Goal: Transaction & Acquisition: Book appointment/travel/reservation

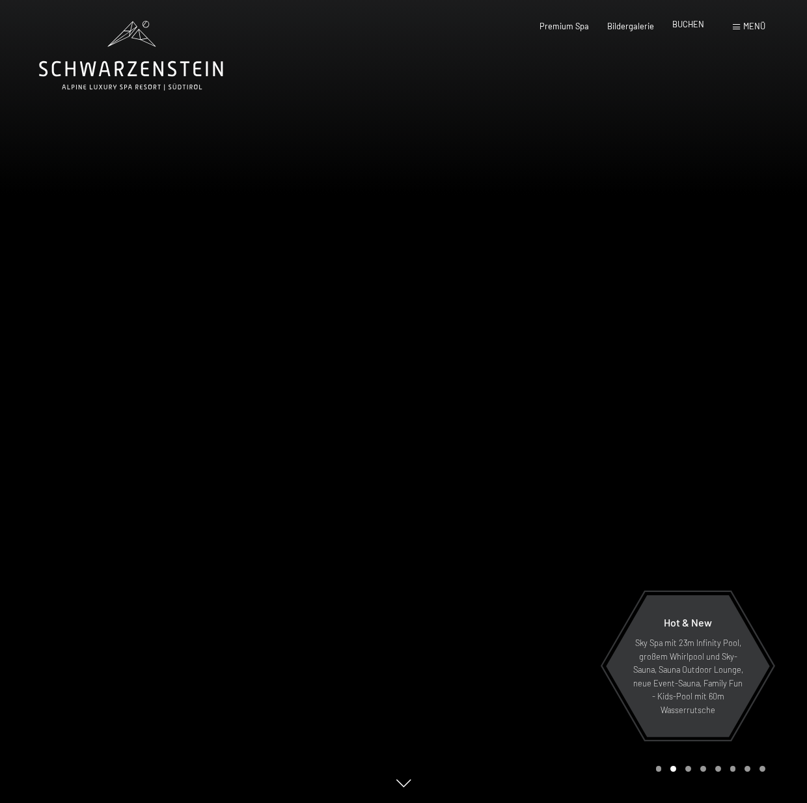
click at [695, 21] on span "BUCHEN" at bounding box center [688, 24] width 32 height 10
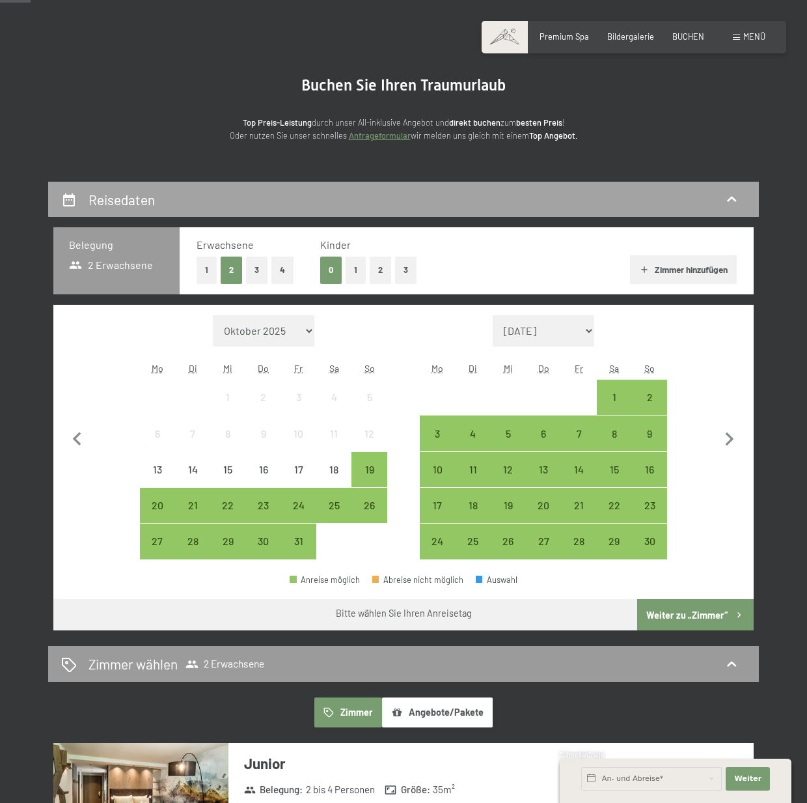
scroll to position [65, 0]
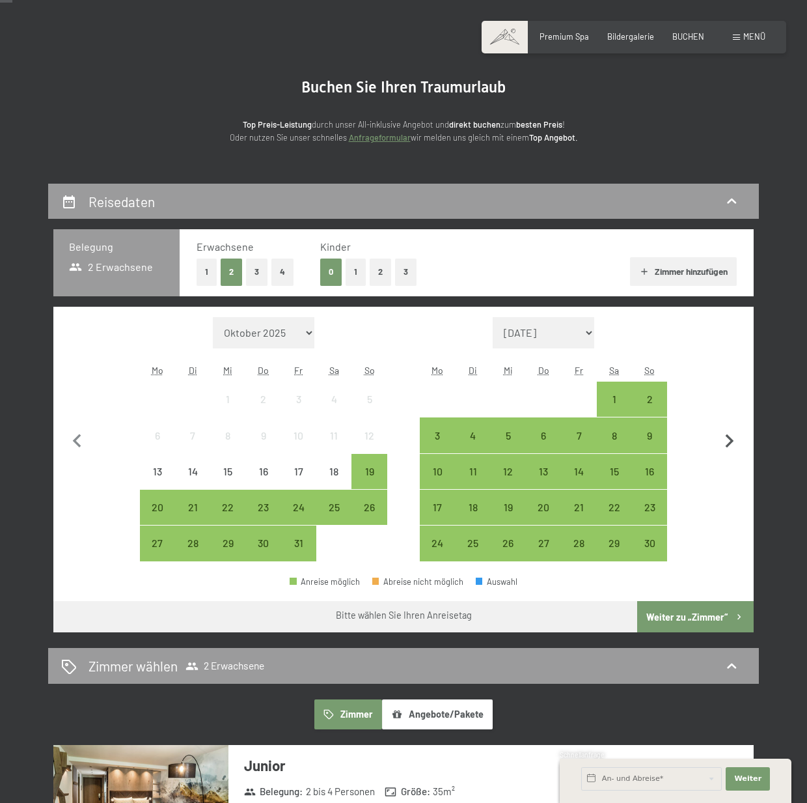
click at [731, 440] on icon "button" at bounding box center [730, 441] width 8 height 14
select select "2025-11-01"
select select "2025-12-01"
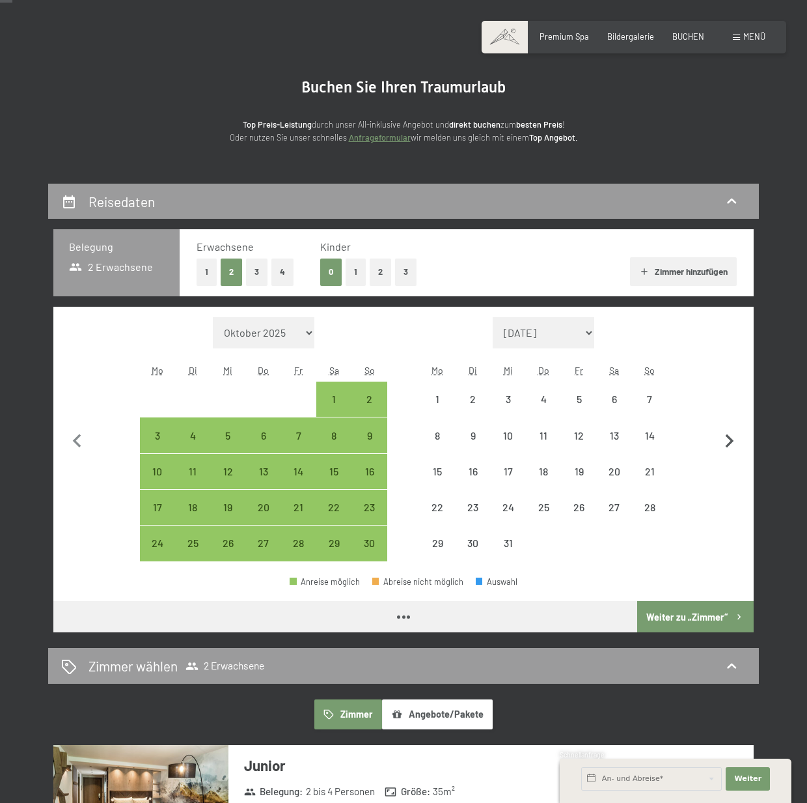
click at [731, 440] on icon "button" at bounding box center [730, 441] width 8 height 14
select select "2025-12-01"
select select "2026-01-01"
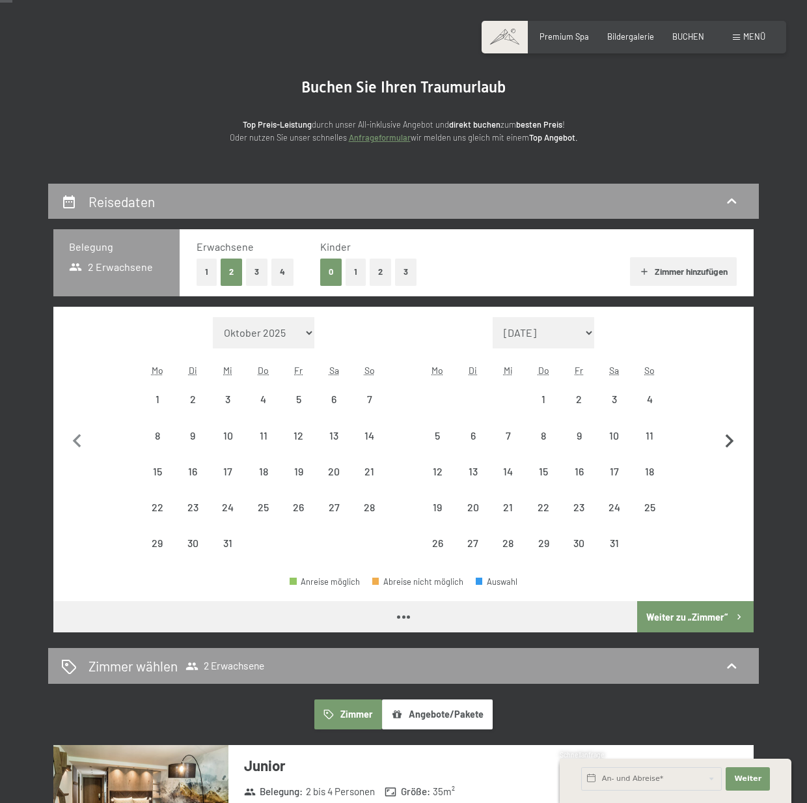
select select "2025-12-01"
select select "2026-01-01"
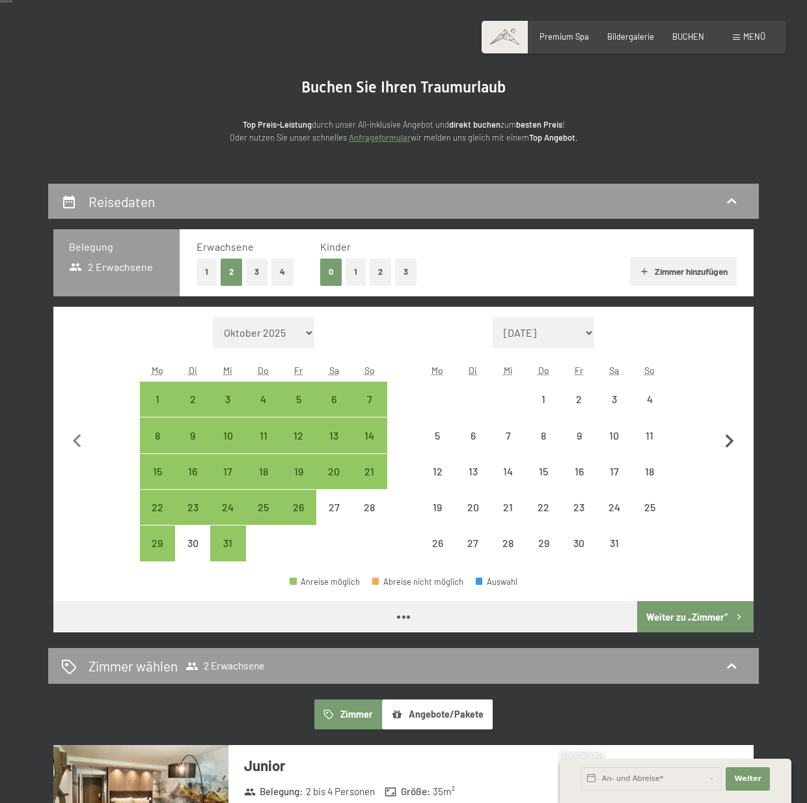
select select "2025-12-01"
select select "2026-01-01"
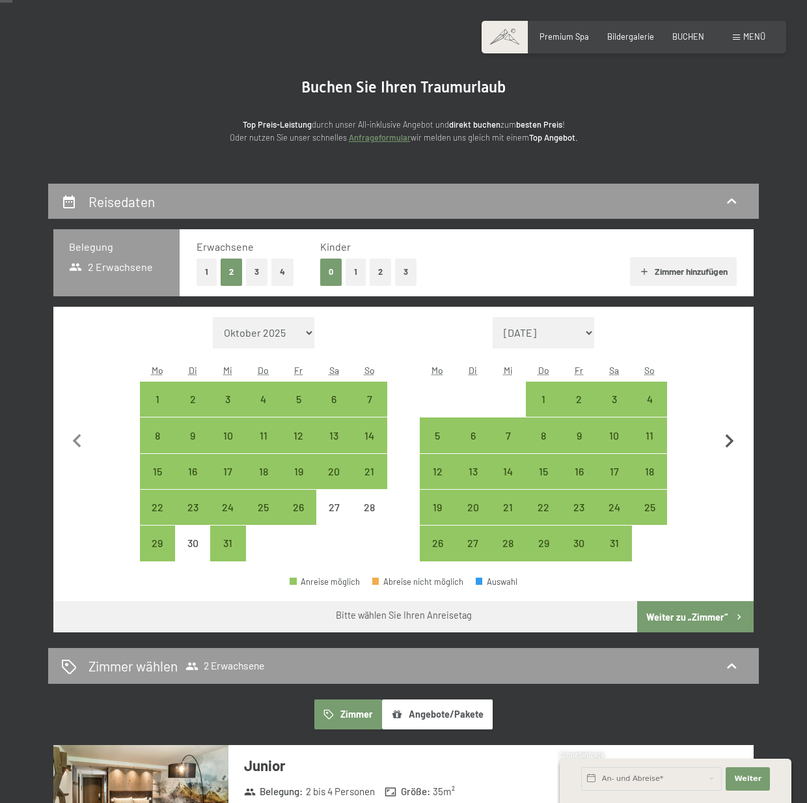
click at [730, 443] on icon "button" at bounding box center [730, 441] width 8 height 14
select select "2026-01-01"
select select "2026-02-01"
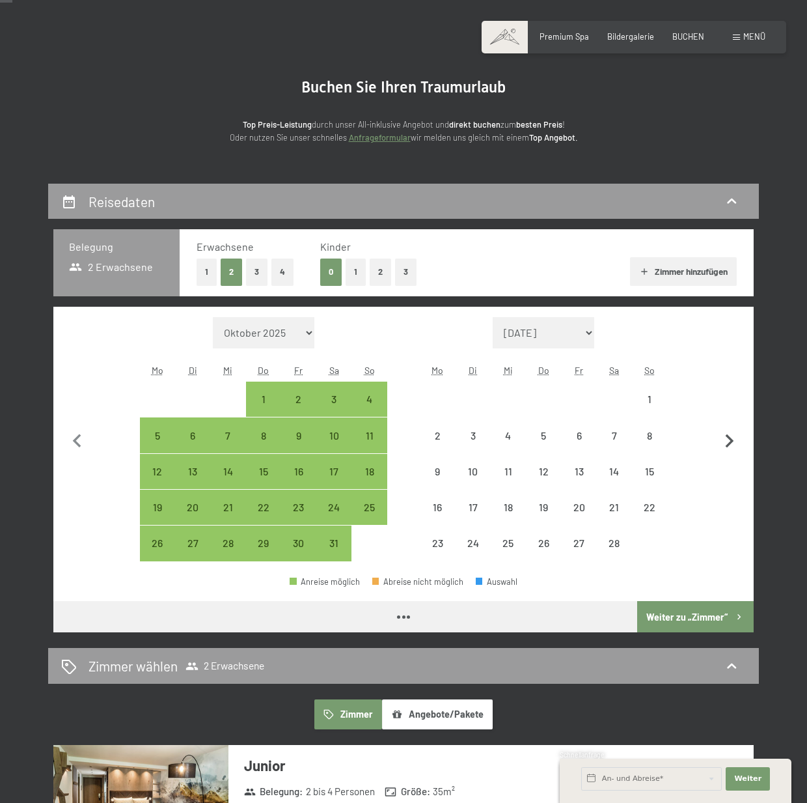
select select "2026-01-01"
select select "2026-02-01"
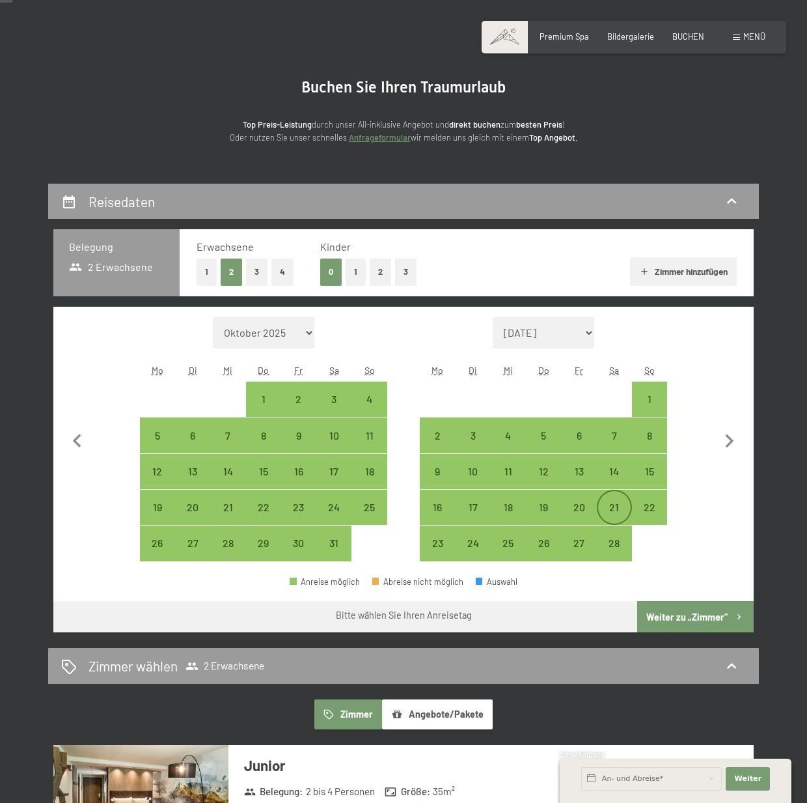
click at [624, 502] on div "21" at bounding box center [614, 518] width 33 height 33
select select "2026-01-01"
select select "2026-02-01"
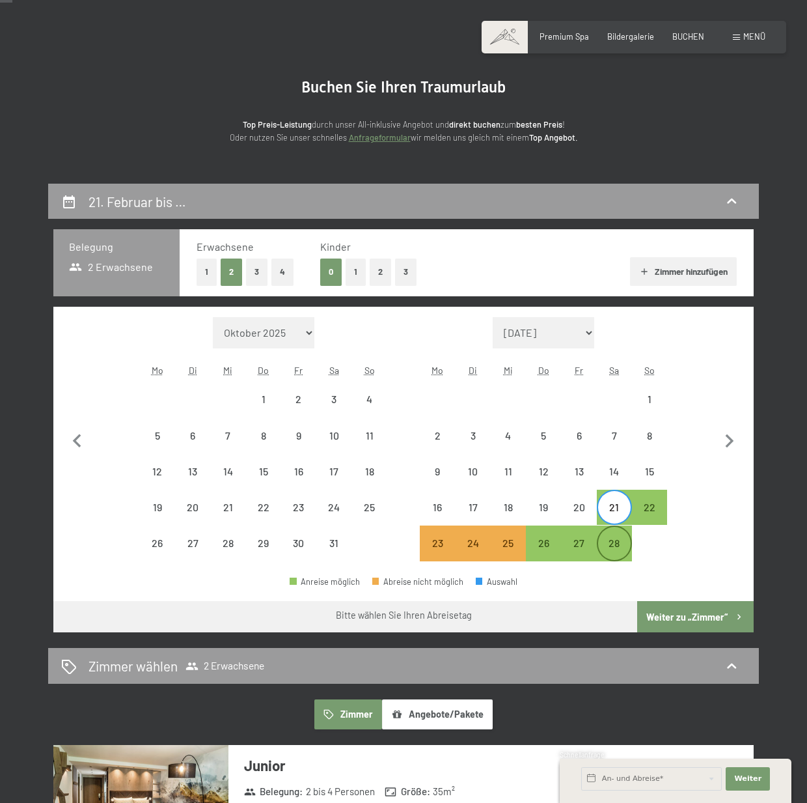
click at [618, 539] on div "28" at bounding box center [614, 554] width 33 height 33
select select "2026-01-01"
select select "2026-02-01"
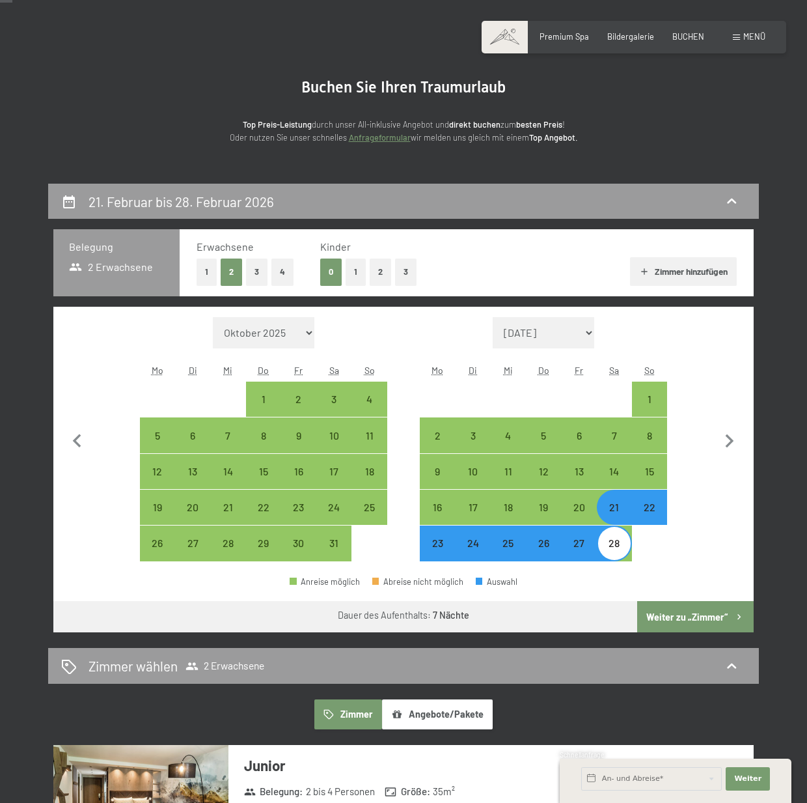
click at [693, 615] on button "Weiter zu „Zimmer“" at bounding box center [695, 616] width 117 height 31
select select "2026-01-01"
select select "2026-02-01"
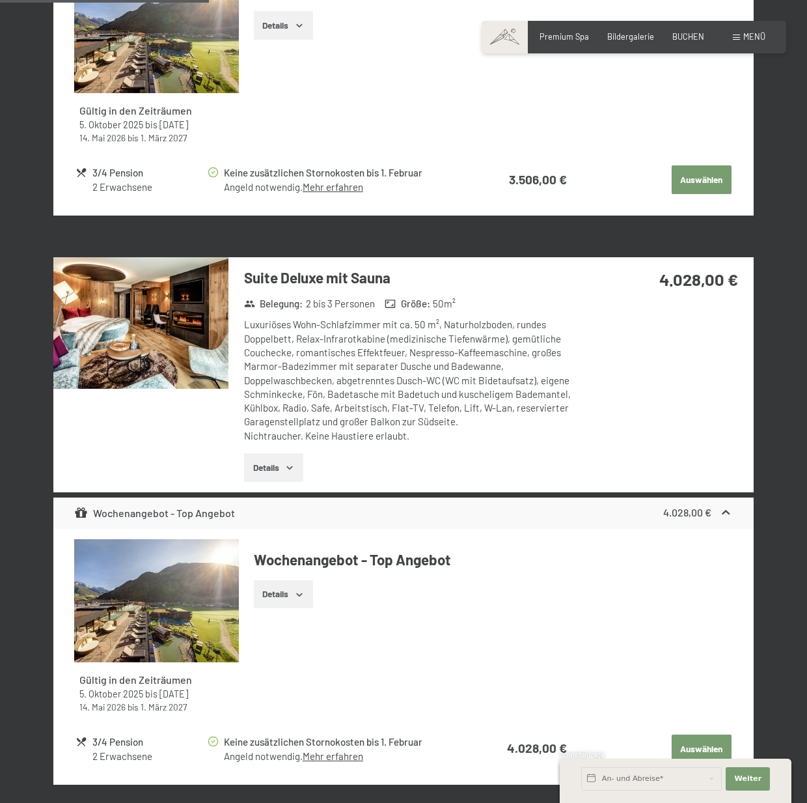
scroll to position [1095, 0]
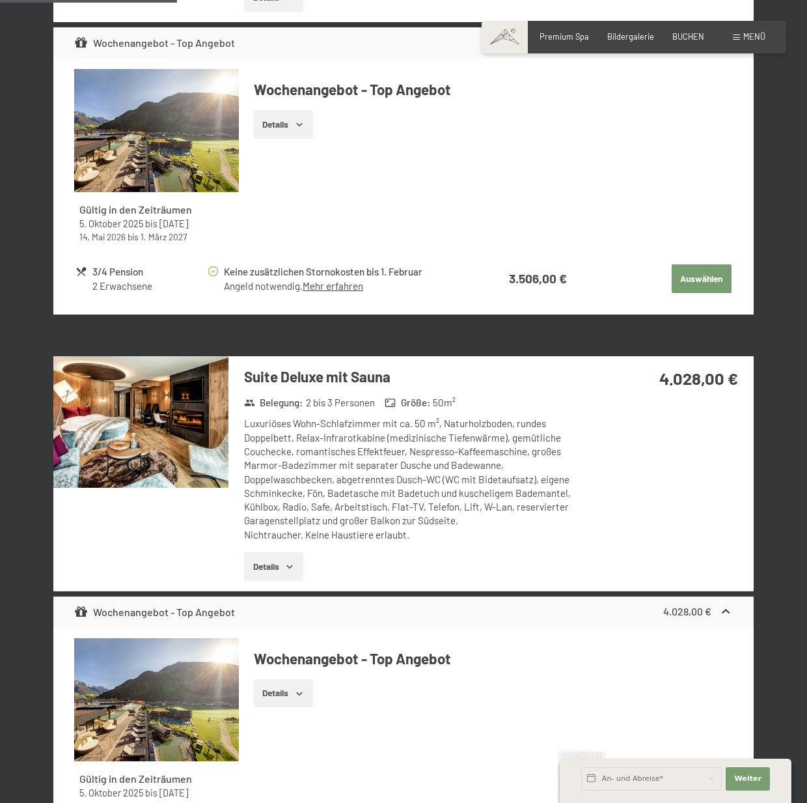
click at [271, 561] on button "Details" at bounding box center [273, 566] width 59 height 29
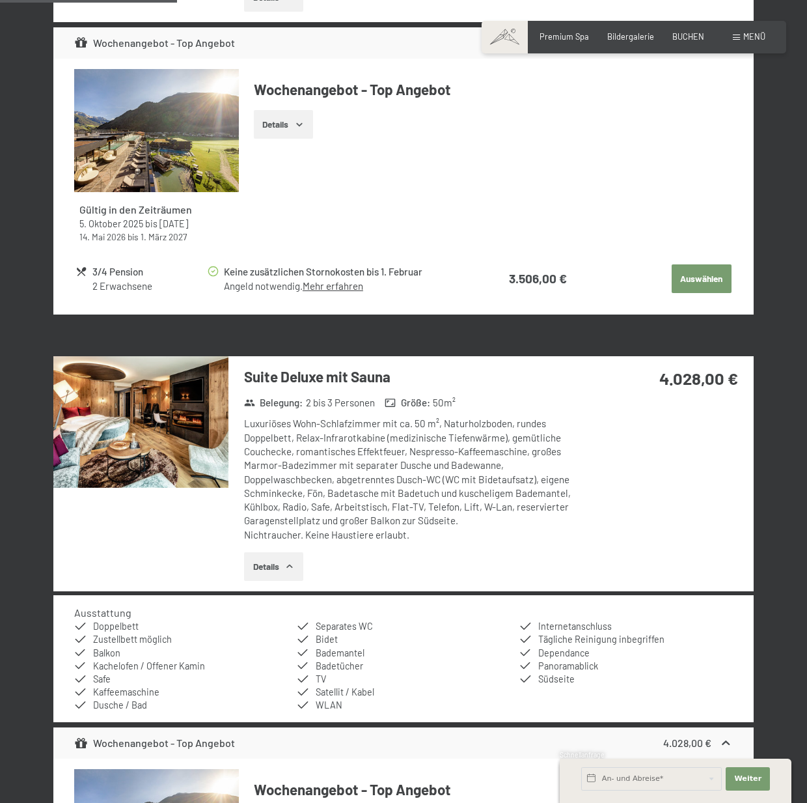
click at [271, 561] on button "Details" at bounding box center [273, 566] width 59 height 29
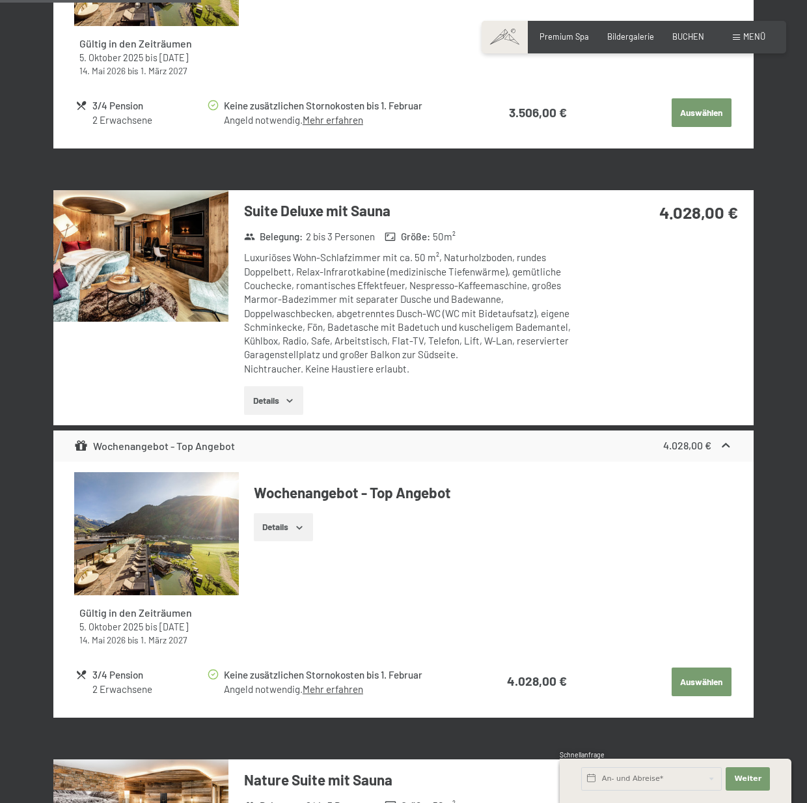
scroll to position [1290, 0]
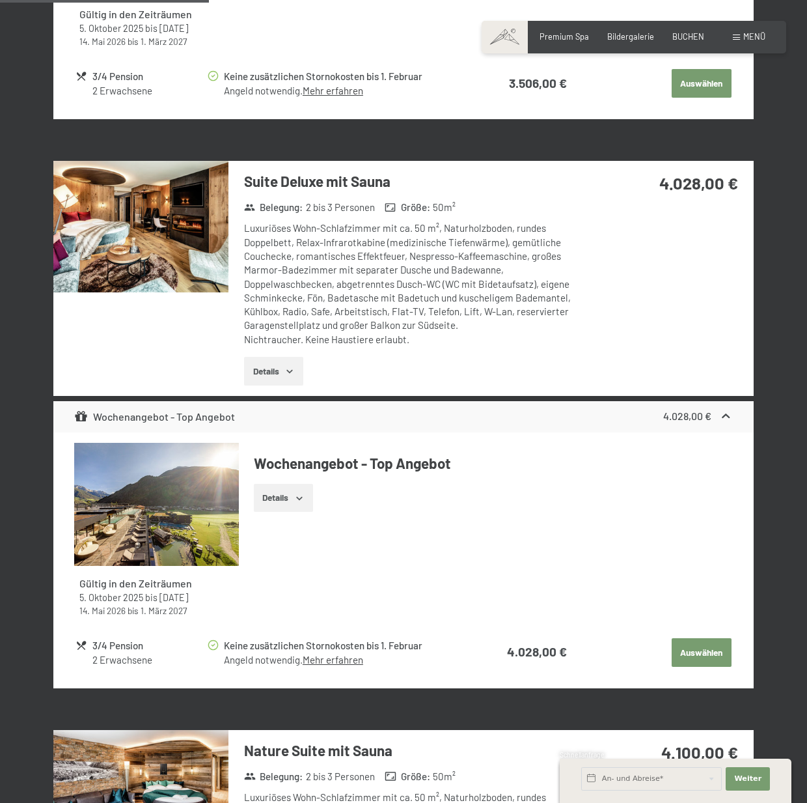
click at [693, 653] on button "Auswählen" at bounding box center [702, 652] width 60 height 29
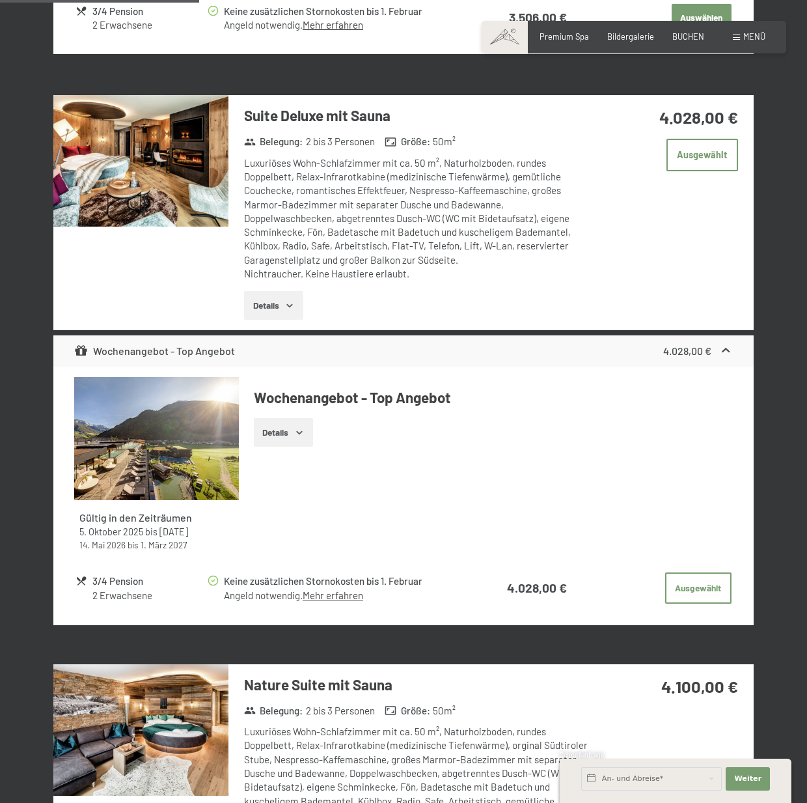
scroll to position [1615, 0]
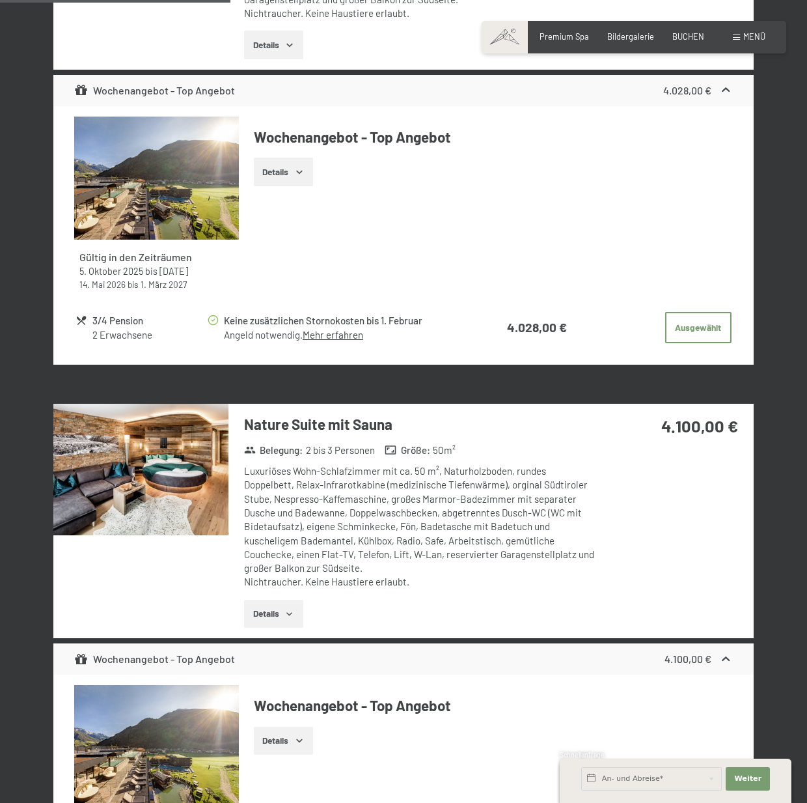
click at [101, 451] on img at bounding box center [140, 469] width 175 height 131
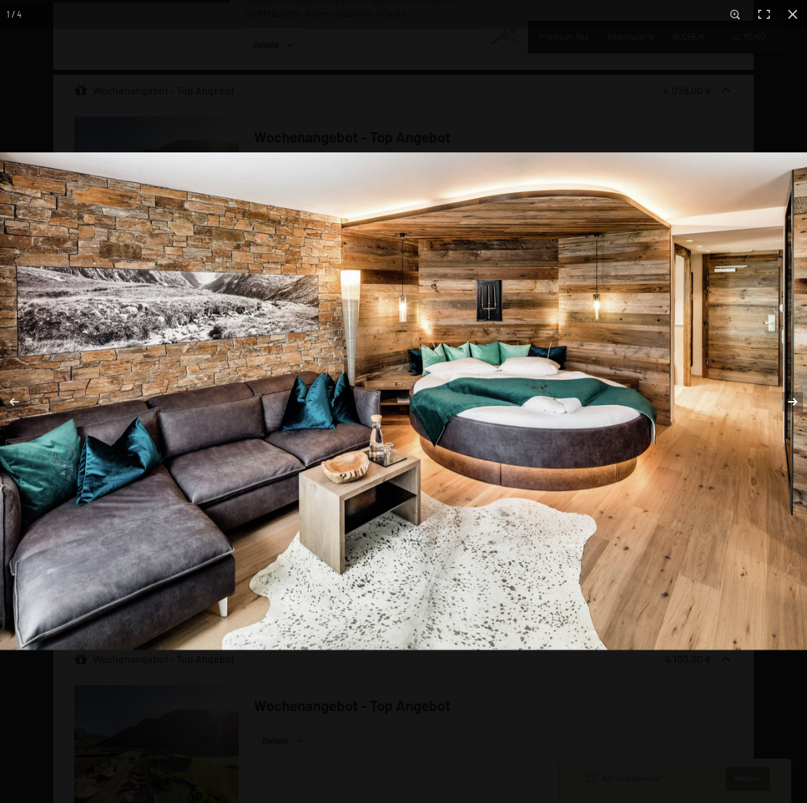
click at [796, 397] on button "button" at bounding box center [785, 401] width 46 height 65
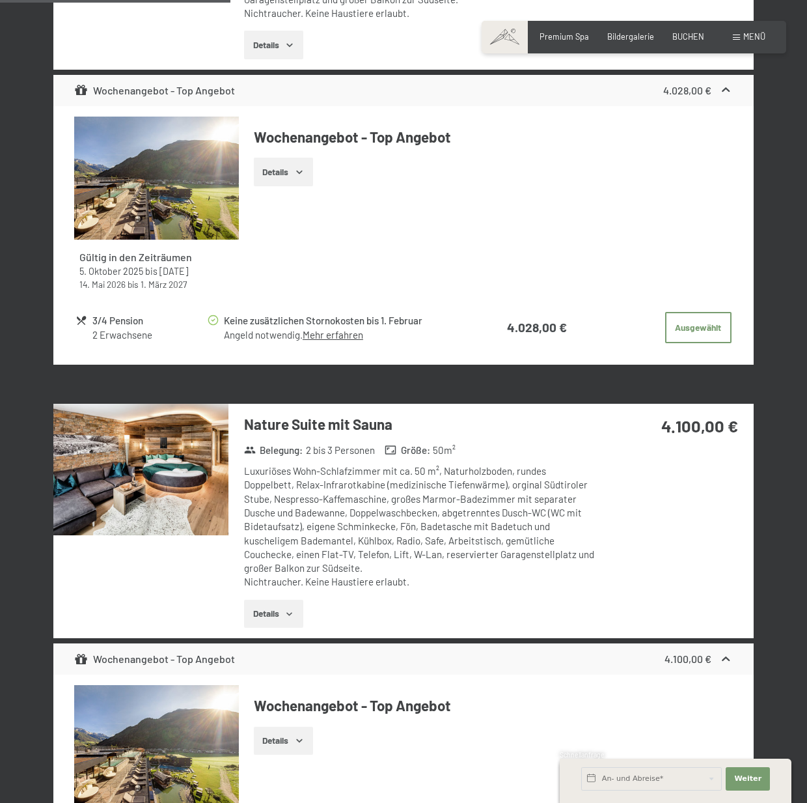
click at [0, 0] on button "button" at bounding box center [0, 0] width 0 height 0
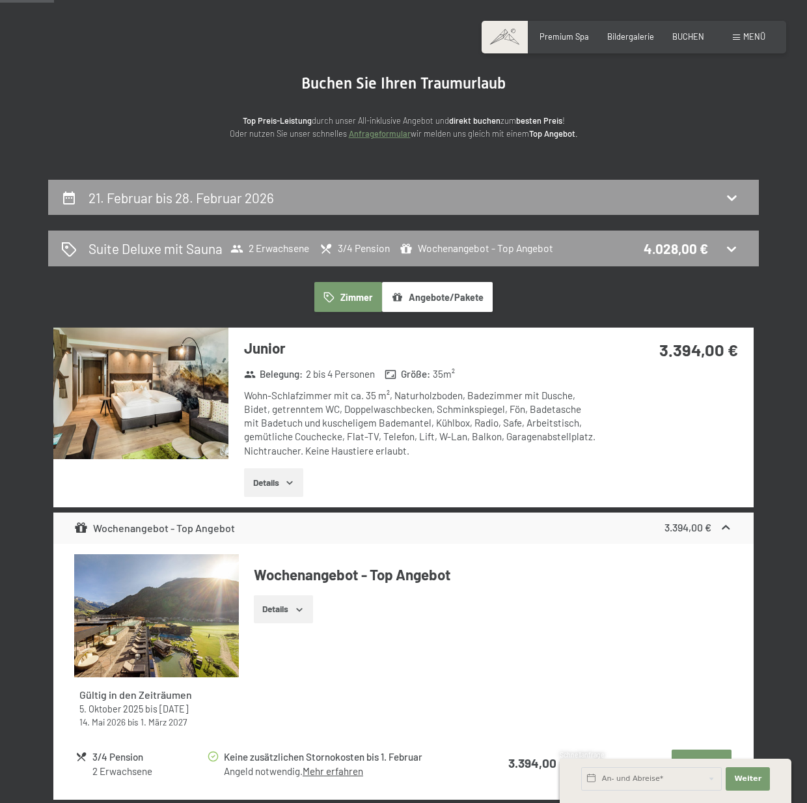
scroll to position [0, 0]
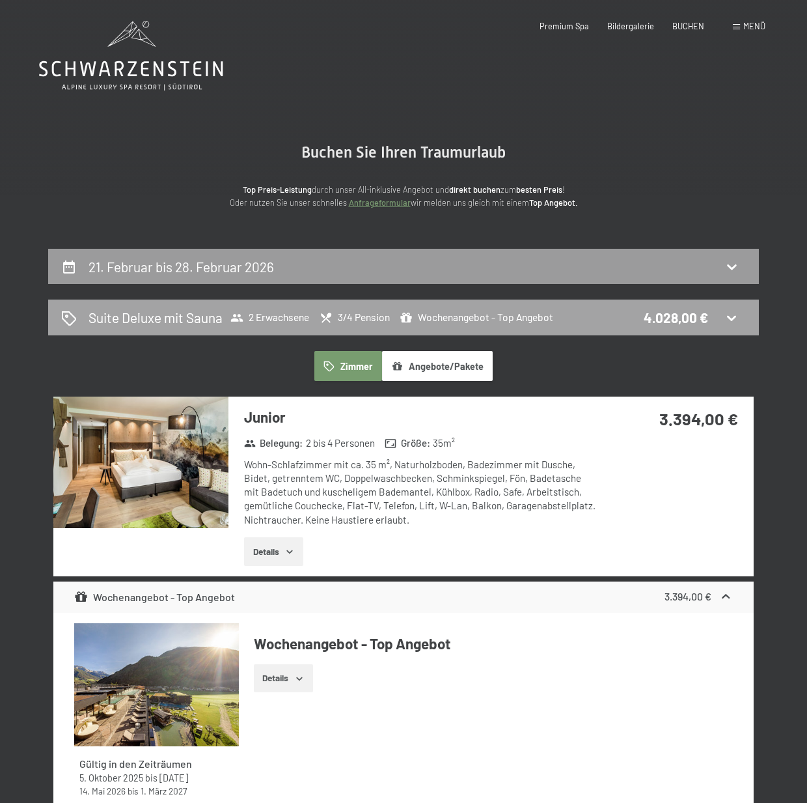
click at [274, 318] on span "2 Erwachsene" at bounding box center [269, 317] width 79 height 13
click at [433, 364] on button "Angebote/Pakete" at bounding box center [437, 366] width 111 height 30
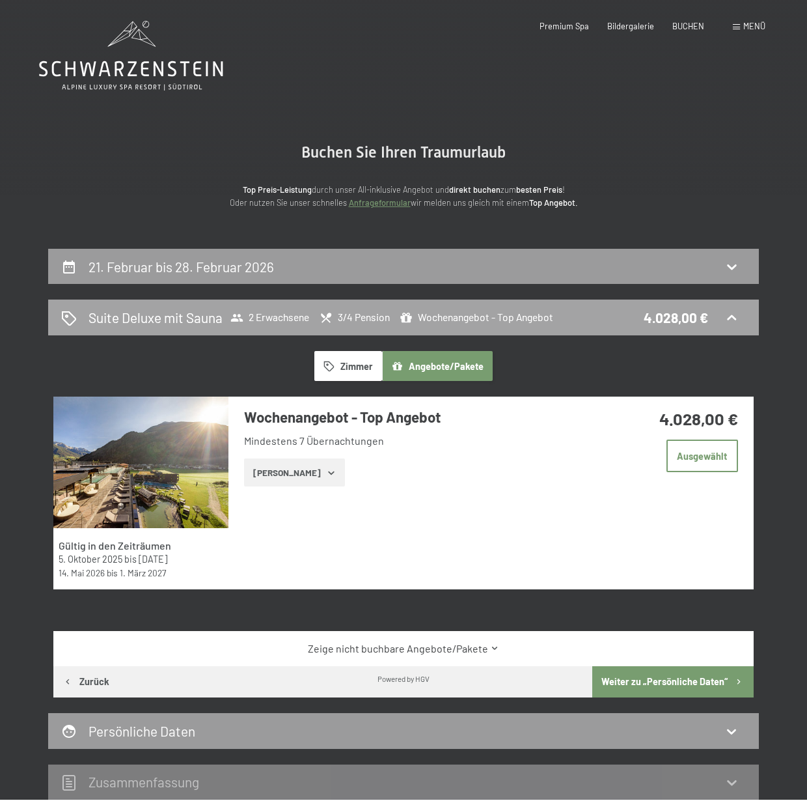
click at [106, 316] on h2 "Suite Deluxe mit Sauna" at bounding box center [156, 317] width 134 height 19
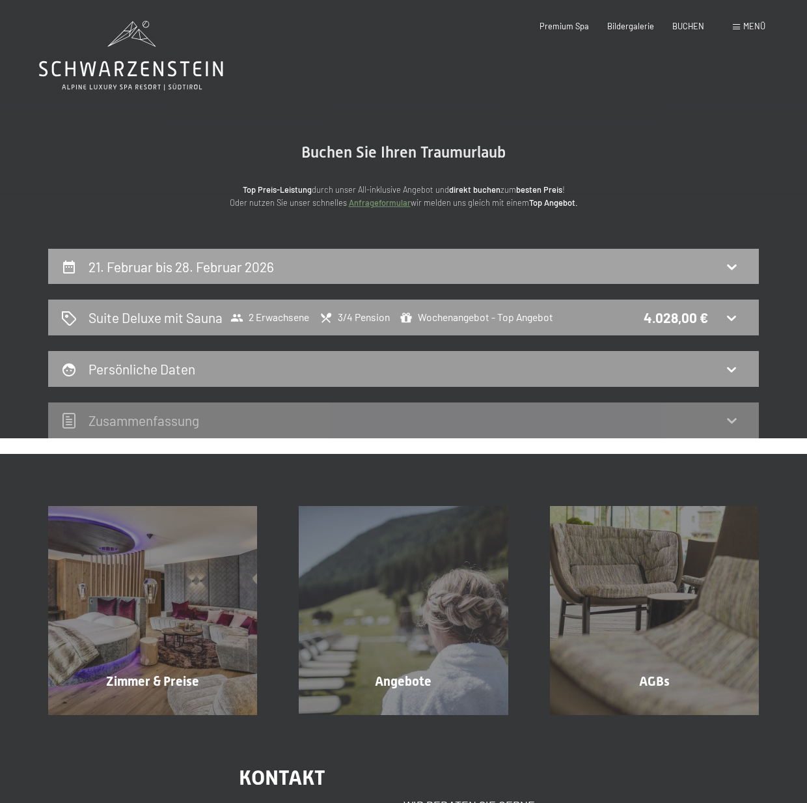
click at [120, 262] on h2 "21. Februar bis 28. Februar 2026" at bounding box center [182, 266] width 186 height 16
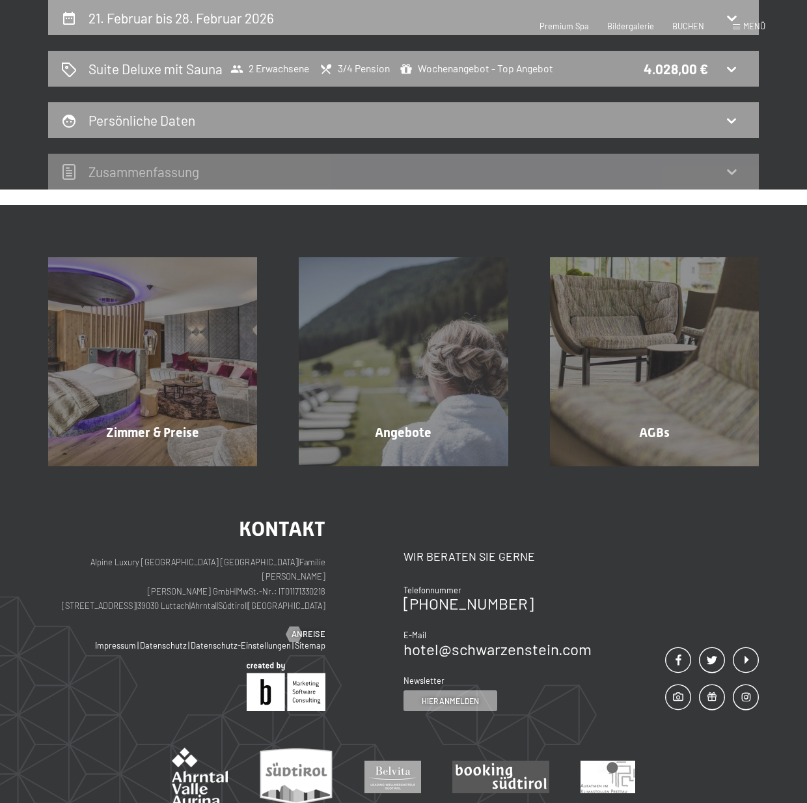
select select "2026-01-01"
select select "2026-02-01"
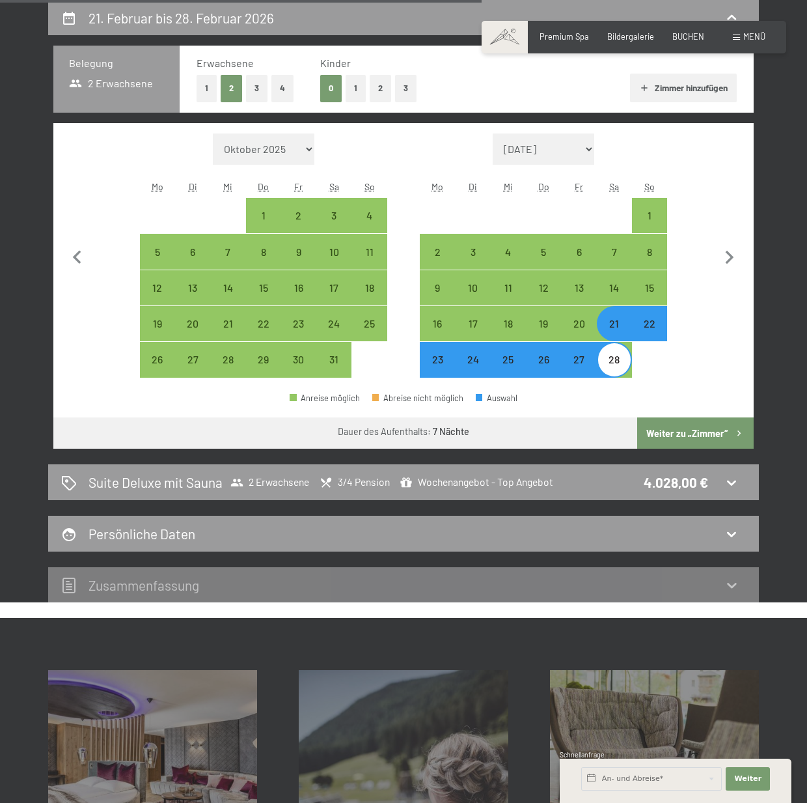
click at [256, 88] on button "3" at bounding box center [256, 88] width 21 height 27
select select "2026-01-01"
select select "2026-02-01"
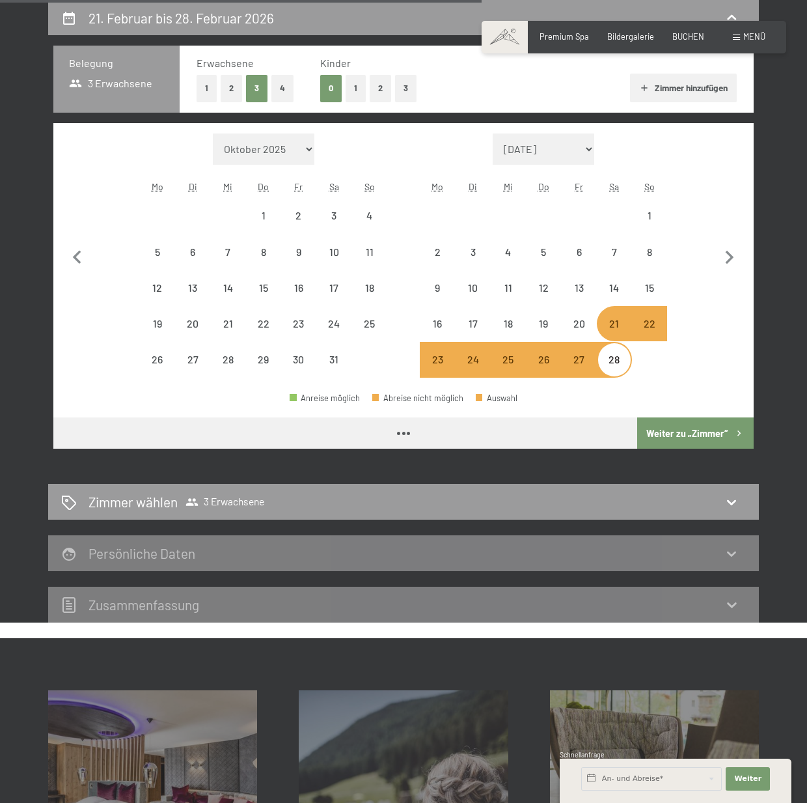
select select "2026-01-01"
select select "2026-02-01"
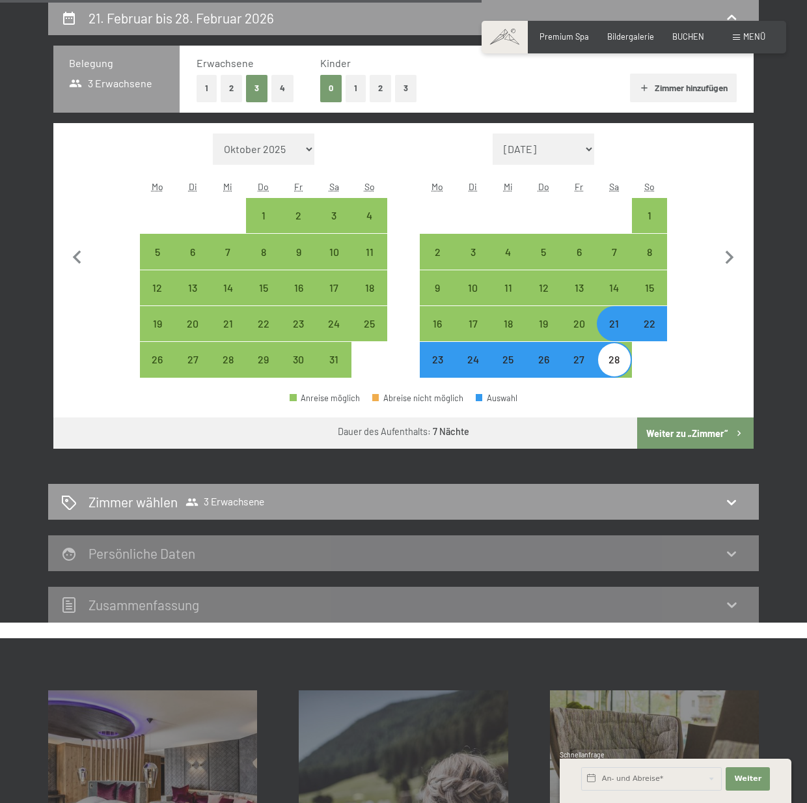
click at [670, 430] on button "Weiter zu „Zimmer“" at bounding box center [695, 432] width 117 height 31
select select "2026-01-01"
select select "2026-02-01"
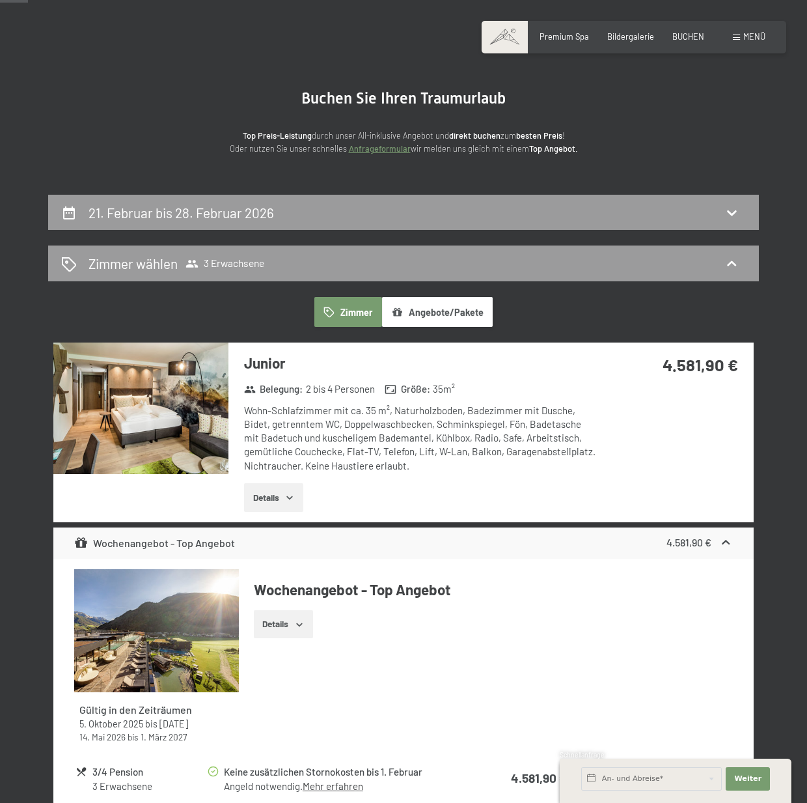
scroll to position [53, 0]
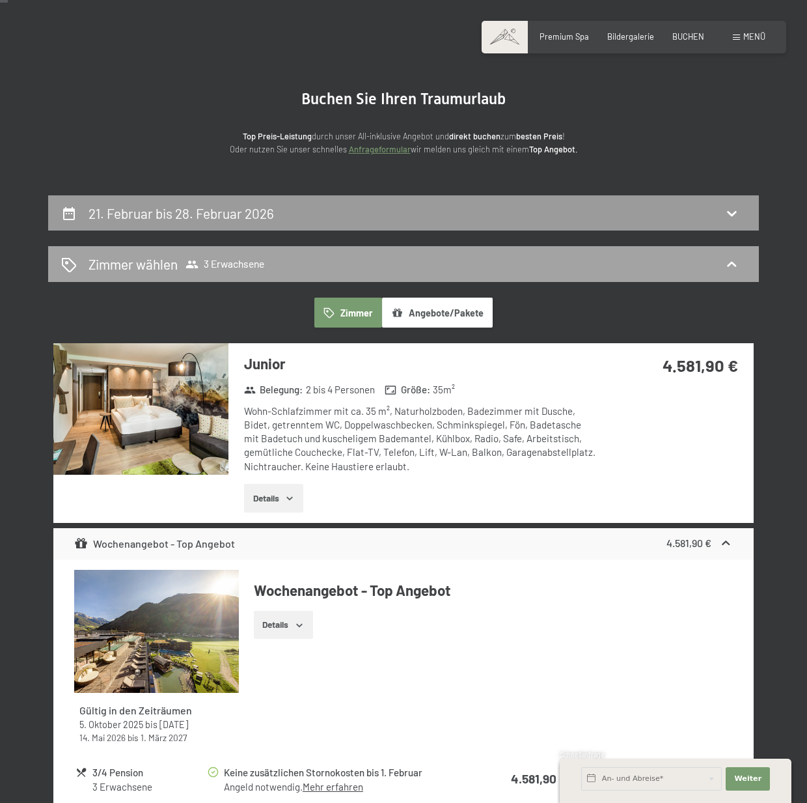
click at [225, 260] on span "3 Erwachsene" at bounding box center [225, 264] width 79 height 13
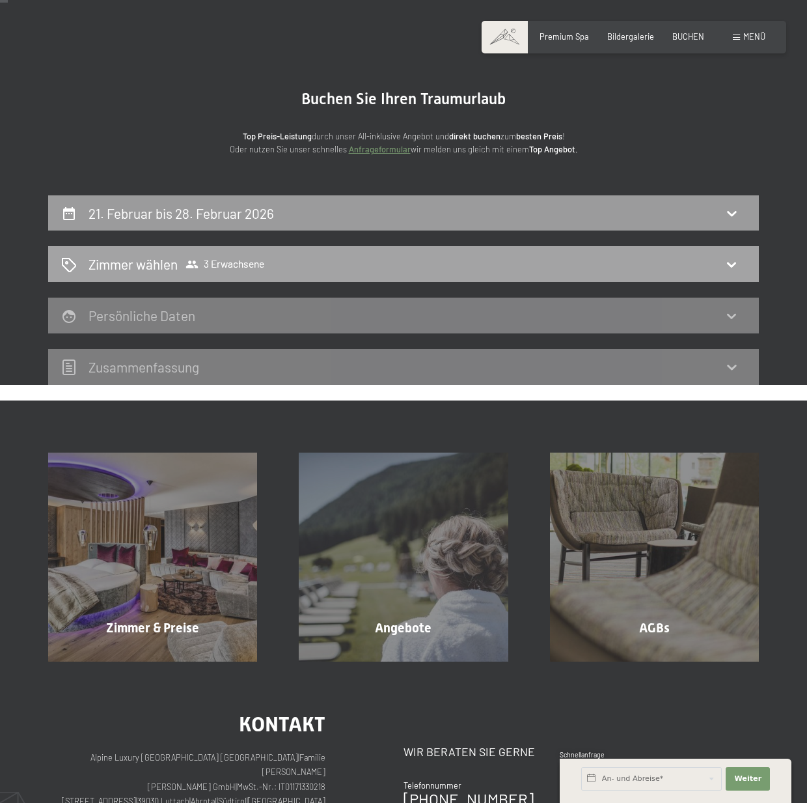
click at [225, 260] on span "3 Erwachsene" at bounding box center [225, 264] width 79 height 13
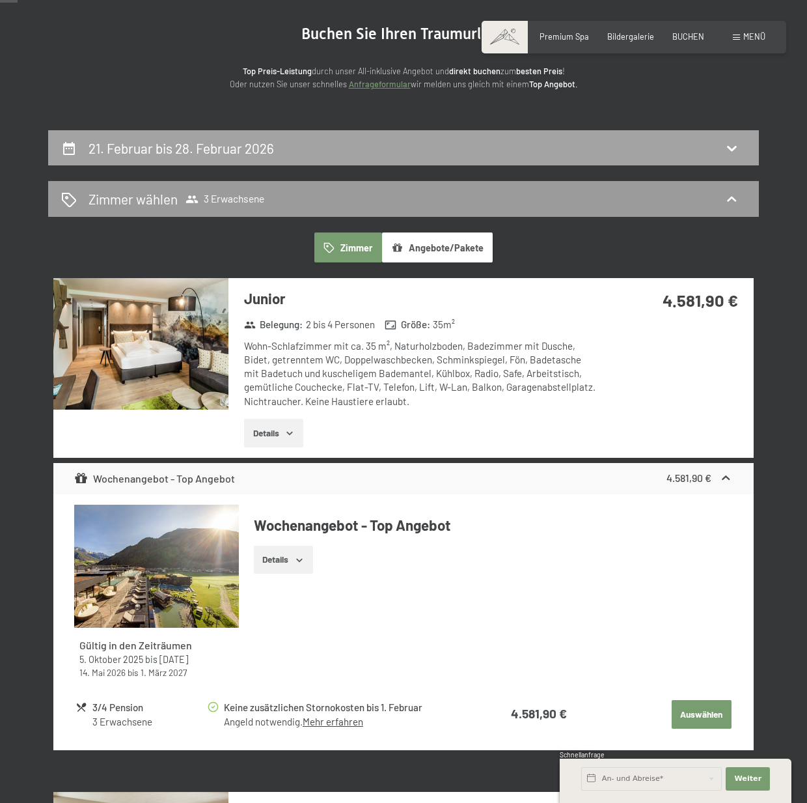
click at [239, 155] on h2 "21. Februar bis 28. Februar 2026" at bounding box center [182, 148] width 186 height 16
select select "2026-01-01"
select select "2026-02-01"
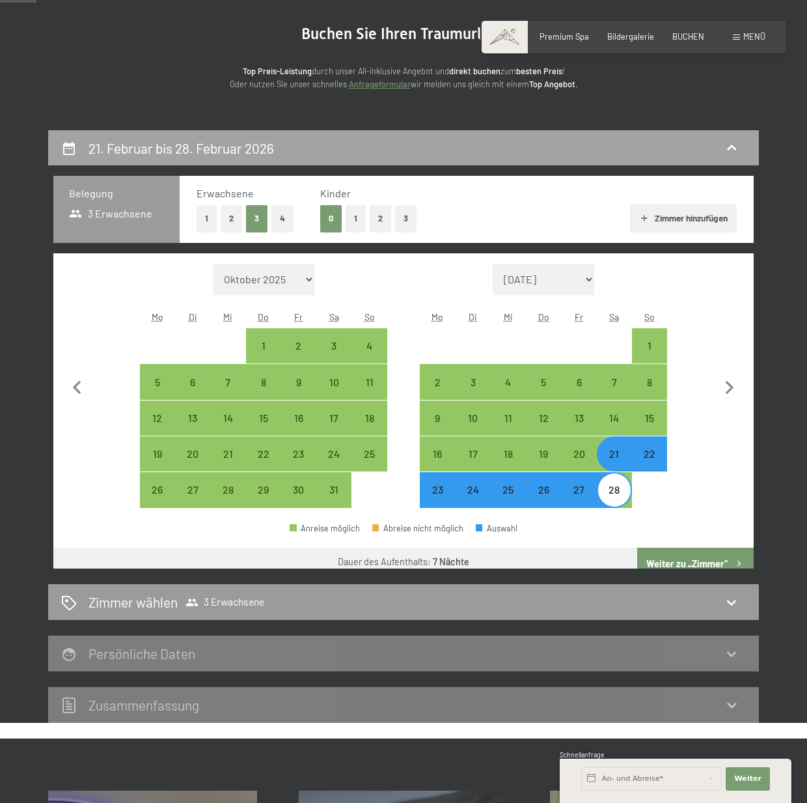
scroll to position [249, 0]
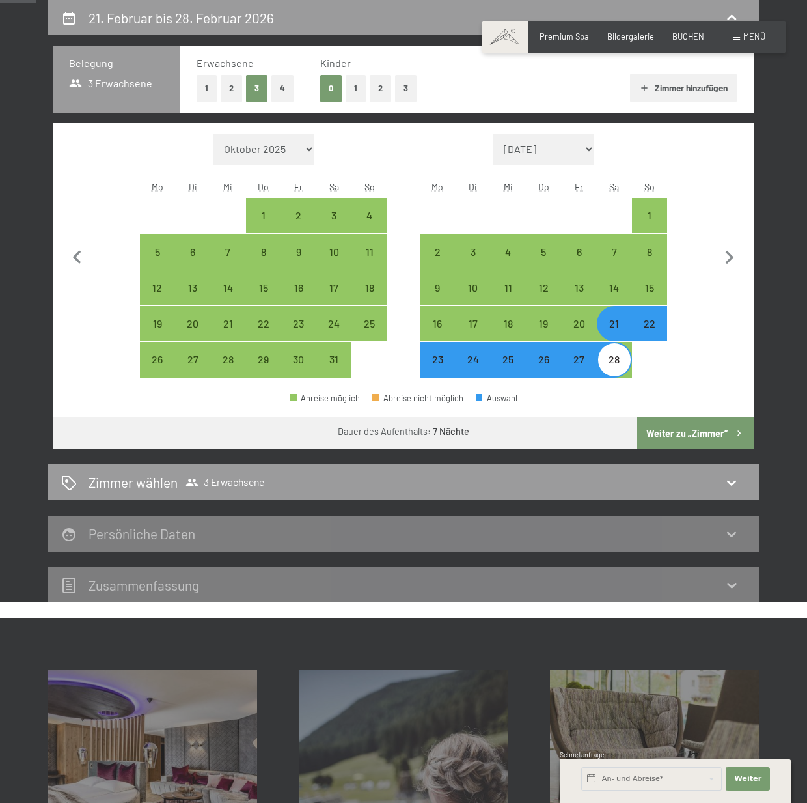
click at [204, 87] on button "1" at bounding box center [207, 88] width 20 height 27
select select "2026-01-01"
select select "2026-02-01"
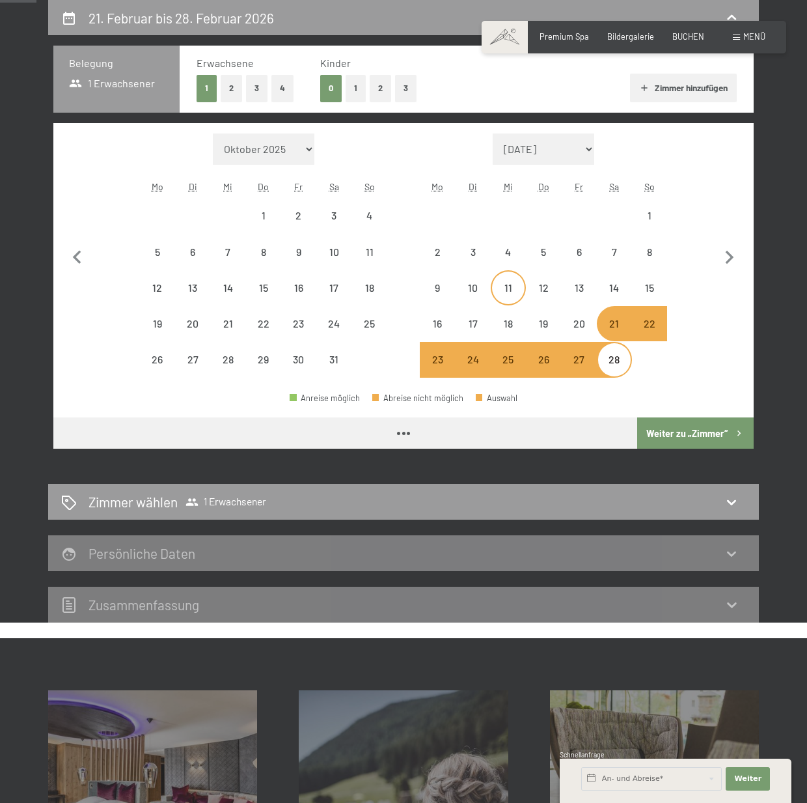
select select "2026-01-01"
select select "2026-02-01"
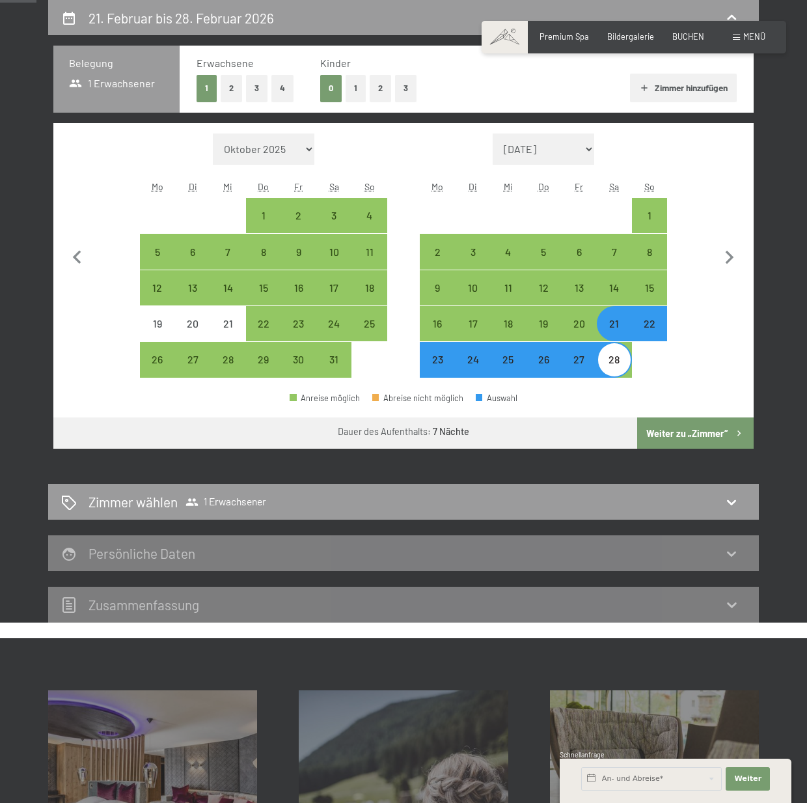
click at [702, 431] on button "Weiter zu „Zimmer“" at bounding box center [695, 432] width 117 height 31
select select "2026-01-01"
select select "2026-02-01"
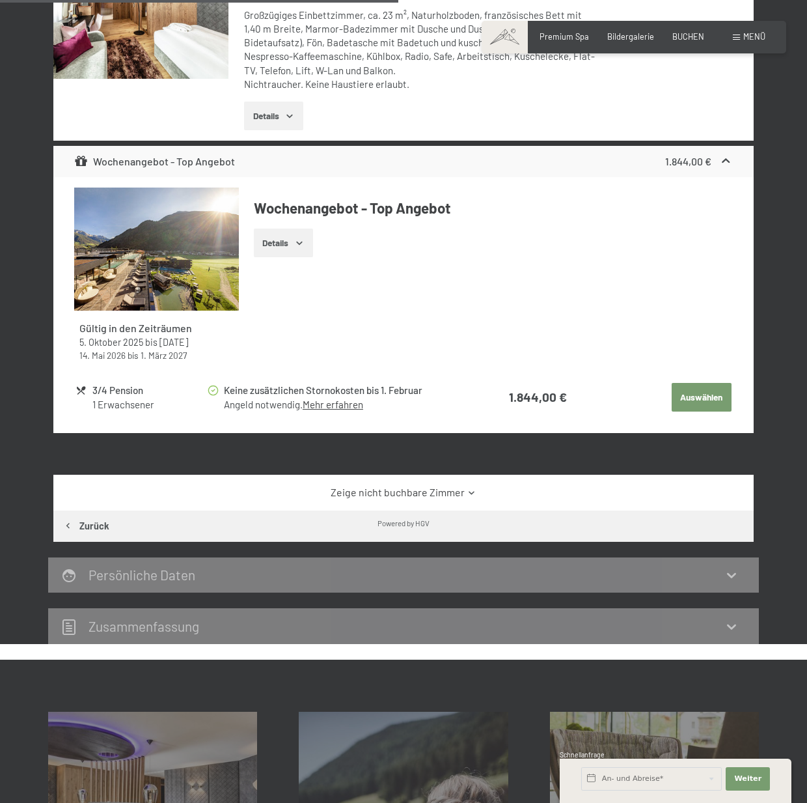
scroll to position [574, 0]
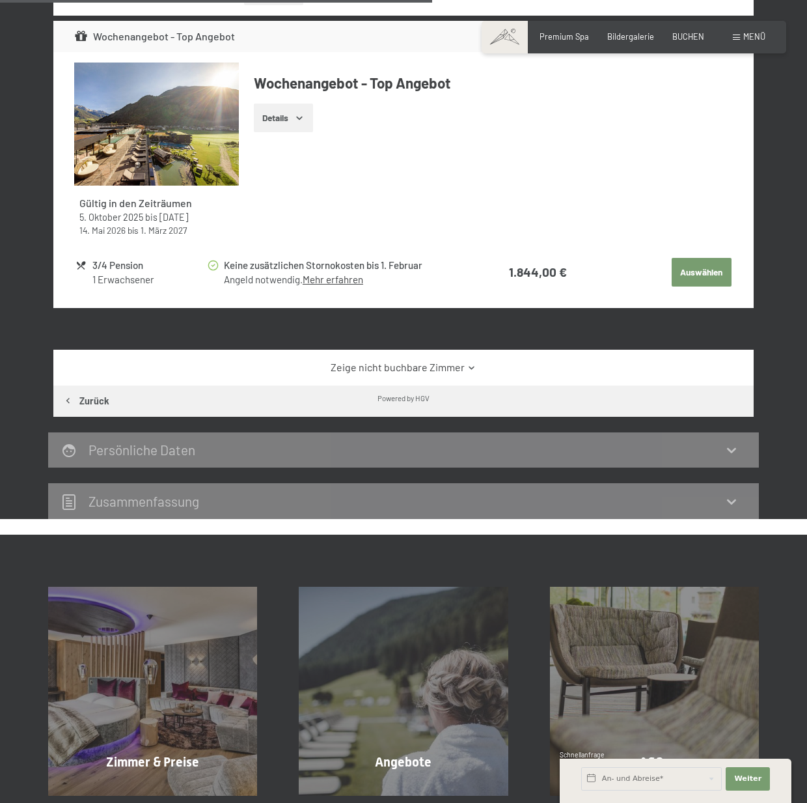
click at [430, 365] on link "Zeige nicht buchbare Zimmer" at bounding box center [403, 367] width 658 height 14
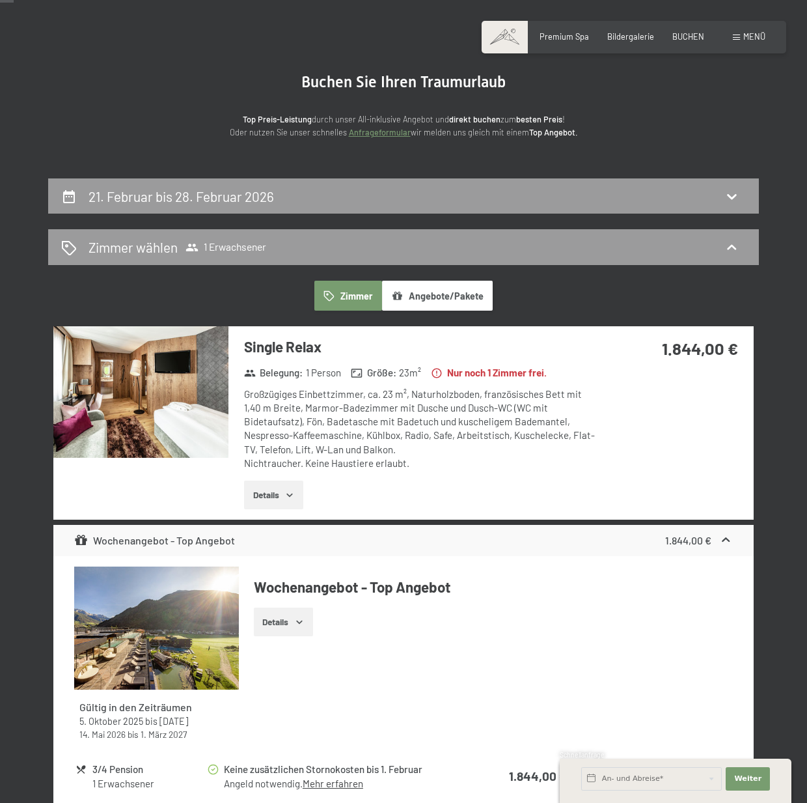
scroll to position [0, 0]
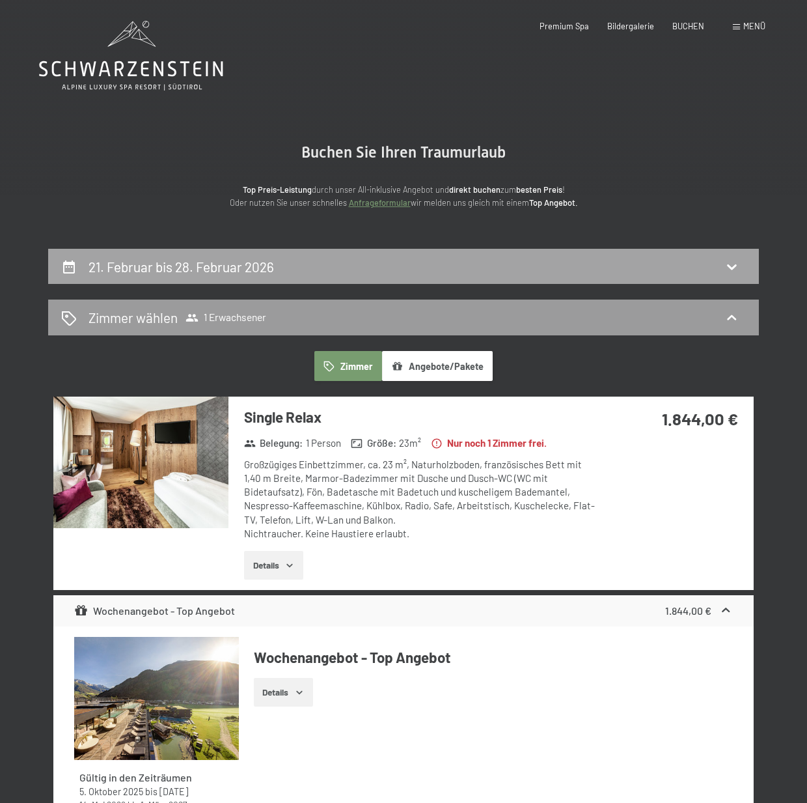
click at [172, 268] on h2 "21. Februar bis 28. Februar 2026" at bounding box center [182, 266] width 186 height 16
select select "2026-01-01"
select select "2026-02-01"
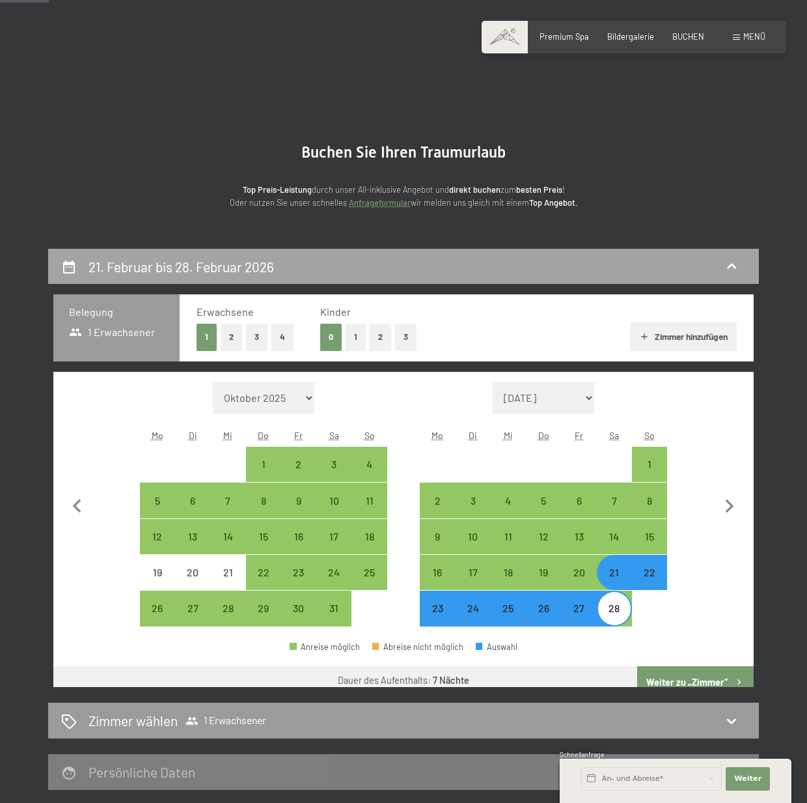
scroll to position [249, 0]
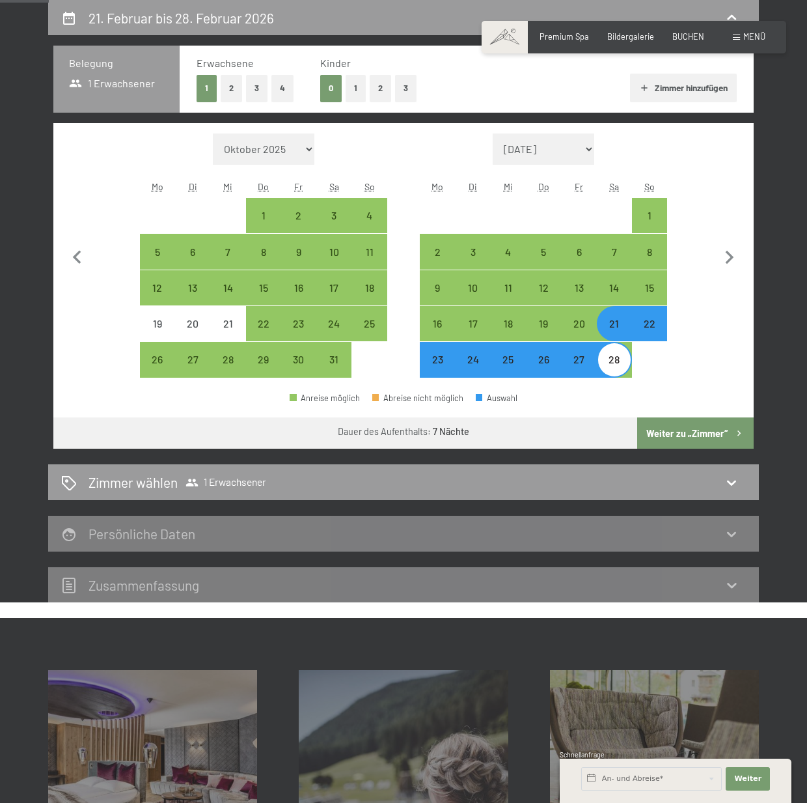
click at [259, 88] on button "3" at bounding box center [256, 88] width 21 height 27
select select "2026-01-01"
select select "2026-02-01"
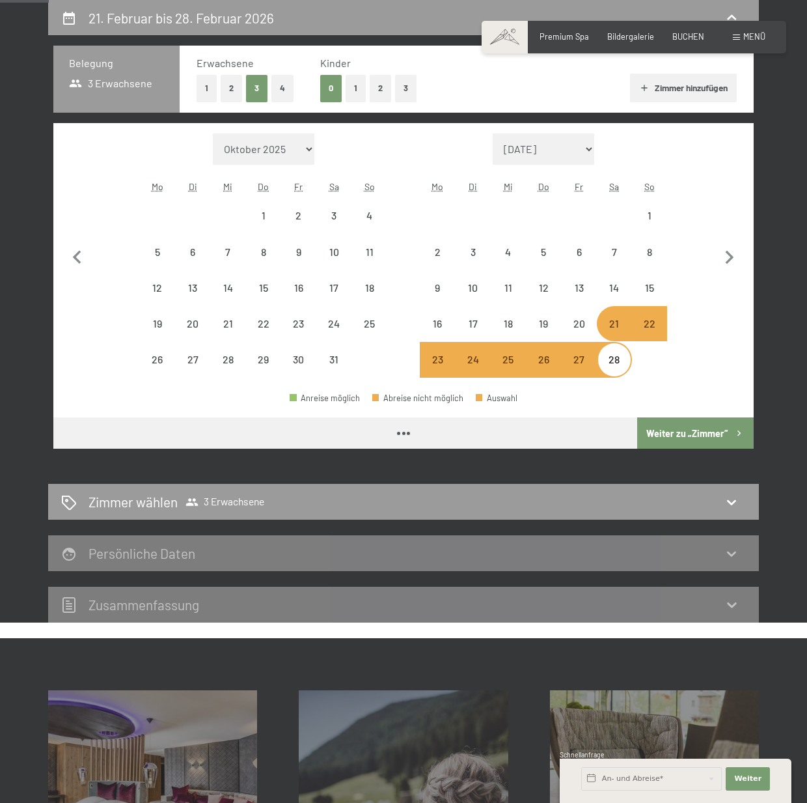
select select "2026-01-01"
select select "2026-02-01"
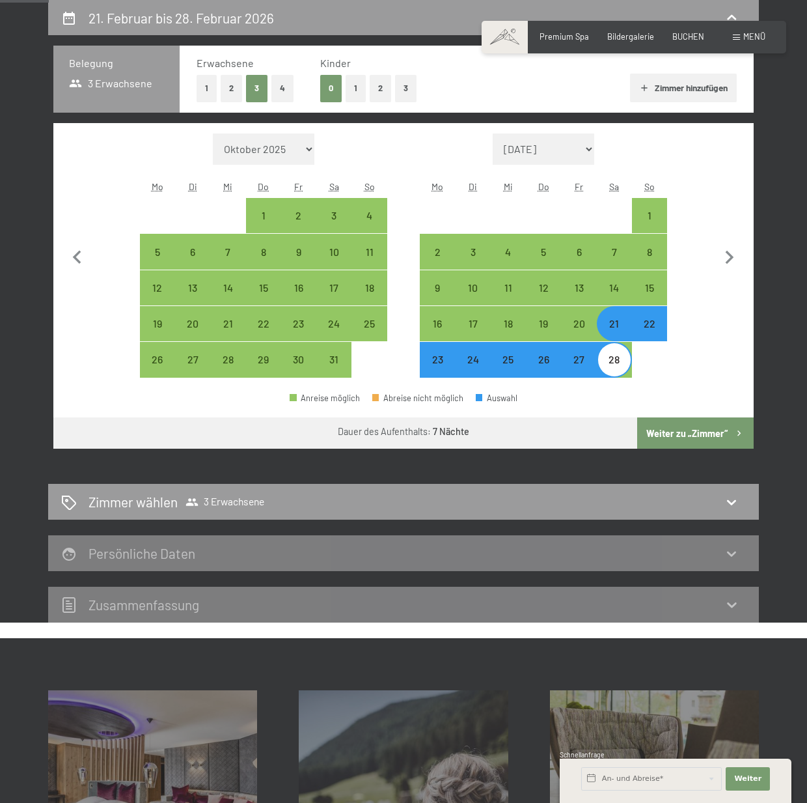
click at [685, 435] on button "Weiter zu „Zimmer“" at bounding box center [695, 432] width 117 height 31
select select "2026-01-01"
select select "2026-02-01"
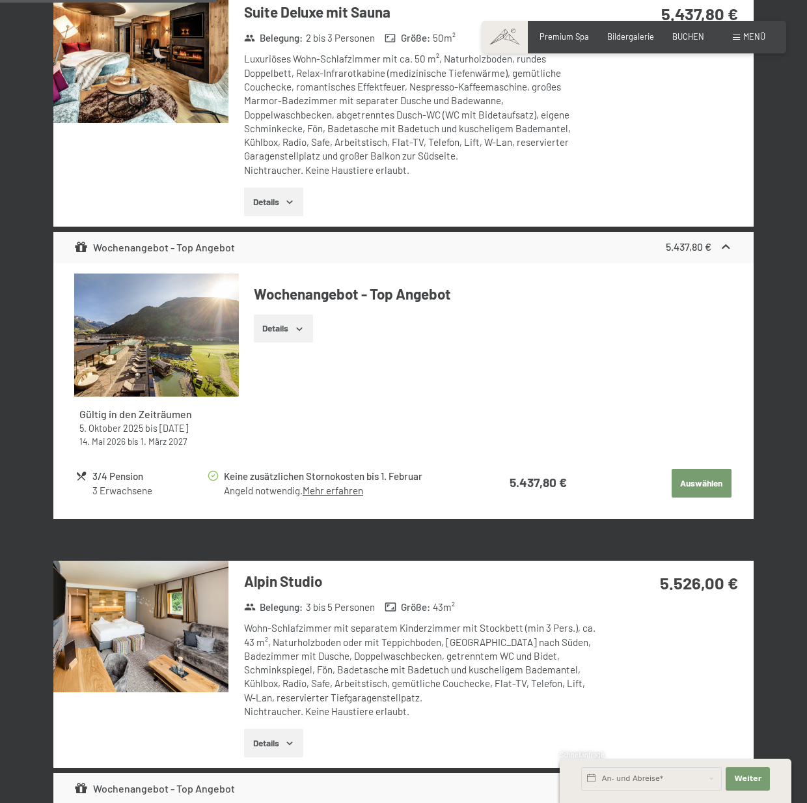
scroll to position [1485, 0]
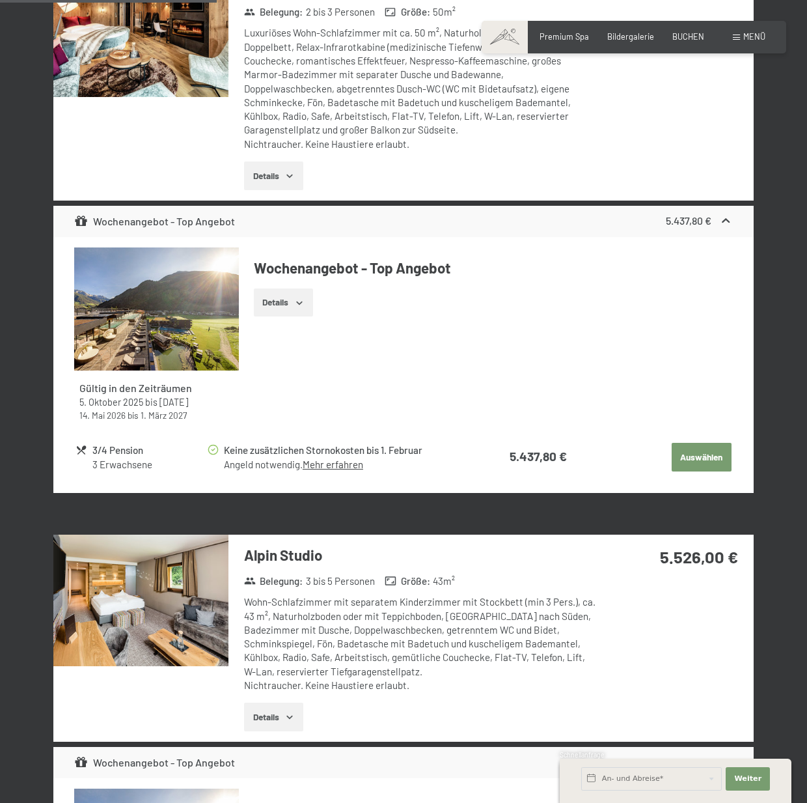
click at [286, 717] on icon "button" at bounding box center [289, 716] width 10 height 10
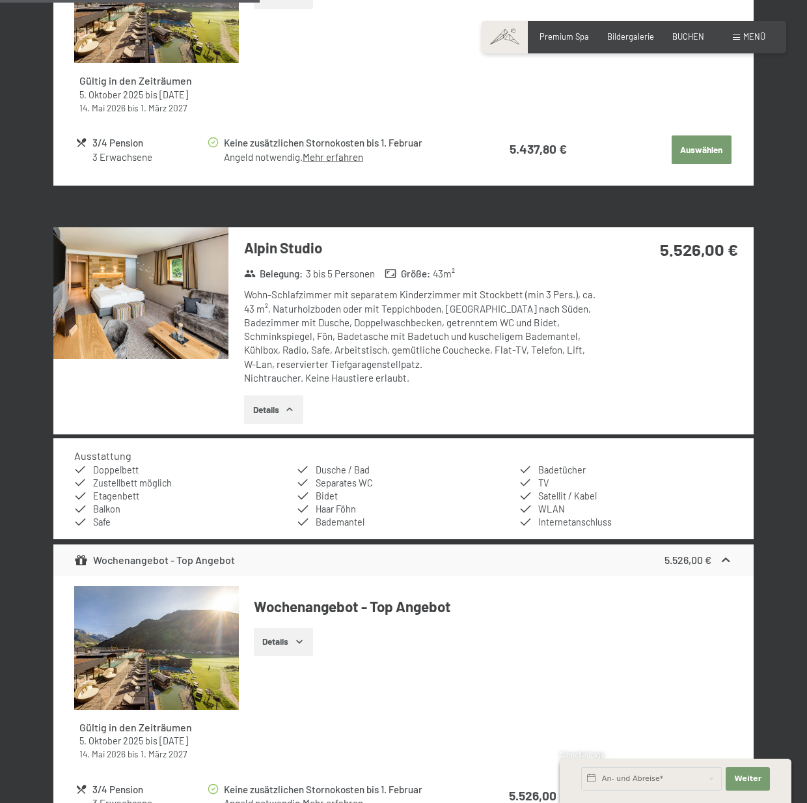
scroll to position [1811, 0]
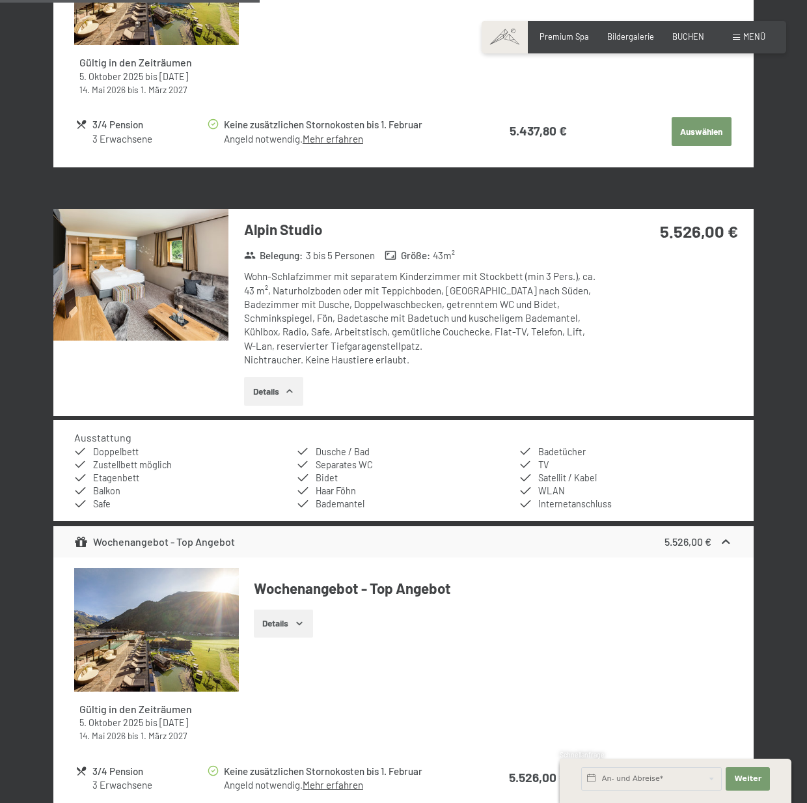
click at [132, 334] on img at bounding box center [140, 274] width 175 height 131
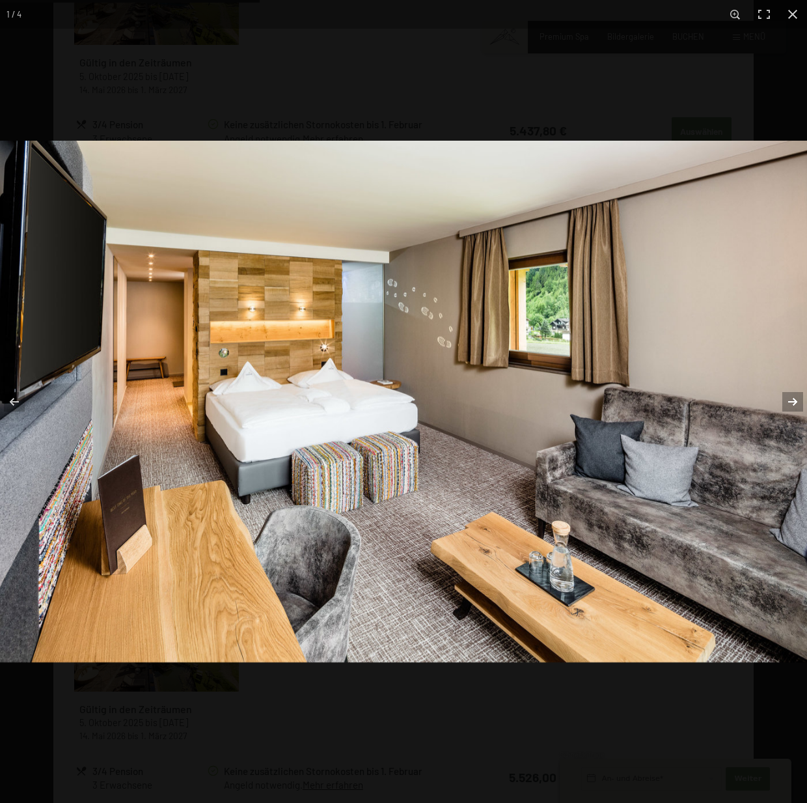
click at [797, 402] on button "button" at bounding box center [785, 401] width 46 height 65
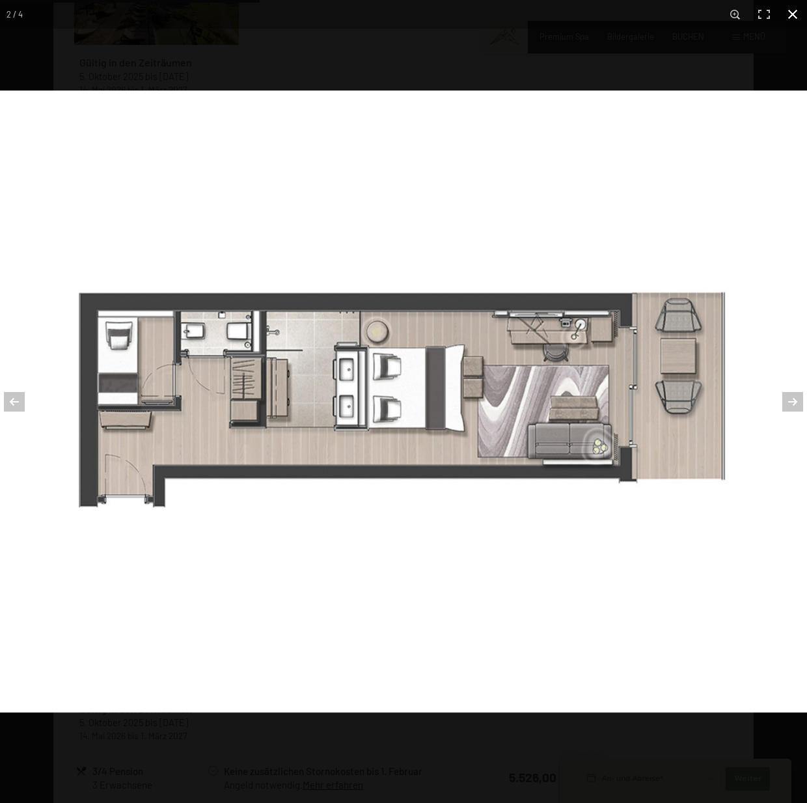
click at [793, 19] on button "button" at bounding box center [792, 14] width 29 height 29
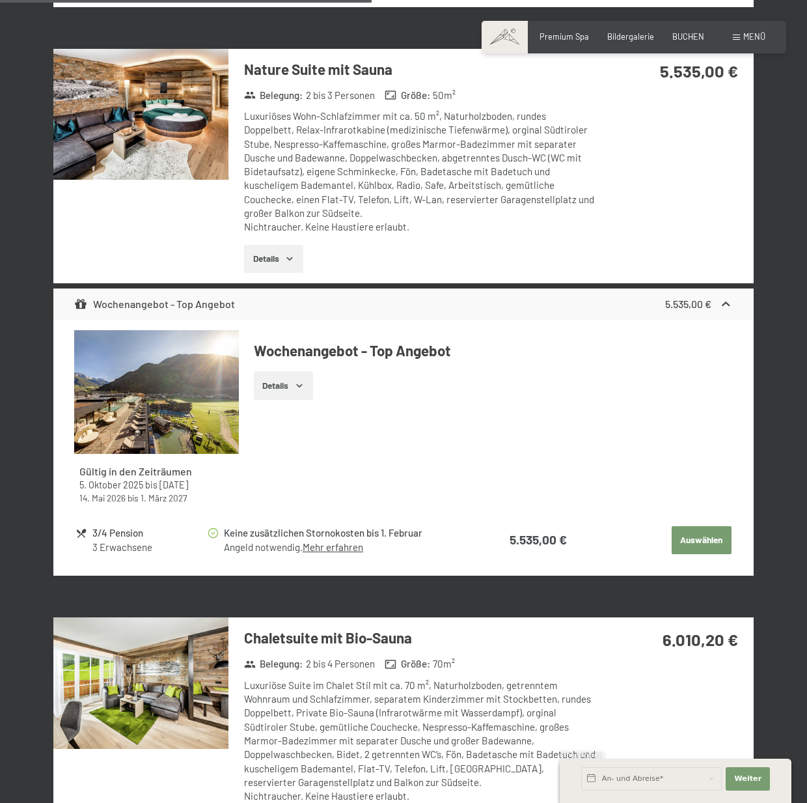
scroll to position [2657, 0]
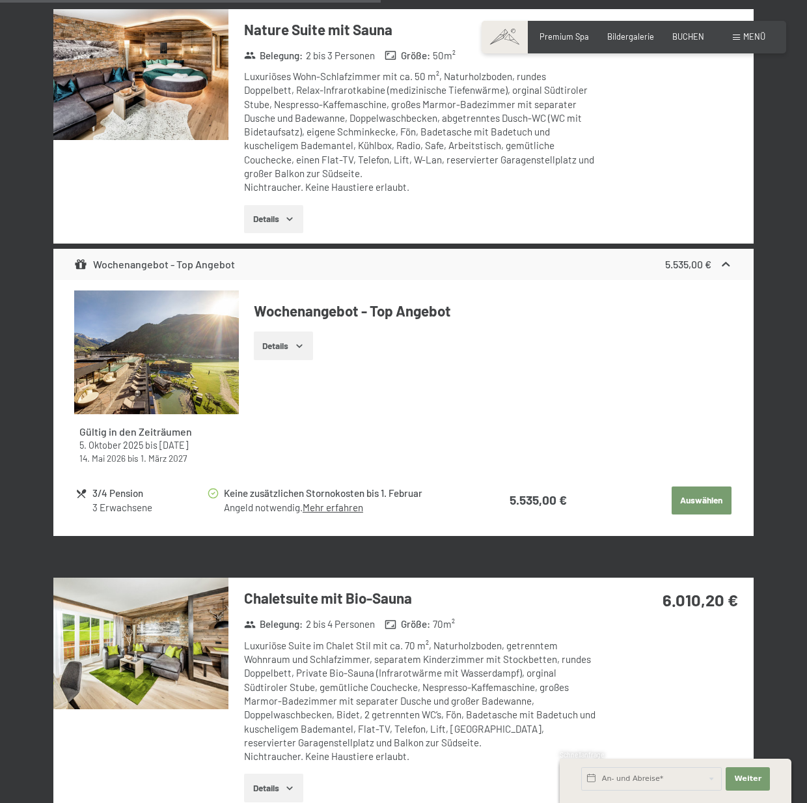
click at [189, 643] on img at bounding box center [140, 642] width 175 height 131
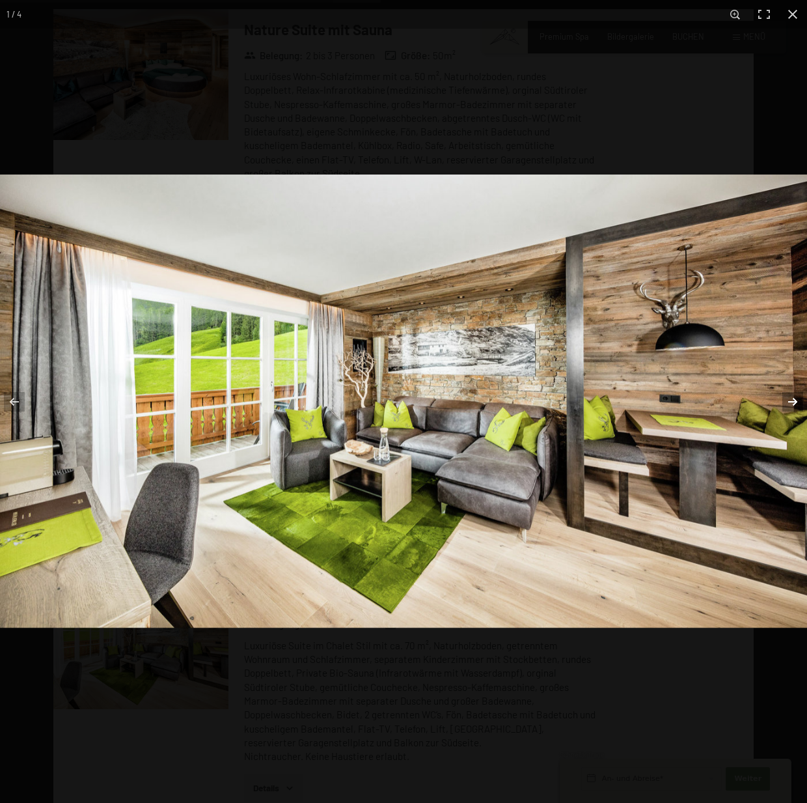
click at [795, 404] on button "button" at bounding box center [785, 401] width 46 height 65
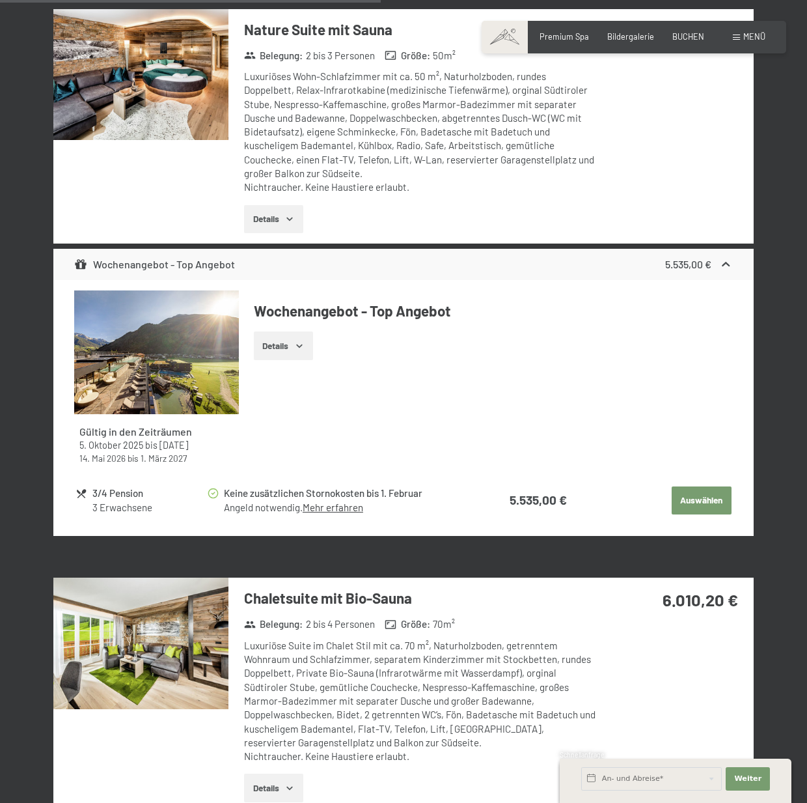
click at [0, 0] on button "button" at bounding box center [0, 0] width 0 height 0
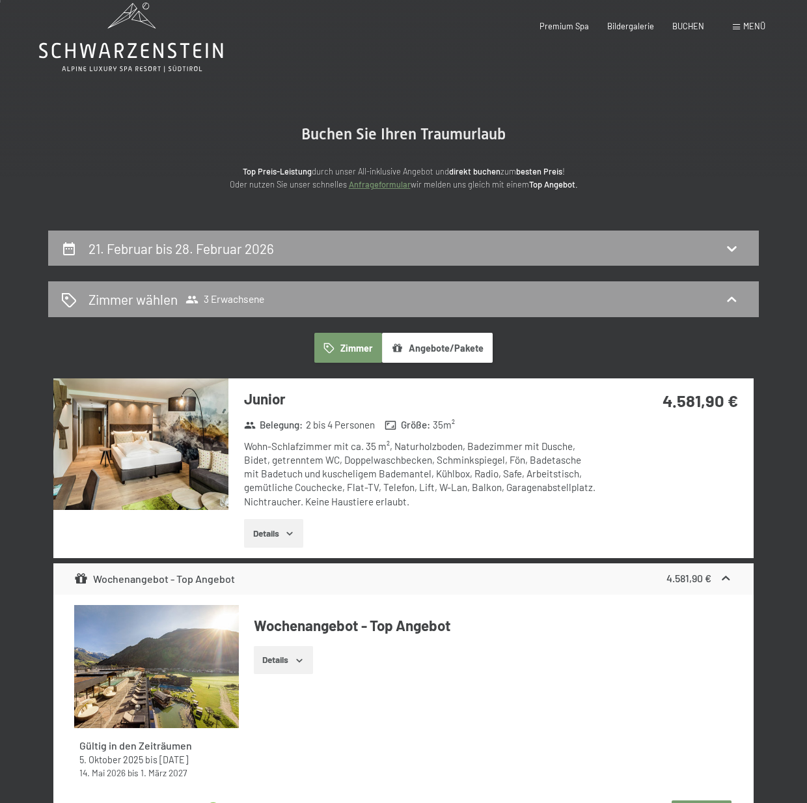
scroll to position [0, 0]
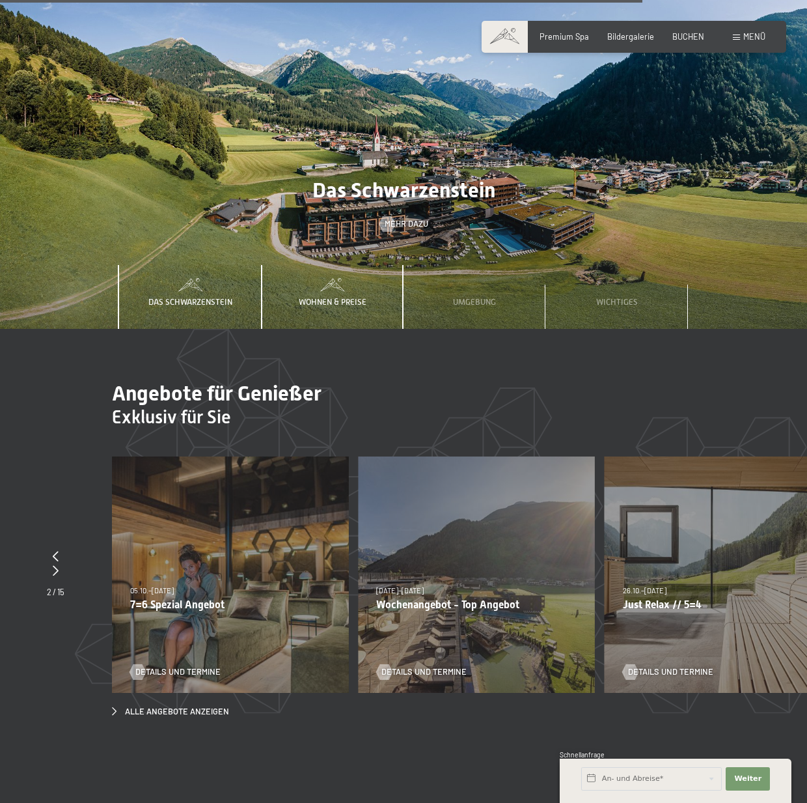
scroll to position [4491, 0]
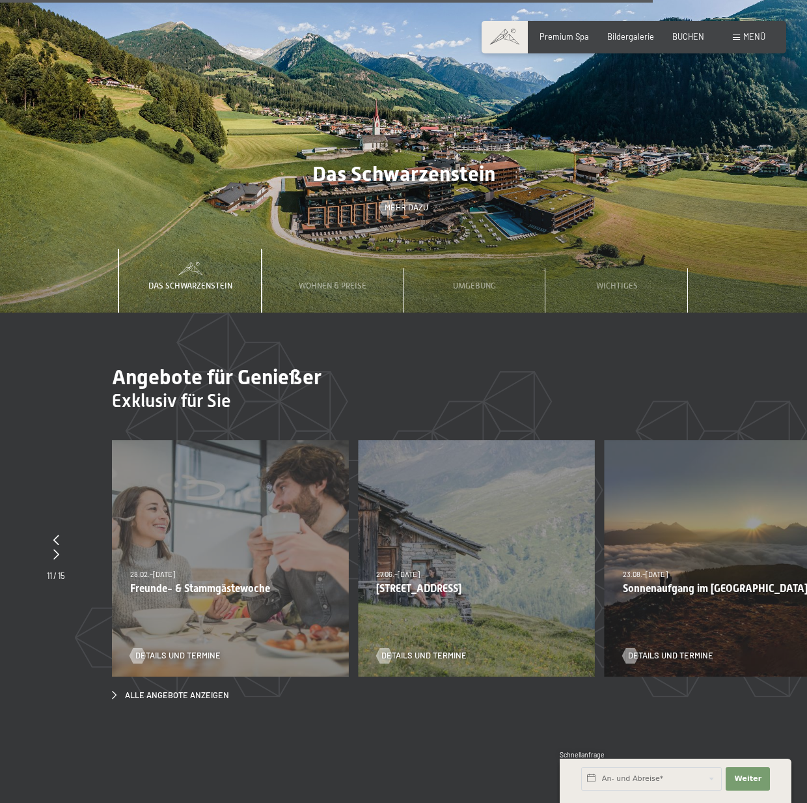
click at [225, 582] on p "Freunde- & Stammgästewoche" at bounding box center [230, 588] width 200 height 12
click at [189, 650] on span "Details und Termine" at bounding box center [190, 656] width 85 height 12
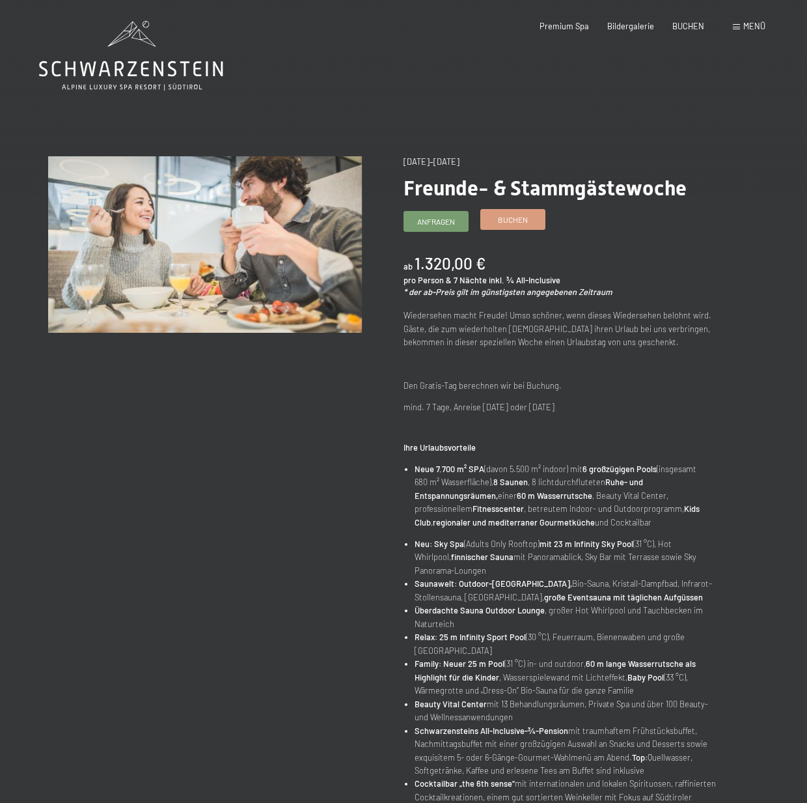
click at [503, 217] on span "Buchen" at bounding box center [513, 219] width 30 height 11
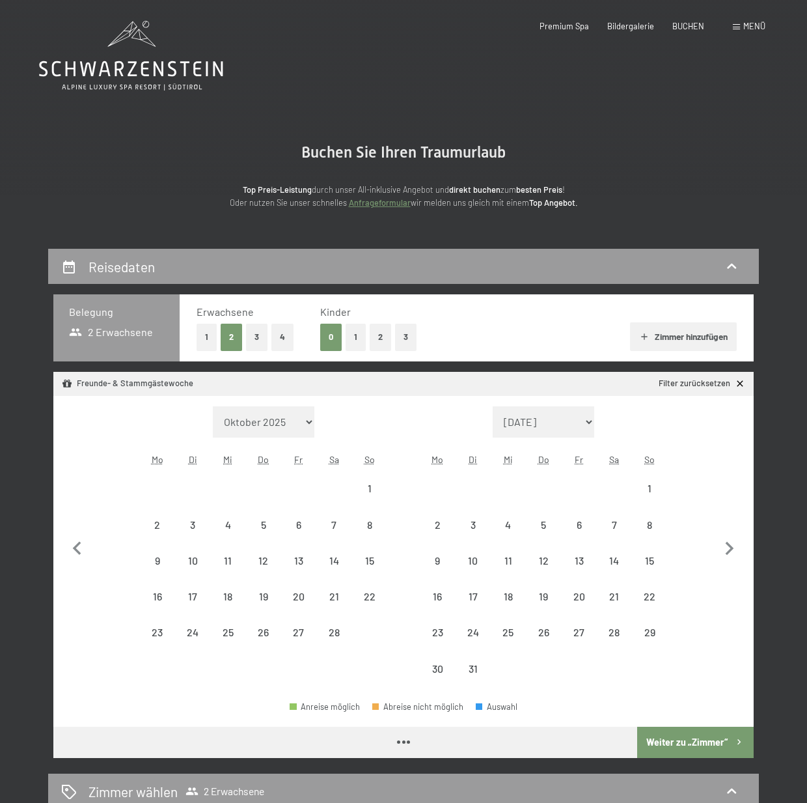
select select "2026-02-01"
select select "2026-03-01"
select select "2026-02-01"
select select "2026-03-01"
click at [334, 628] on div "28" at bounding box center [334, 643] width 33 height 33
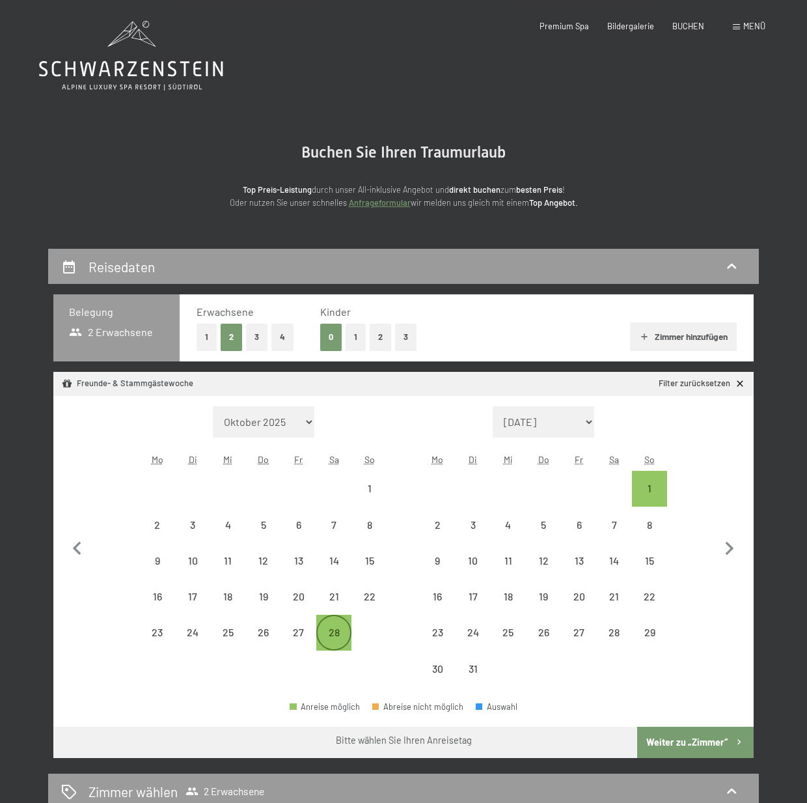
select select "[DATE]"
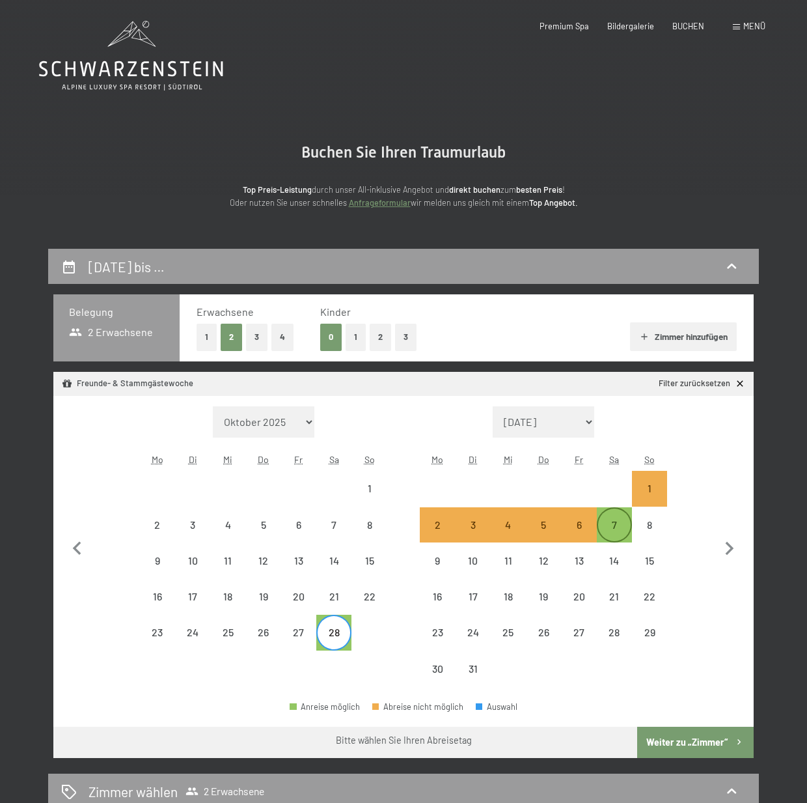
click at [614, 524] on div "7" at bounding box center [614, 535] width 33 height 33
select select "2026-02-01"
select select "2026-03-01"
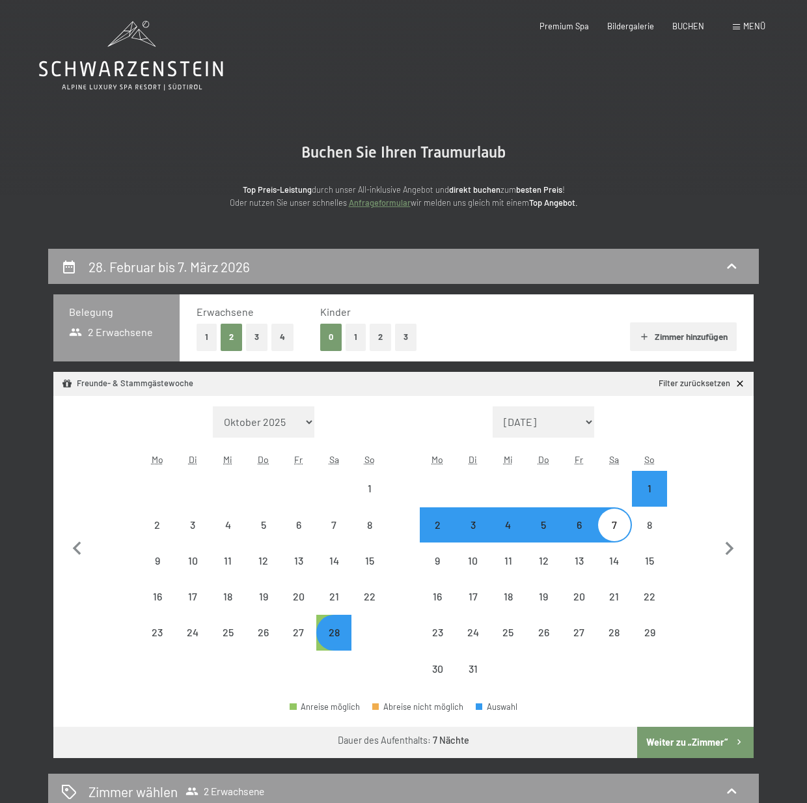
select select "2026-02-01"
select select "2026-03-01"
click at [680, 743] on button "Weiter zu „Zimmer“" at bounding box center [695, 741] width 117 height 31
select select "2026-02-01"
select select "2026-03-01"
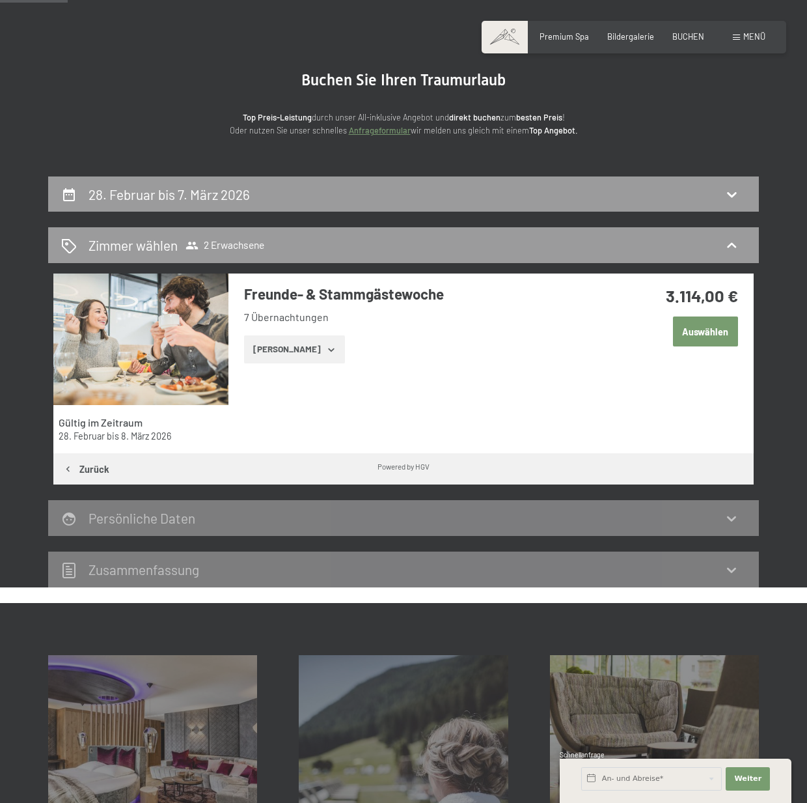
scroll to position [53, 0]
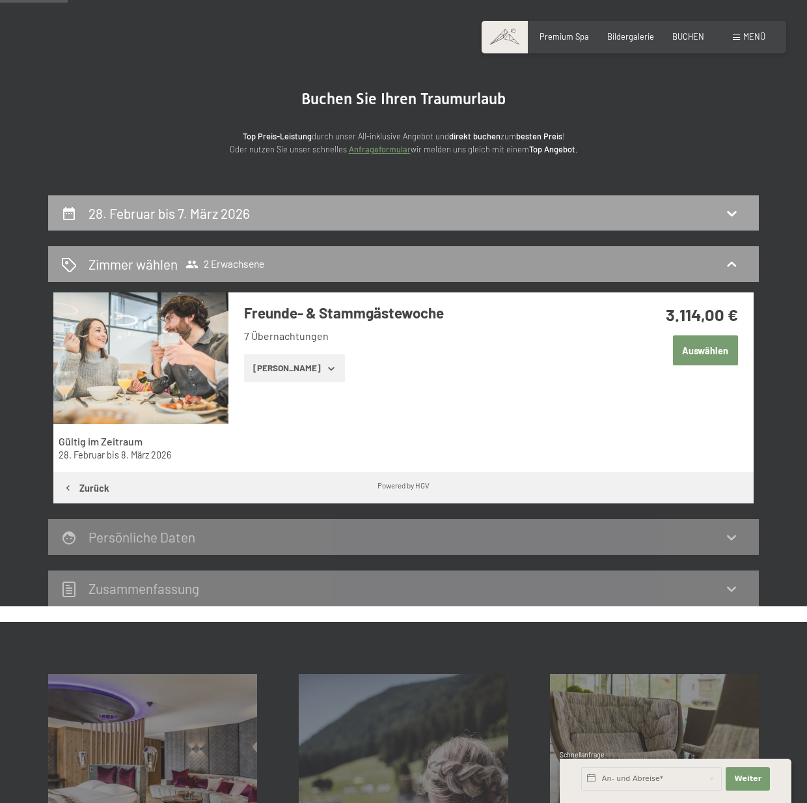
click at [185, 214] on h2 "28. Februar bis 7. März 2026" at bounding box center [169, 213] width 161 height 16
select select "2026-02-01"
select select "2026-03-01"
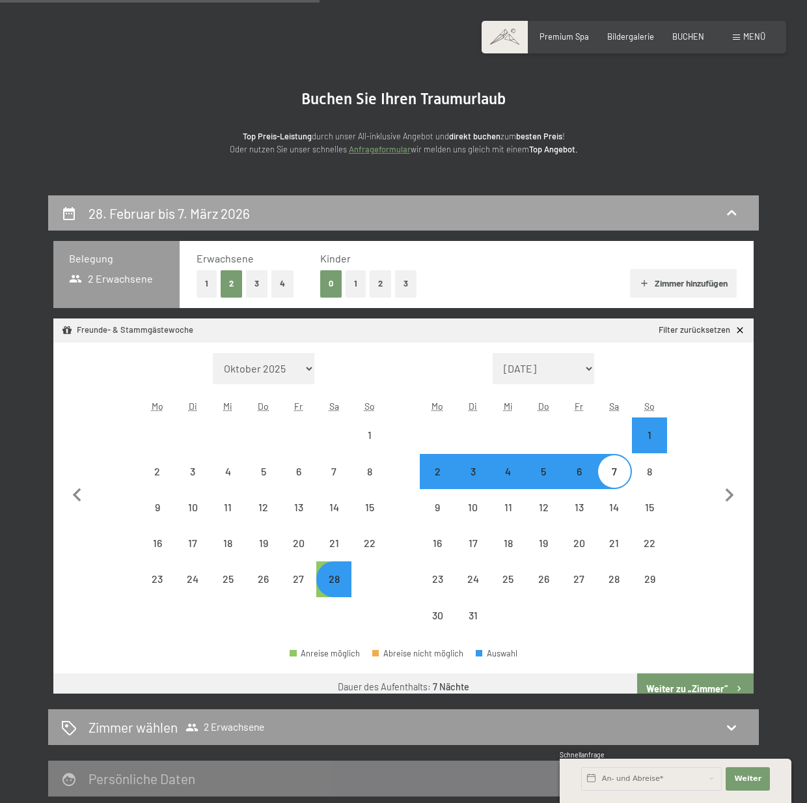
scroll to position [249, 0]
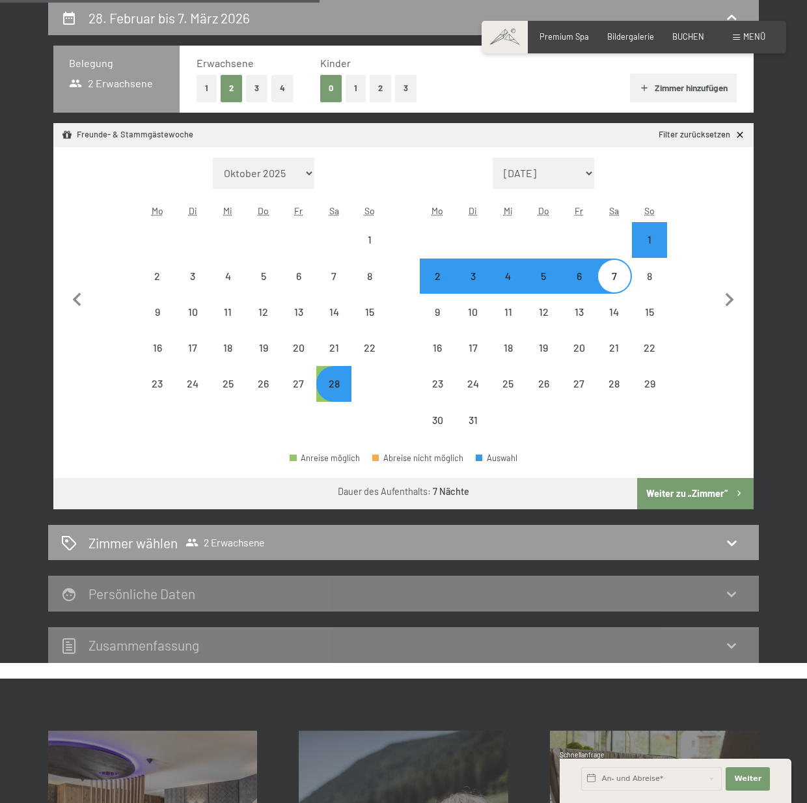
click at [260, 83] on button "3" at bounding box center [256, 88] width 21 height 27
select select "2026-02-01"
select select "2026-03-01"
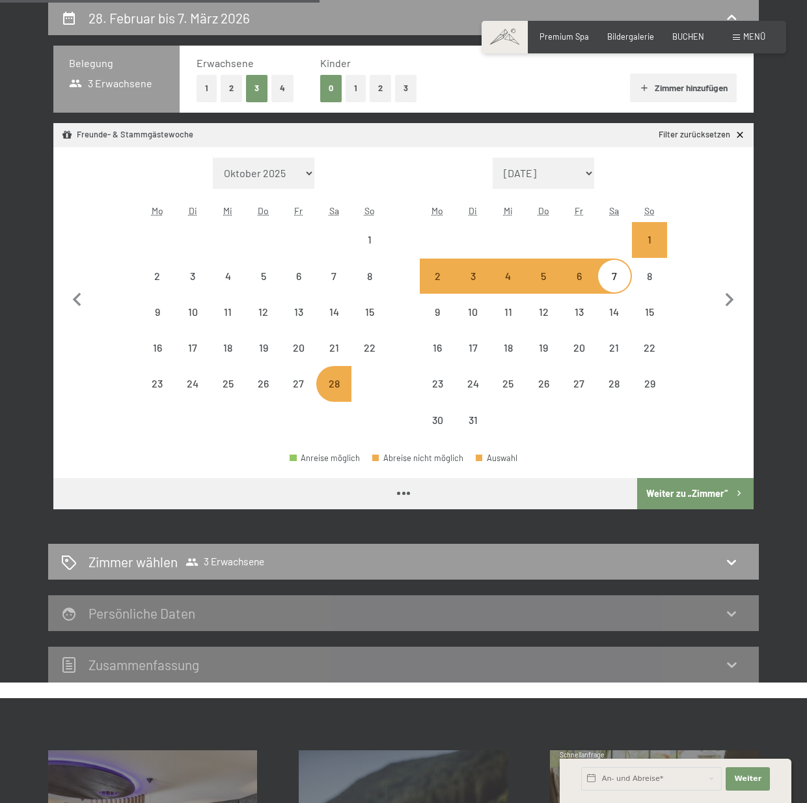
select select "2026-02-01"
select select "2026-03-01"
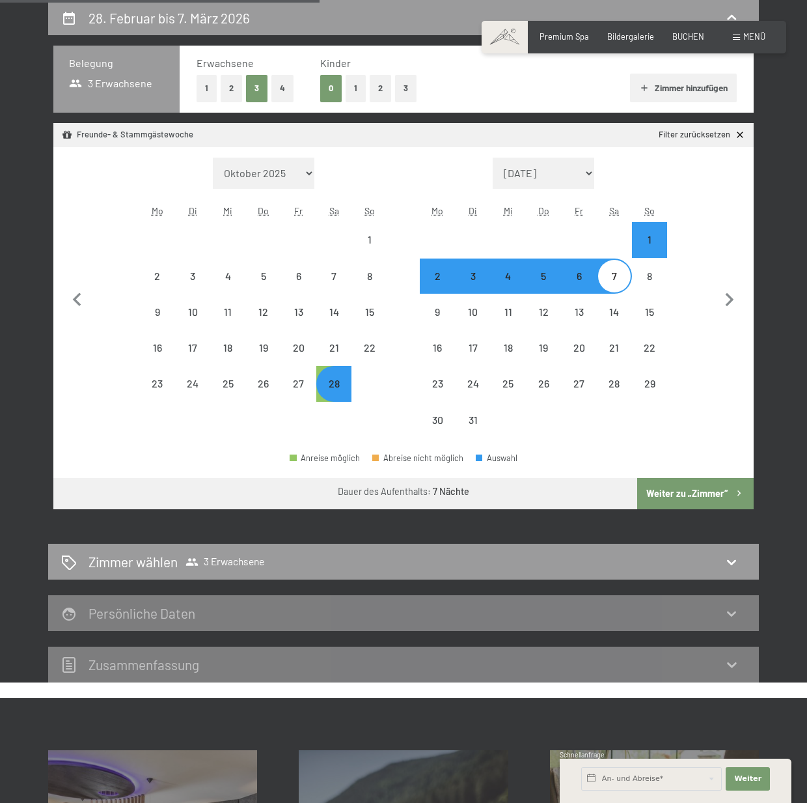
select select "2026-02-01"
select select "2026-03-01"
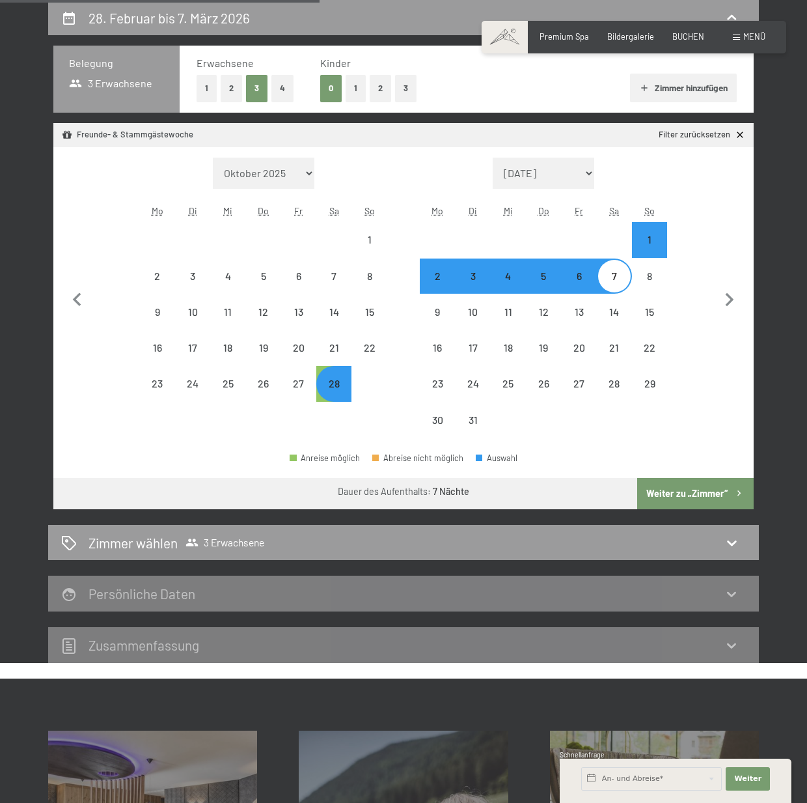
click at [678, 490] on button "Weiter zu „Zimmer“" at bounding box center [695, 493] width 117 height 31
select select "2026-02-01"
select select "2026-03-01"
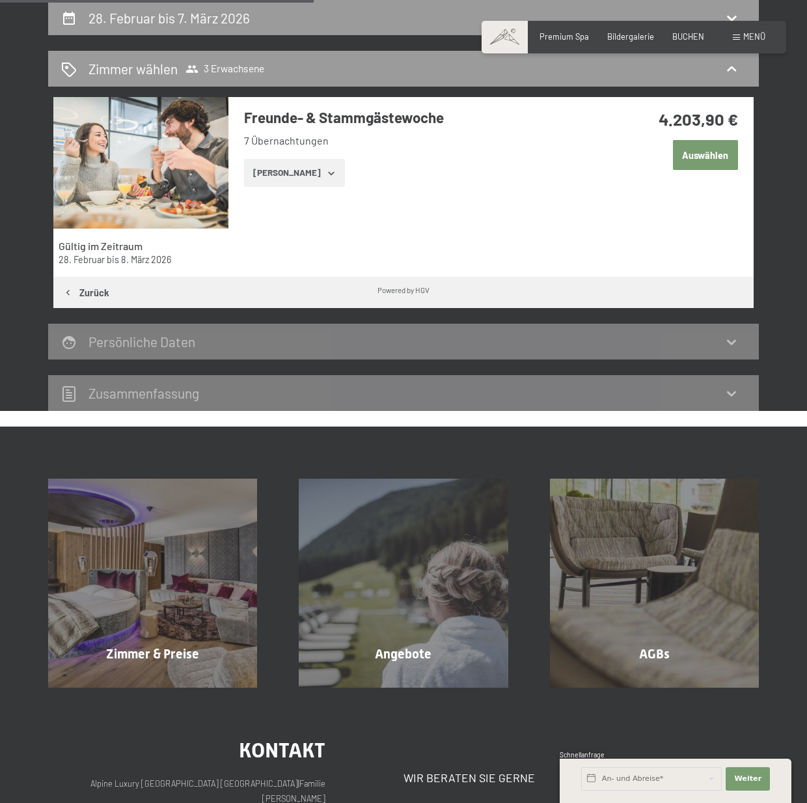
scroll to position [53, 0]
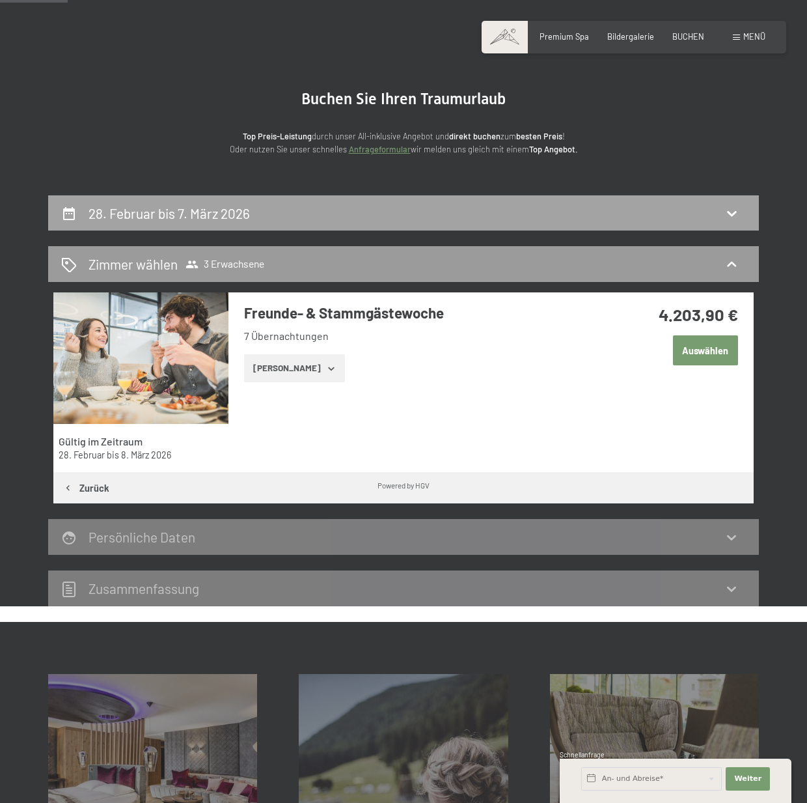
click at [130, 213] on h2 "28. Februar bis 7. März 2026" at bounding box center [169, 213] width 161 height 16
select select "2026-02-01"
select select "2026-03-01"
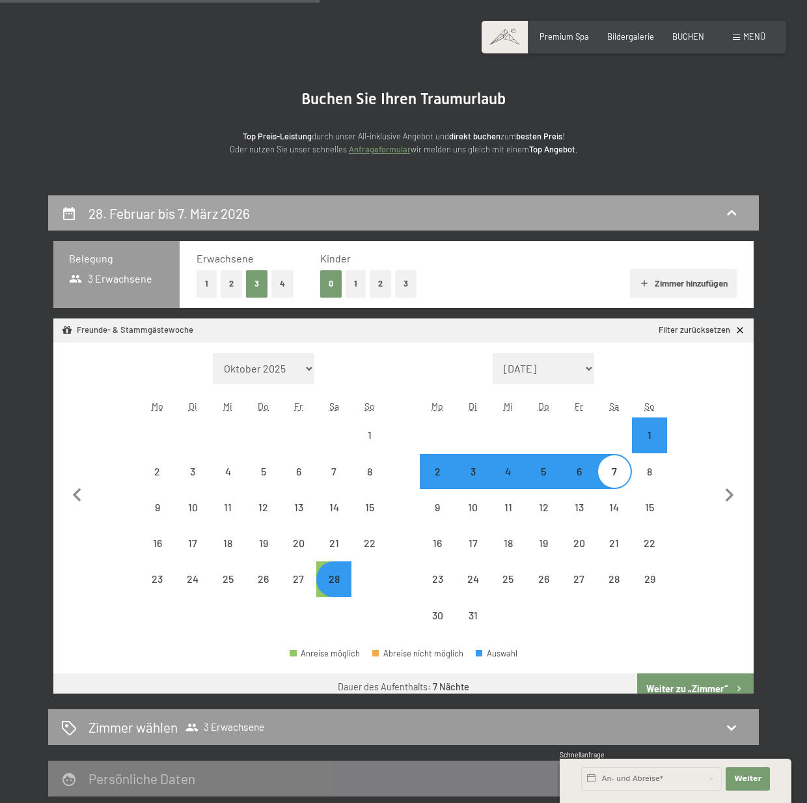
scroll to position [249, 0]
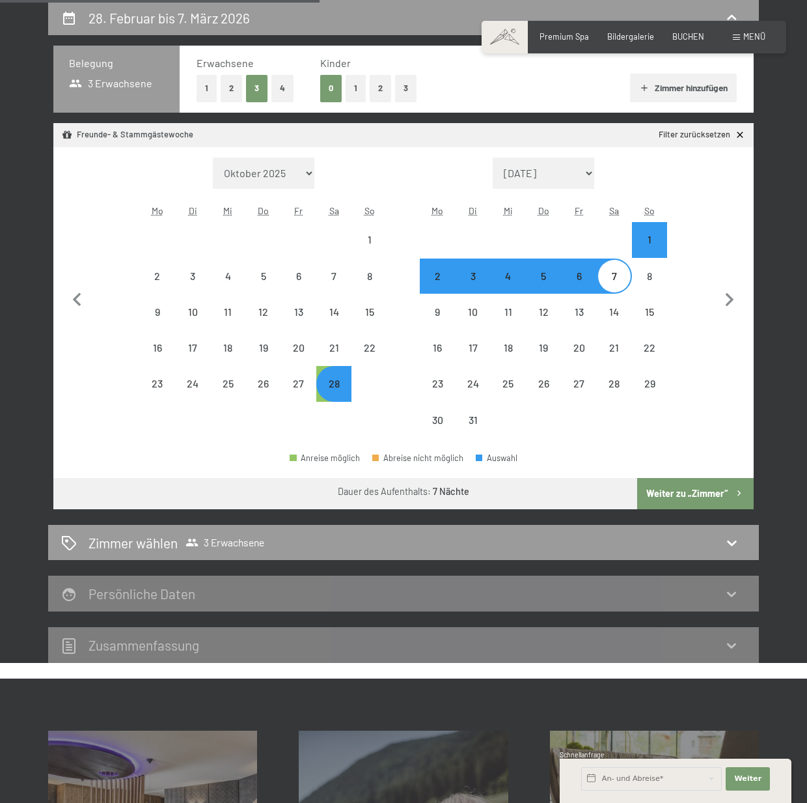
click at [199, 90] on button "1" at bounding box center [207, 88] width 20 height 27
select select "2026-02-01"
select select "2026-03-01"
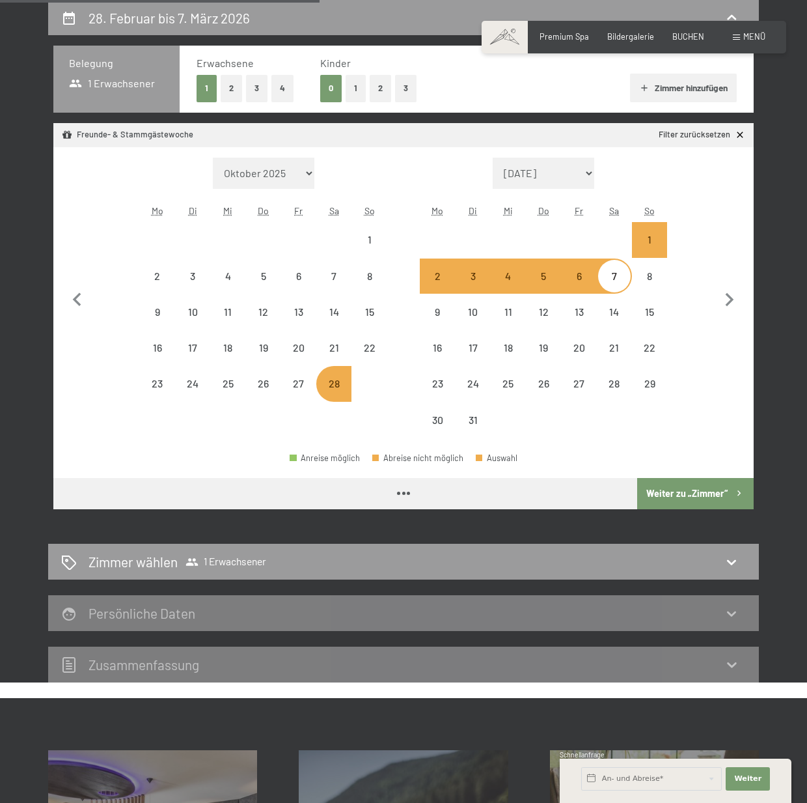
select select "2026-02-01"
select select "2026-03-01"
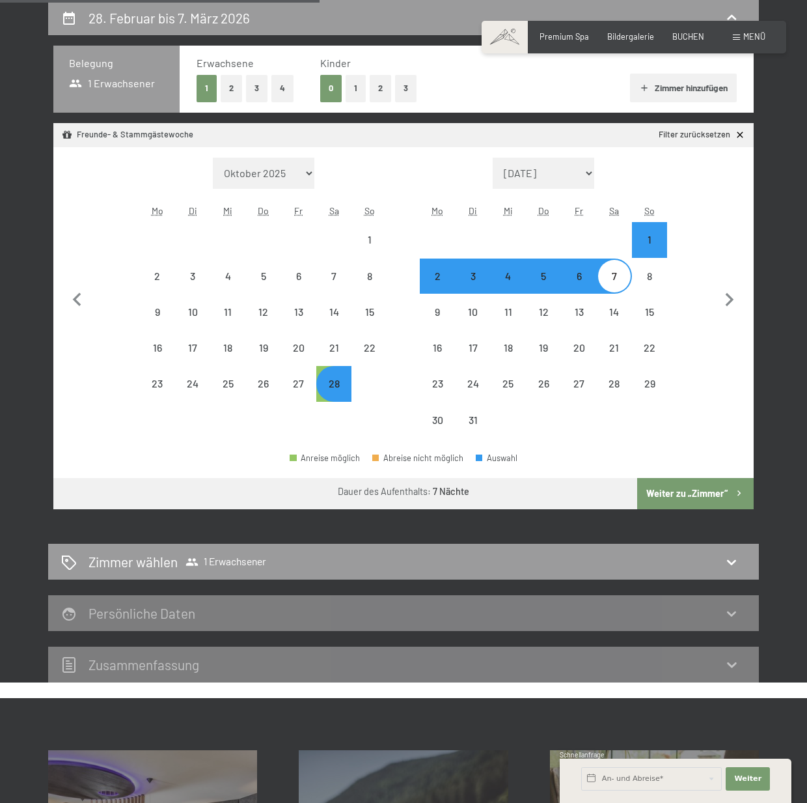
select select "2026-02-01"
select select "2026-03-01"
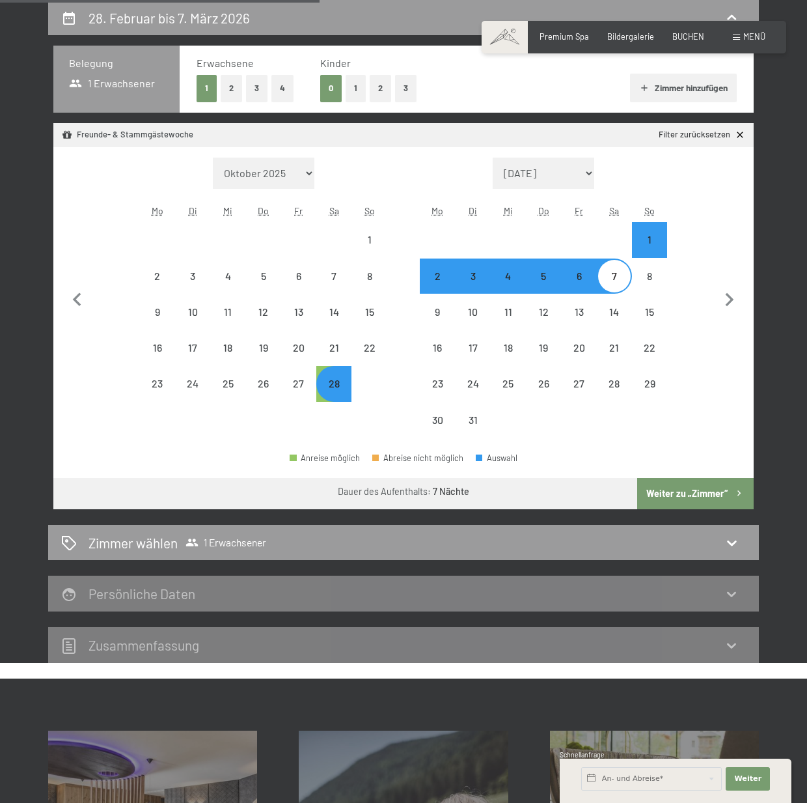
click at [698, 488] on button "Weiter zu „Zimmer“" at bounding box center [695, 493] width 117 height 31
select select "2026-02-01"
select select "2026-03-01"
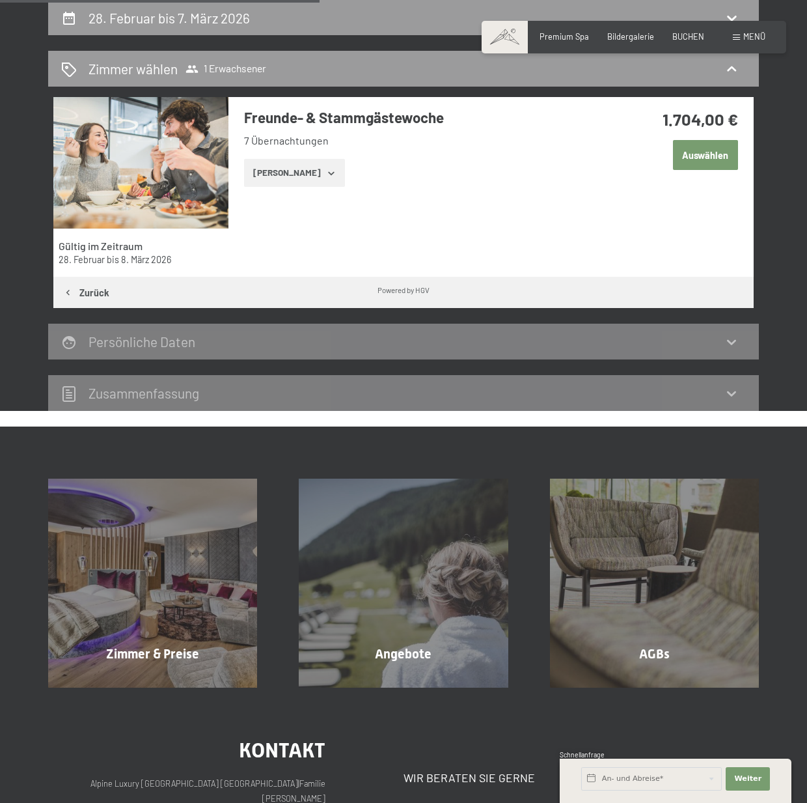
click at [271, 172] on button "Zeige Zimmer" at bounding box center [294, 173] width 101 height 29
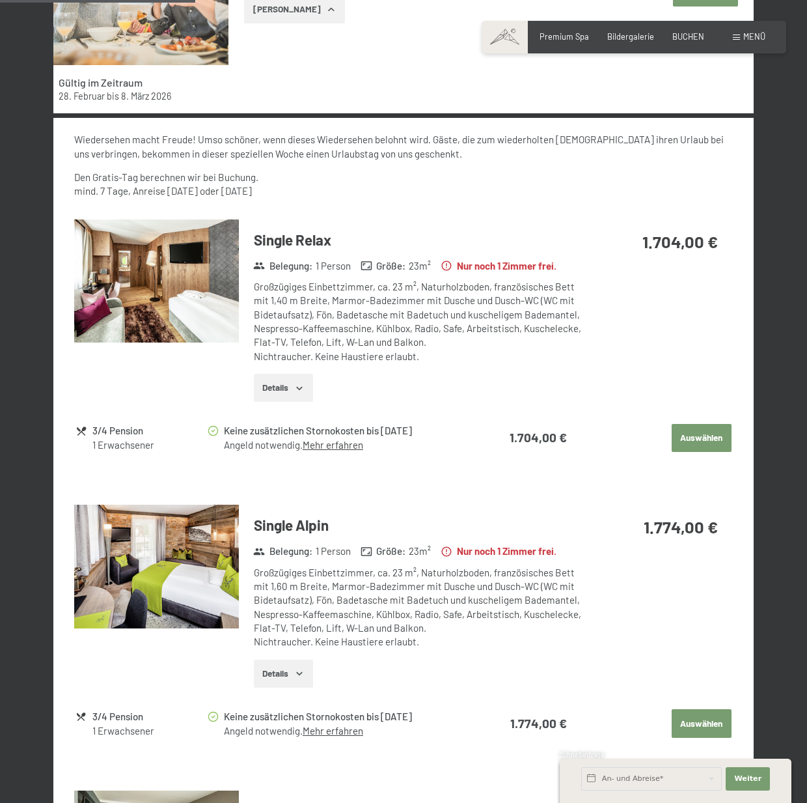
scroll to position [444, 0]
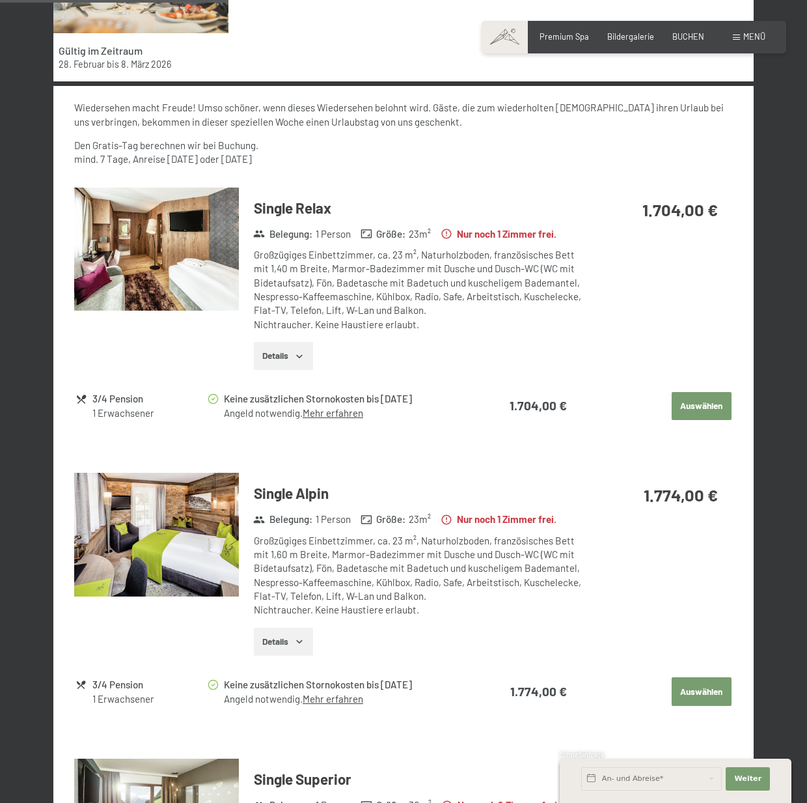
click at [133, 257] on img at bounding box center [156, 249] width 165 height 124
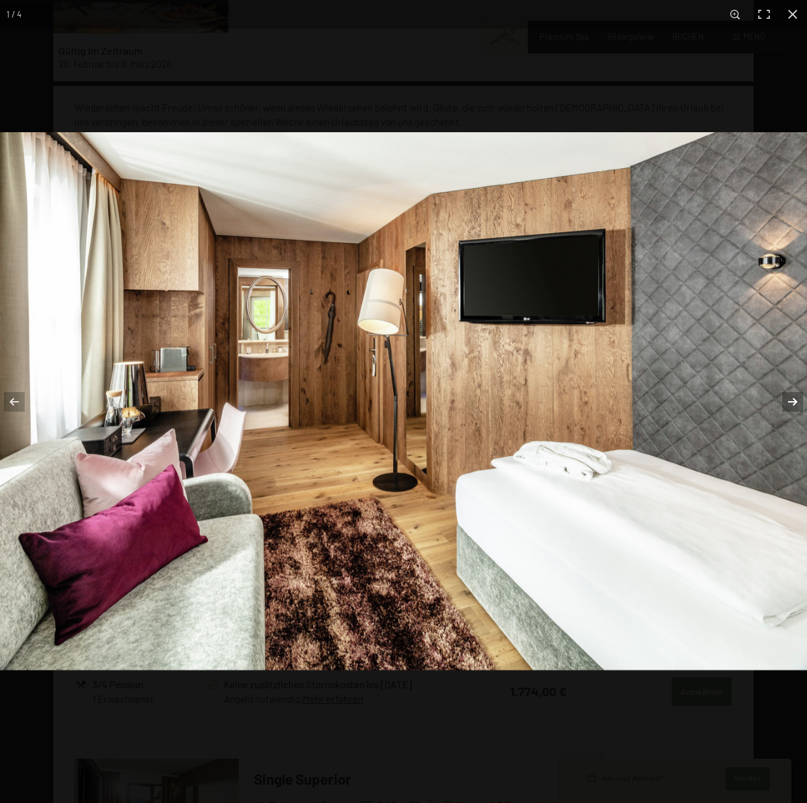
click at [789, 405] on button "button" at bounding box center [785, 401] width 46 height 65
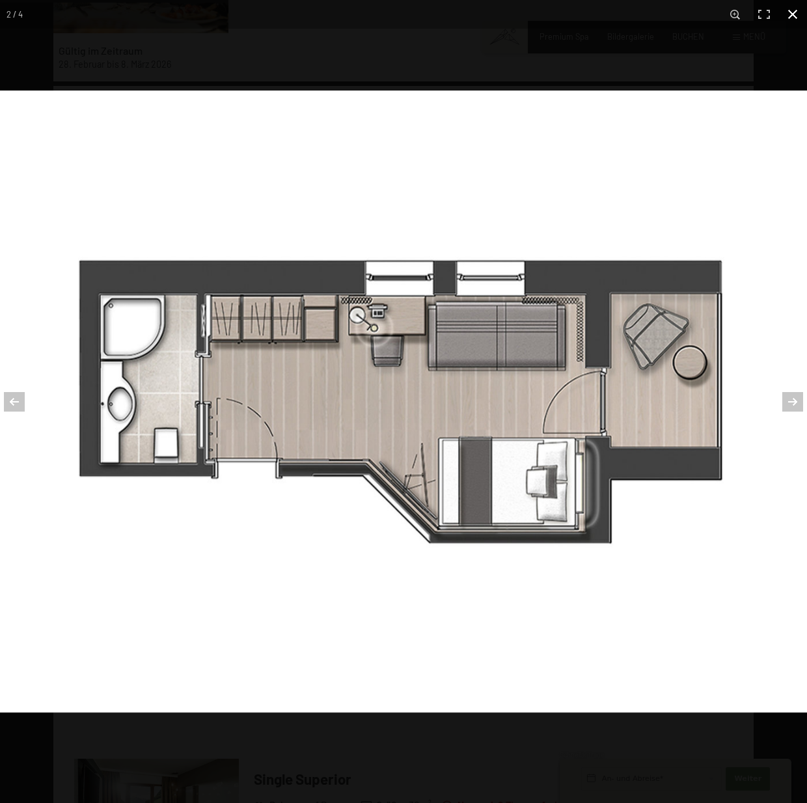
click at [797, 9] on button "button" at bounding box center [792, 14] width 29 height 29
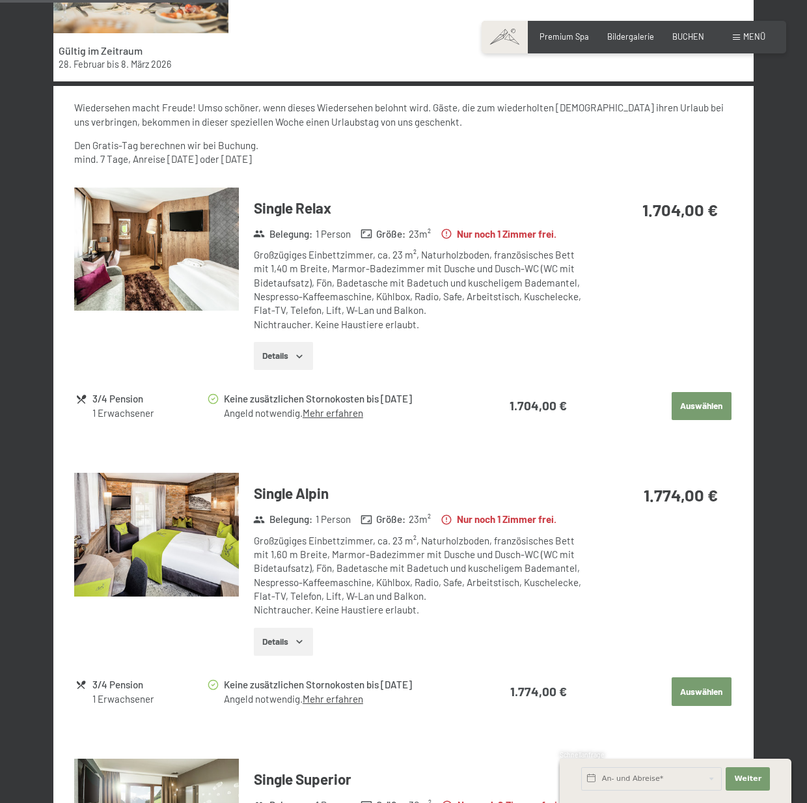
click at [169, 538] on img at bounding box center [156, 535] width 165 height 124
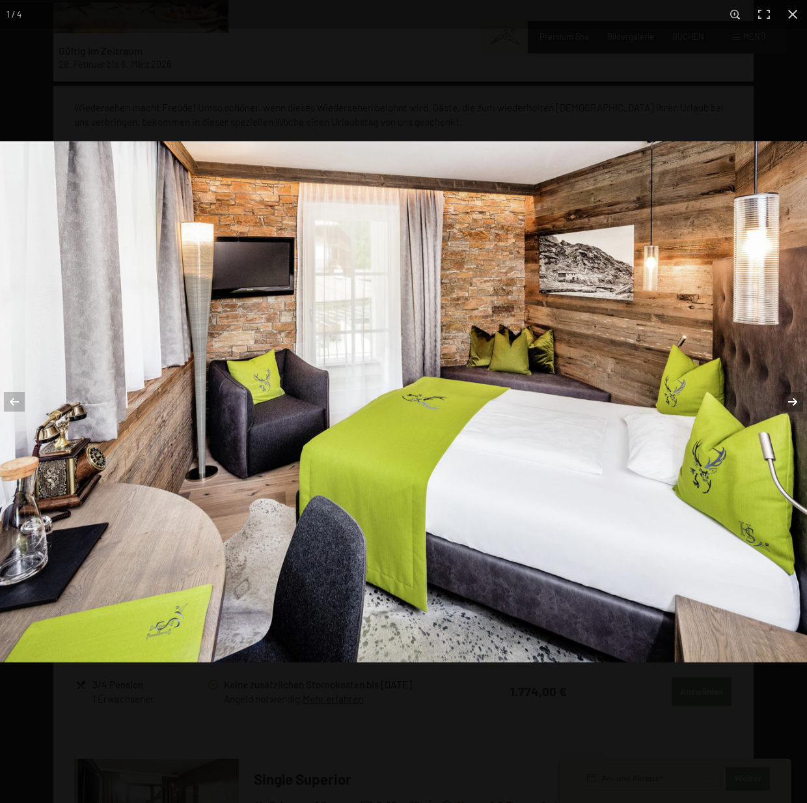
click at [794, 403] on button "button" at bounding box center [785, 401] width 46 height 65
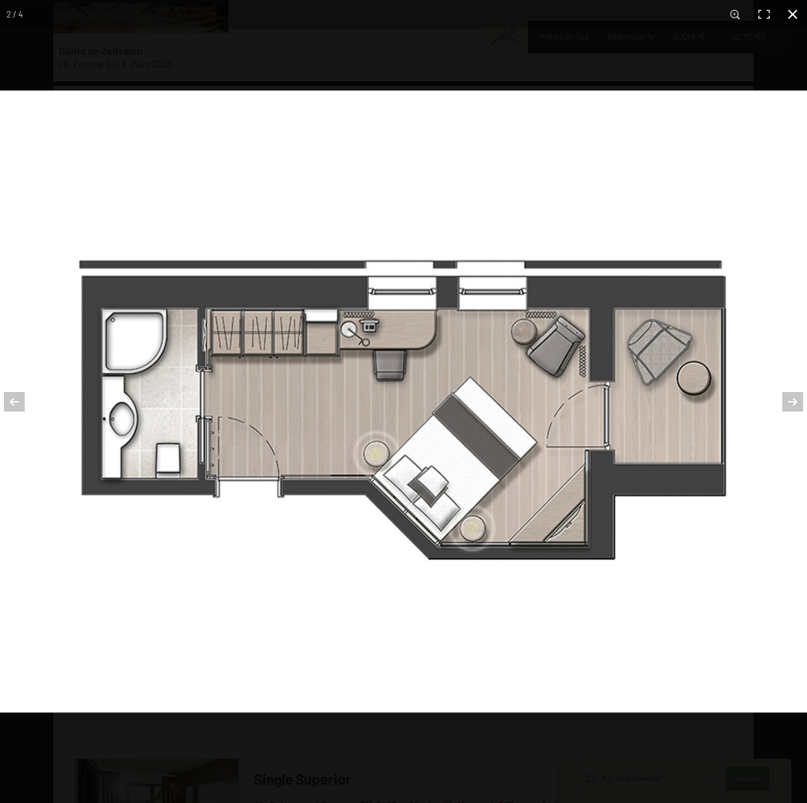
click at [793, 16] on button "button" at bounding box center [792, 14] width 29 height 29
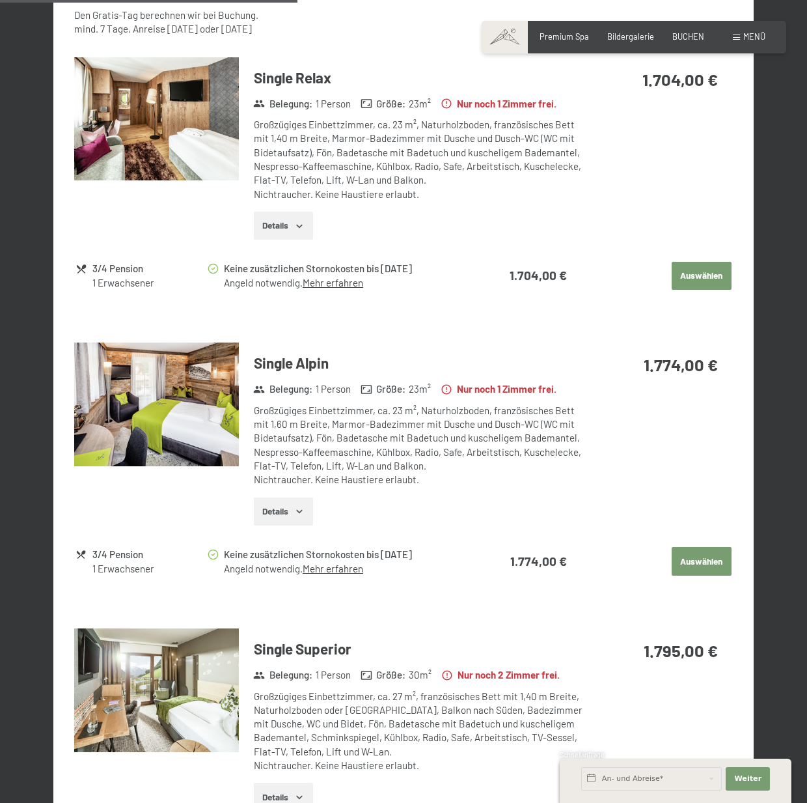
scroll to position [639, 0]
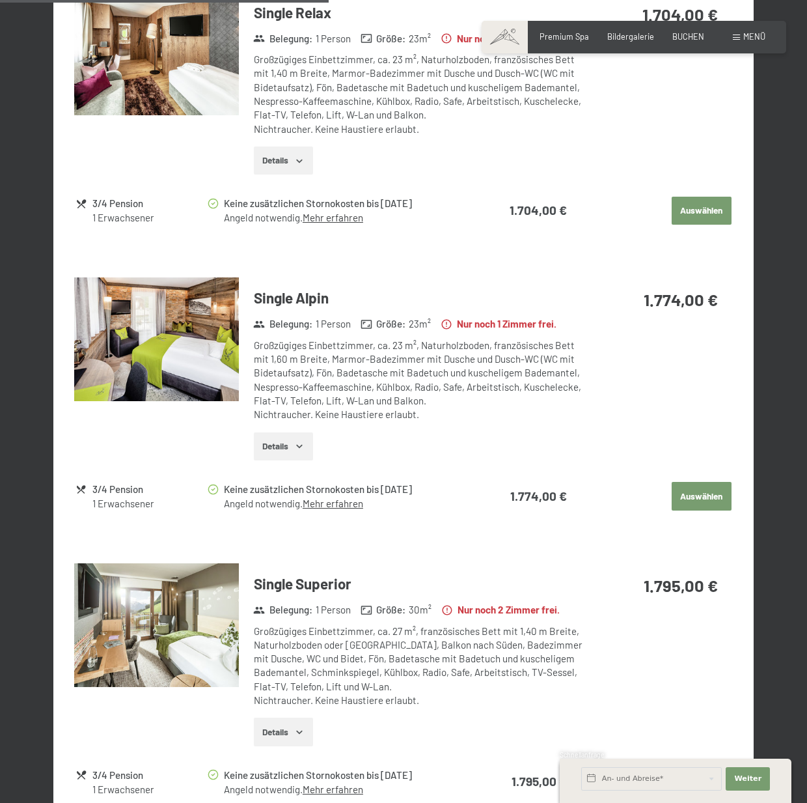
click at [158, 622] on img at bounding box center [156, 625] width 165 height 124
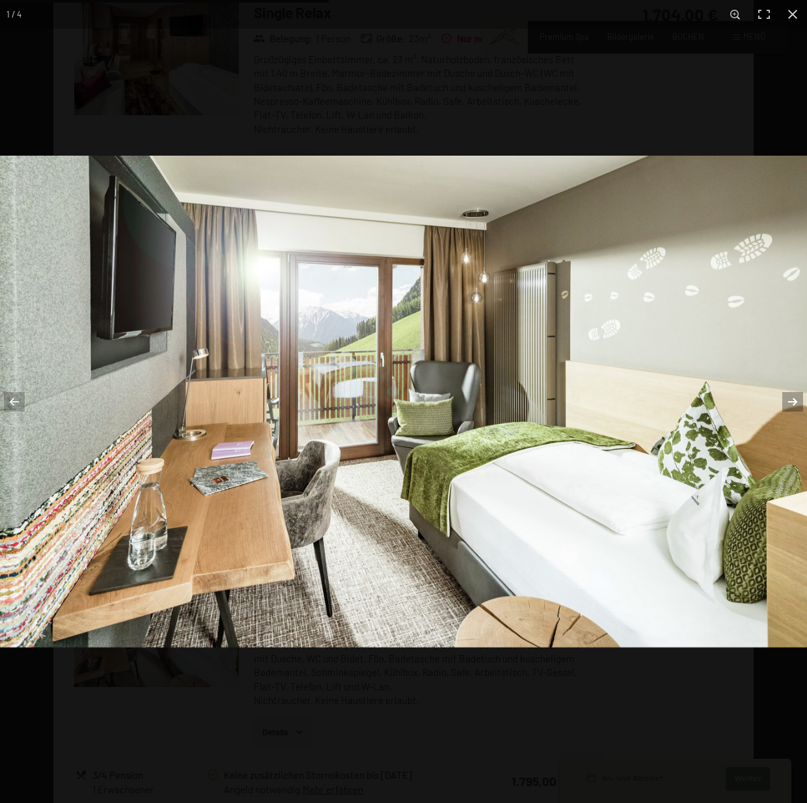
click at [795, 404] on button "button" at bounding box center [785, 401] width 46 height 65
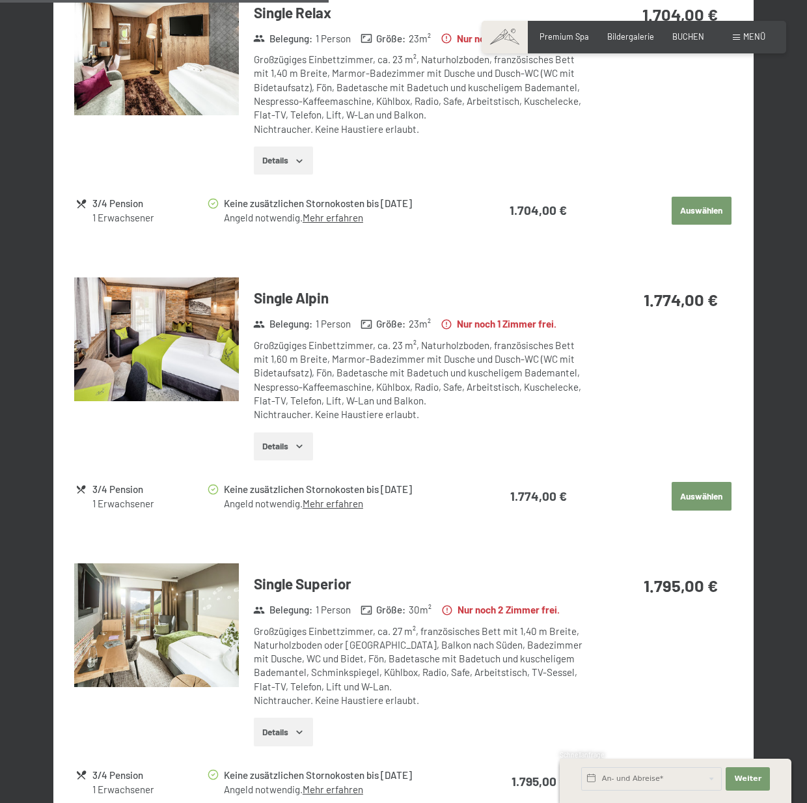
click at [0, 0] on button "button" at bounding box center [0, 0] width 0 height 0
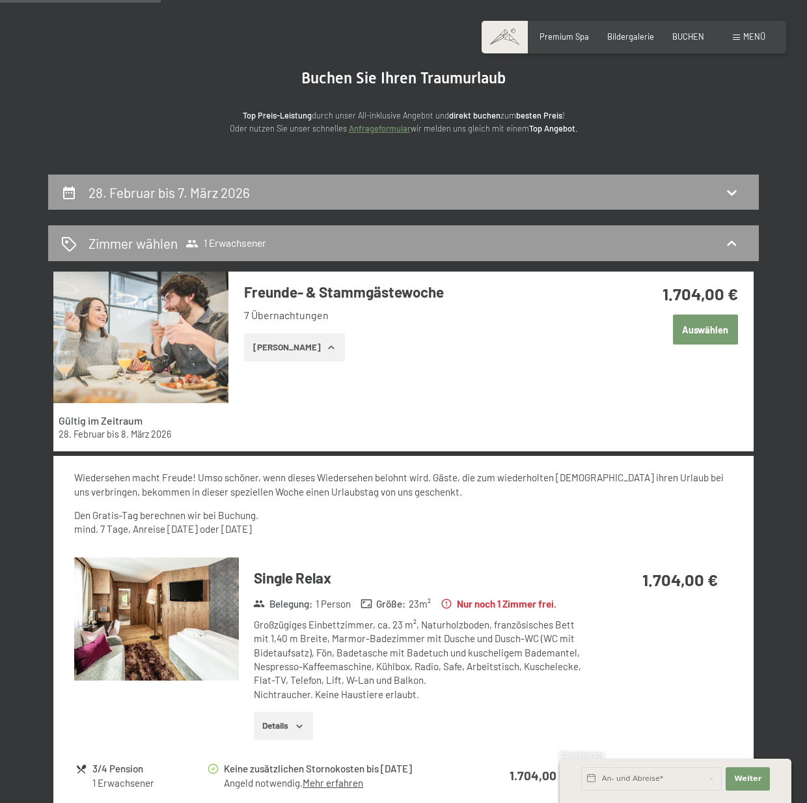
scroll to position [0, 0]
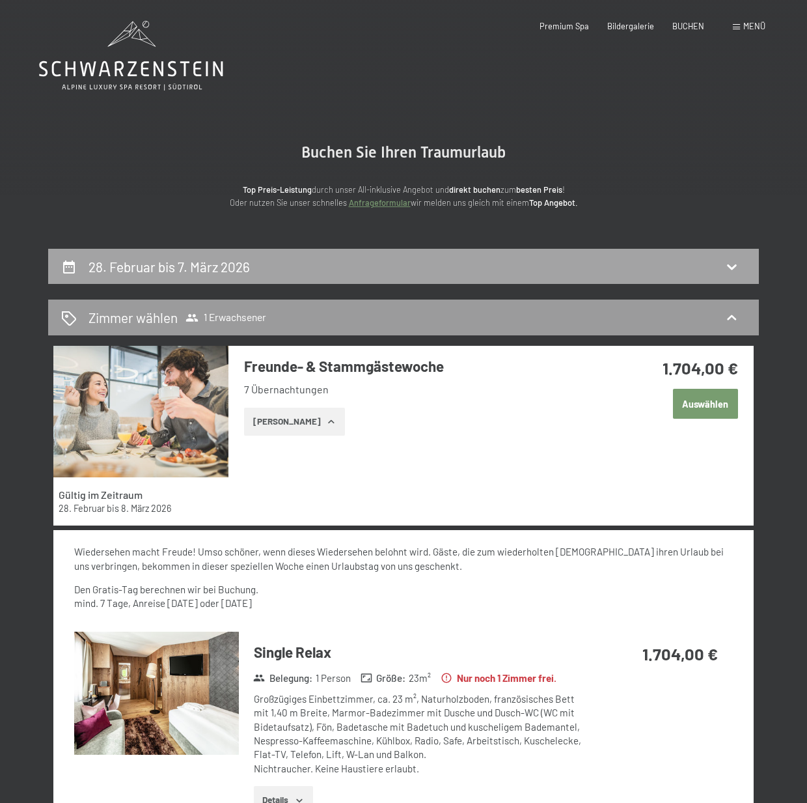
click at [161, 275] on div "28. Februar bis 7. März 2026" at bounding box center [172, 266] width 167 height 19
select select "2026-02-01"
select select "2026-03-01"
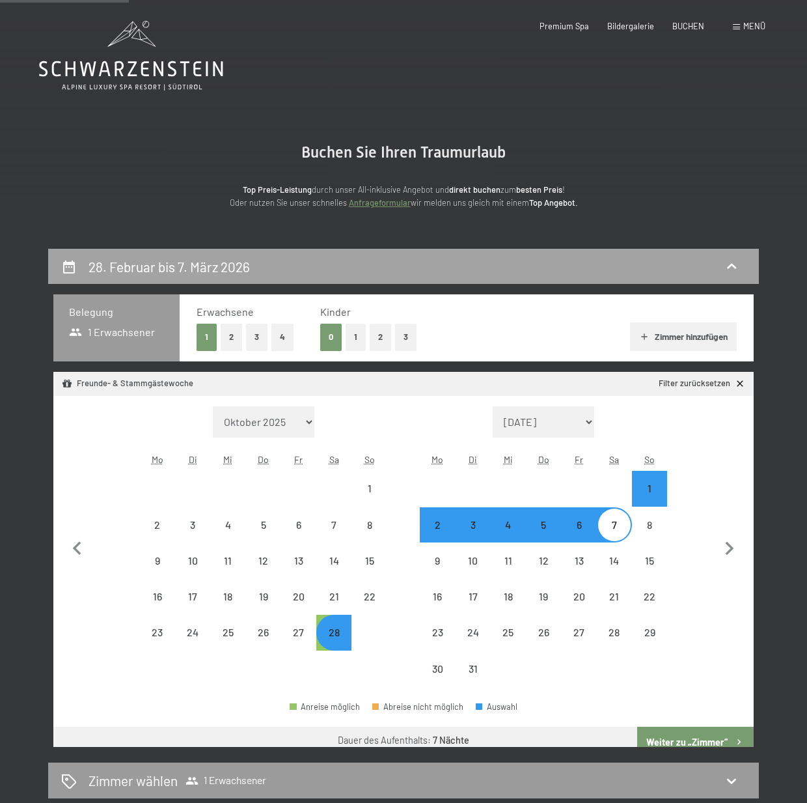
scroll to position [249, 0]
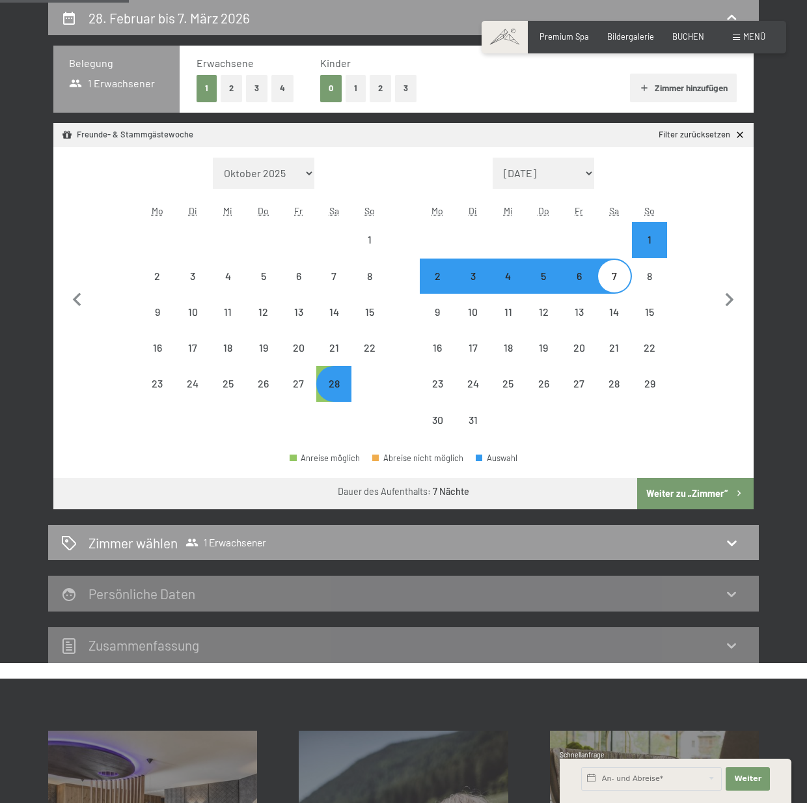
click at [257, 91] on button "3" at bounding box center [256, 88] width 21 height 27
select select "2026-02-01"
select select "[DATE]"
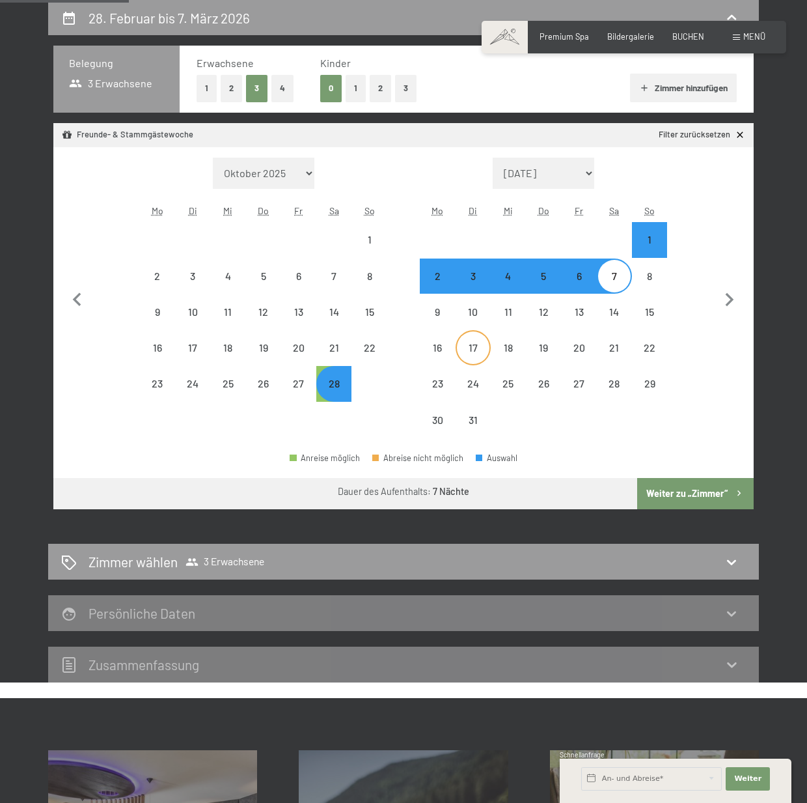
select select "[DATE]"
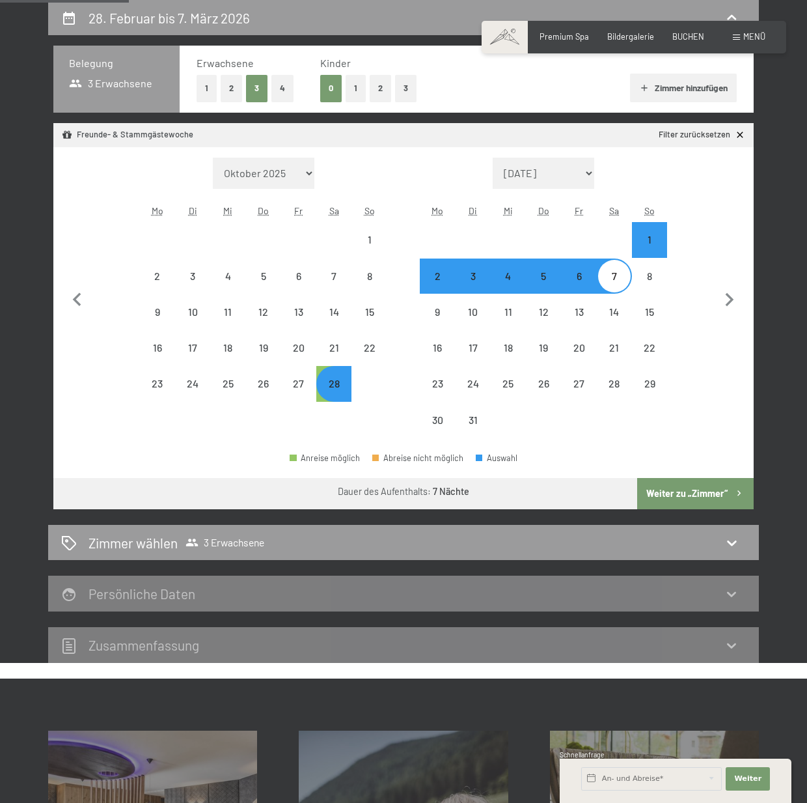
click at [688, 488] on button "Weiter zu „Zimmer“" at bounding box center [695, 493] width 117 height 31
select select "2026-02-01"
select select "2026-03-01"
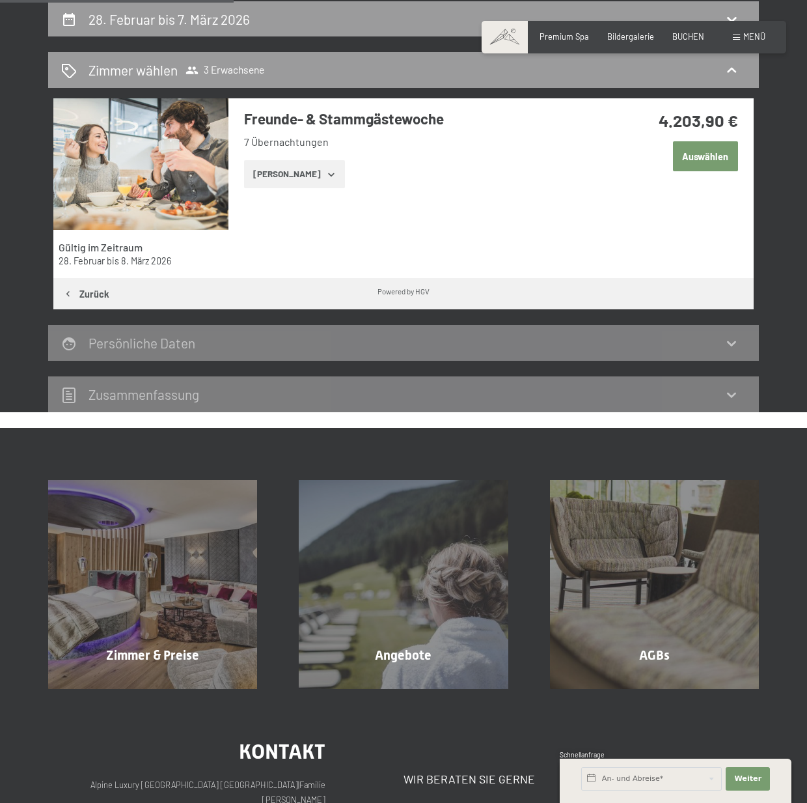
scroll to position [184, 0]
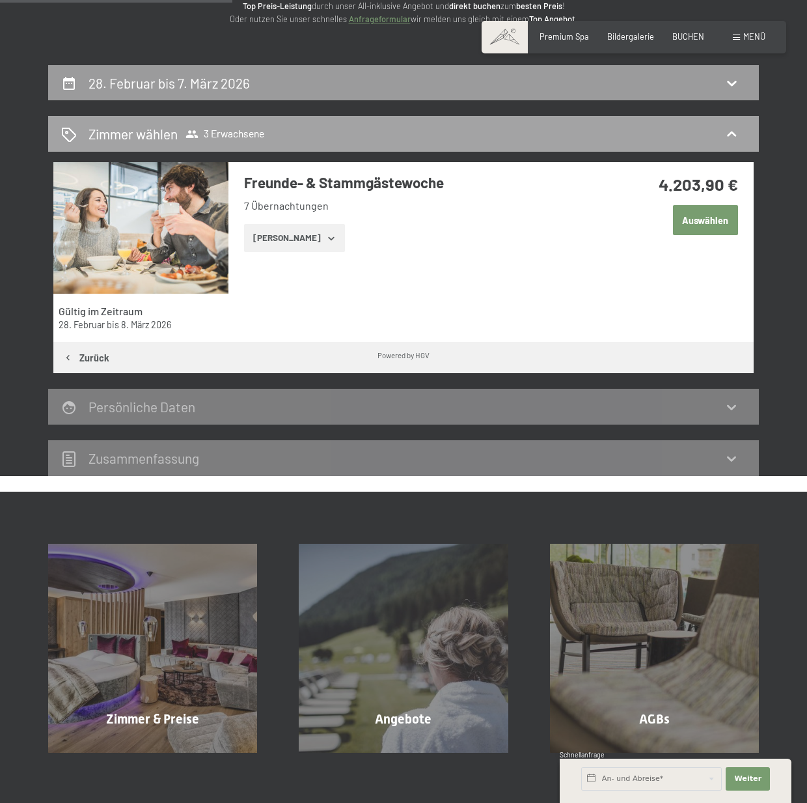
click at [154, 132] on h2 "Zimmer wählen" at bounding box center [133, 133] width 89 height 19
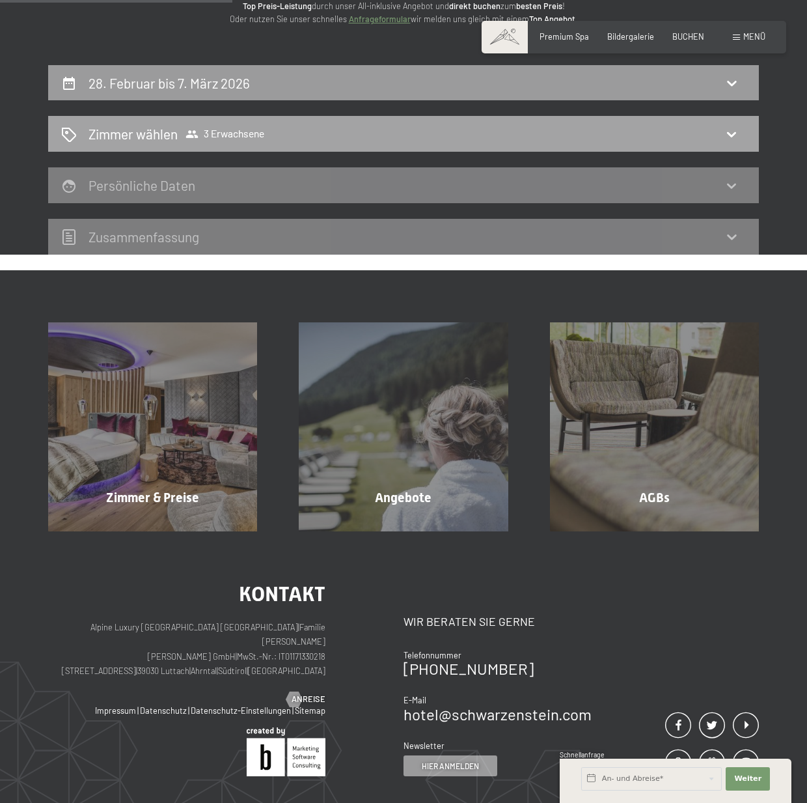
click at [154, 132] on h2 "Zimmer wählen" at bounding box center [133, 133] width 89 height 19
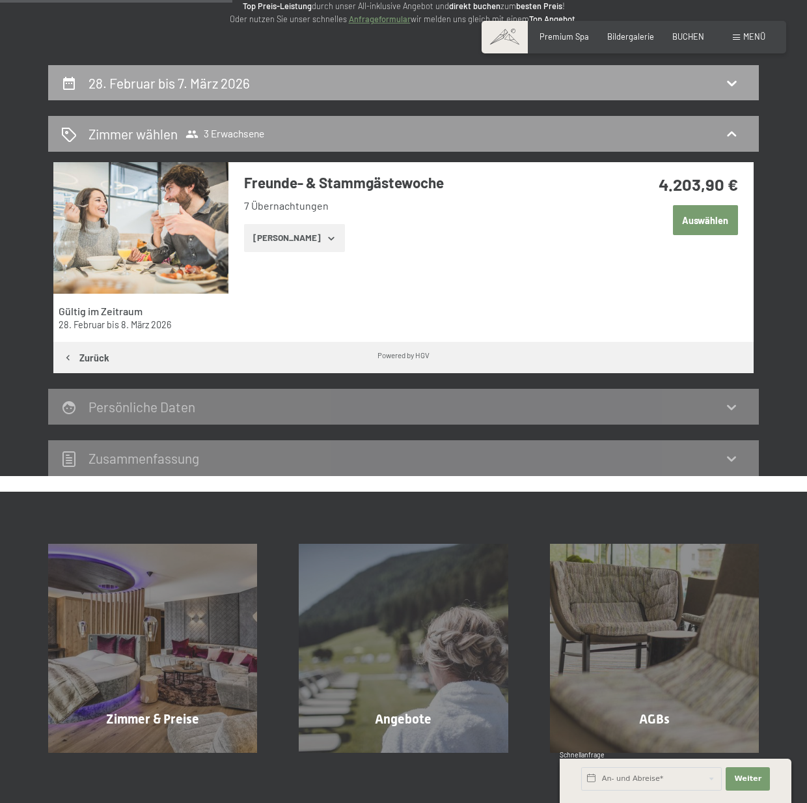
click at [190, 83] on h2 "28. Februar bis 7. März 2026" at bounding box center [169, 83] width 161 height 16
select select "2026-02-01"
select select "2026-03-01"
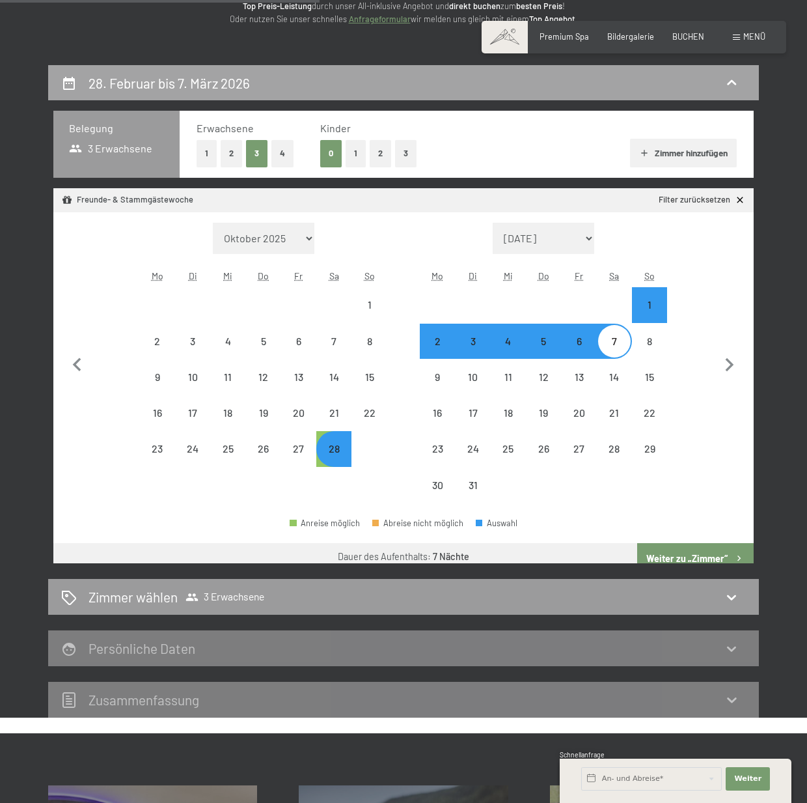
scroll to position [249, 0]
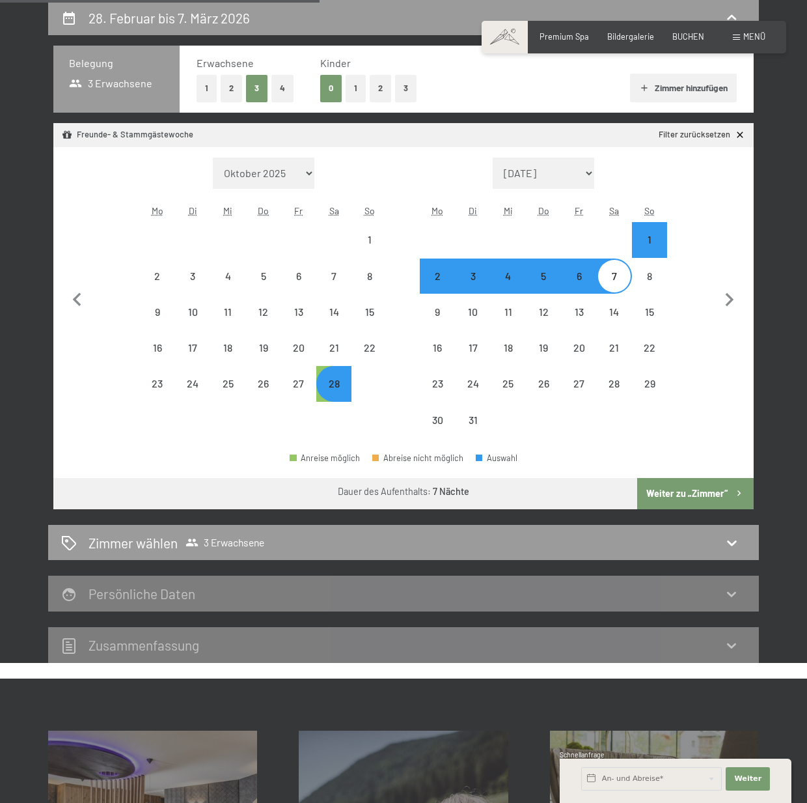
click at [661, 491] on button "Weiter zu „Zimmer“" at bounding box center [695, 493] width 117 height 31
select select "2026-02-01"
select select "2026-03-01"
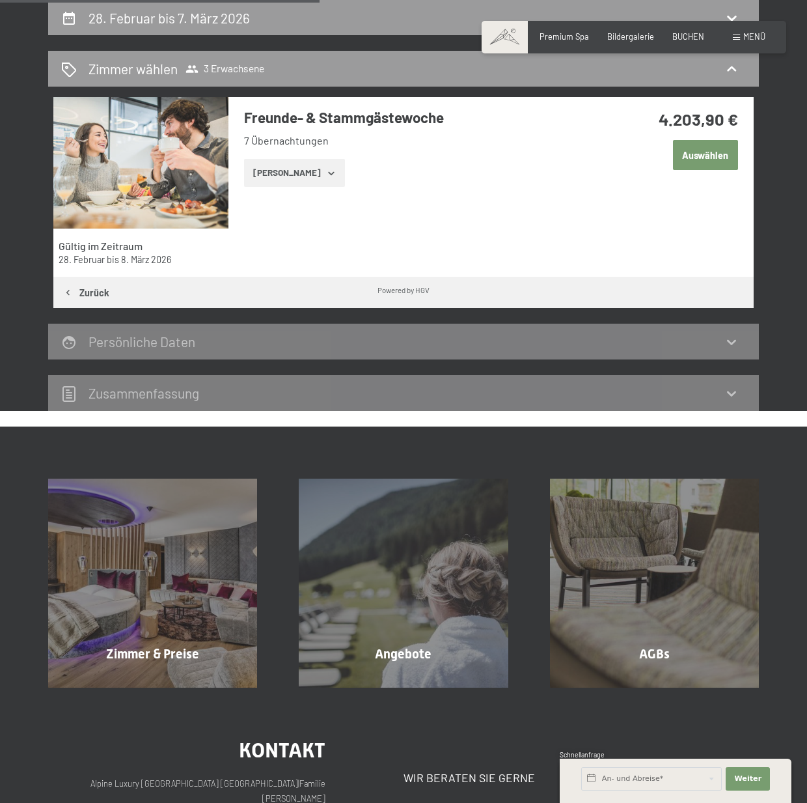
click at [276, 169] on button "Zeige Zimmer" at bounding box center [294, 173] width 101 height 29
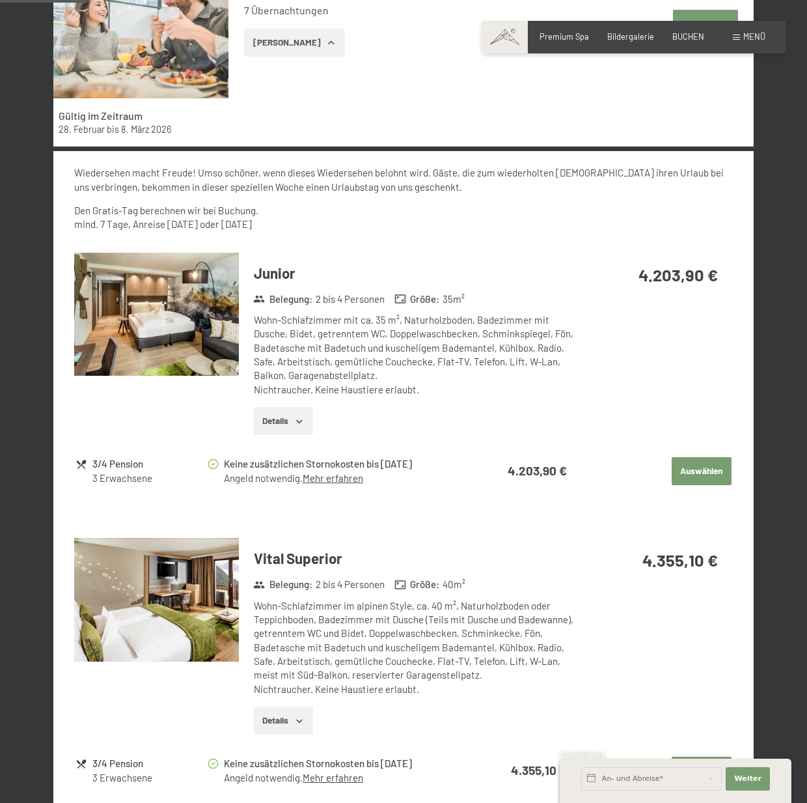
scroll to position [444, 0]
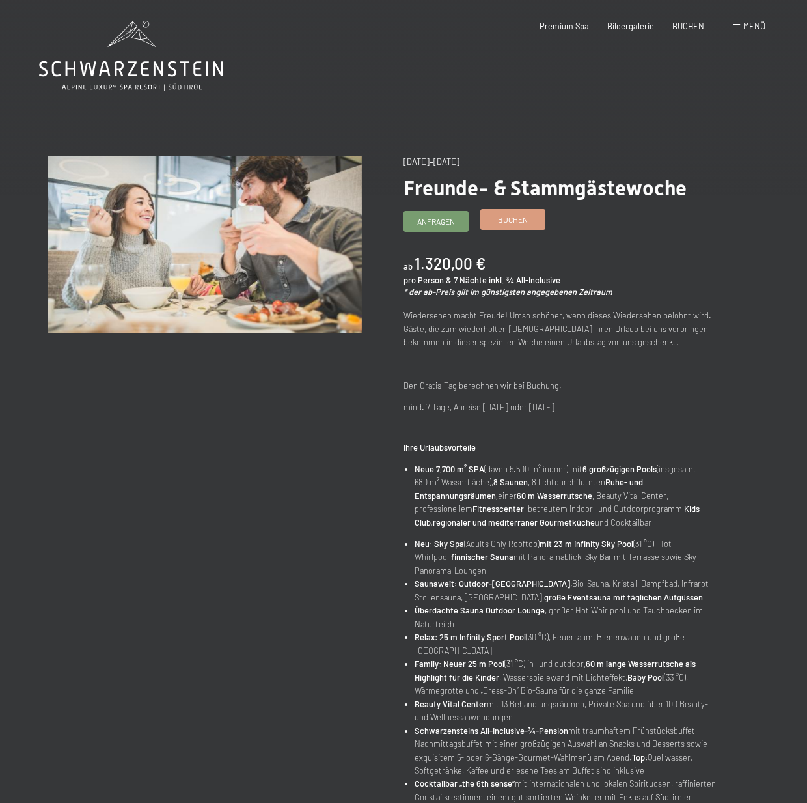
click at [512, 219] on span "Buchen" at bounding box center [513, 219] width 30 height 11
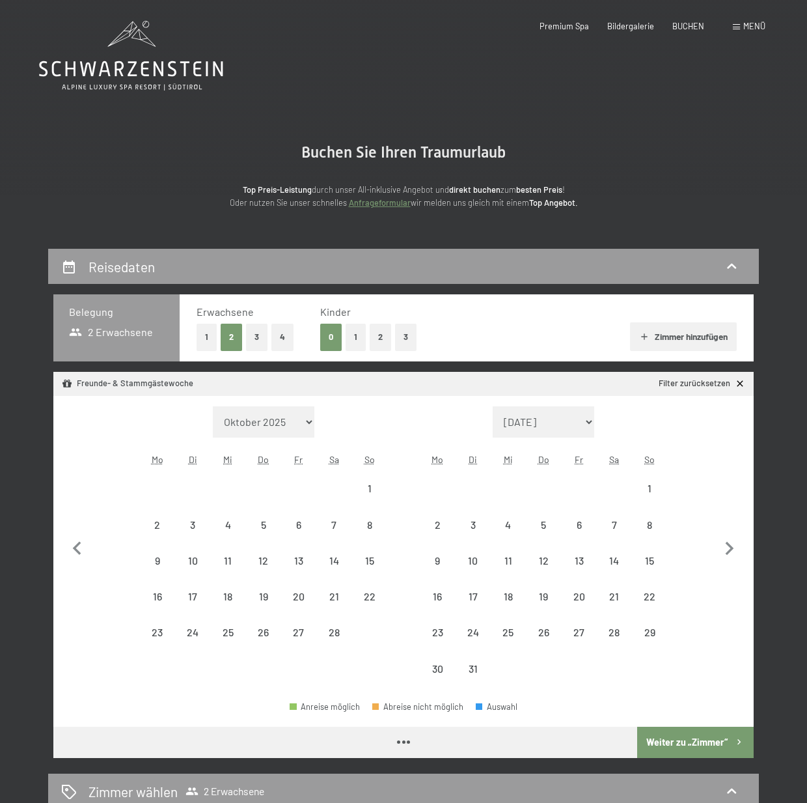
select select "[DATE]"
click at [258, 333] on button "3" at bounding box center [256, 336] width 21 height 27
select select "2026-02-01"
select select "2026-03-01"
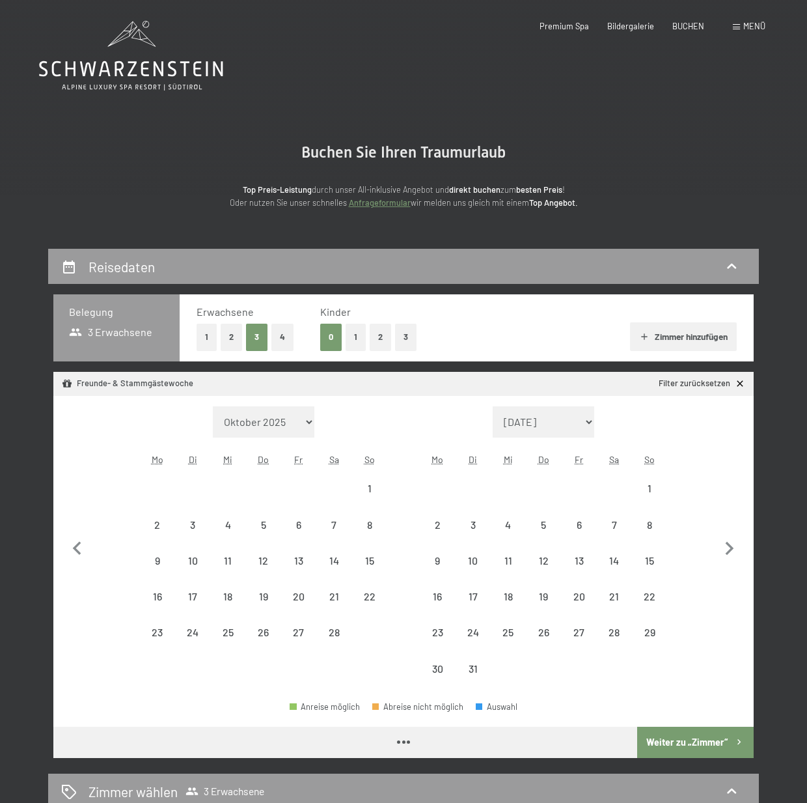
select select "2026-02-01"
select select "2026-03-01"
click at [339, 627] on div "28" at bounding box center [334, 643] width 33 height 33
select select "2026-02-01"
select select "2026-03-01"
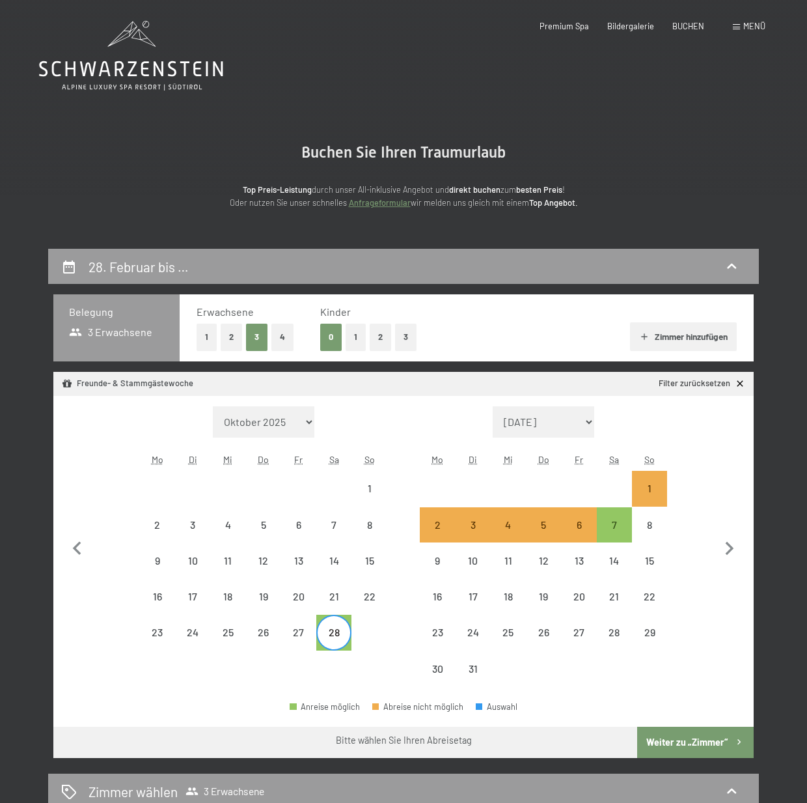
drag, startPoint x: 624, startPoint y: 504, endPoint x: 620, endPoint y: 513, distance: 9.7
click at [624, 505] on div at bounding box center [614, 488] width 35 height 35
click at [619, 518] on div "7" at bounding box center [614, 524] width 33 height 33
select select "2026-02-01"
select select "2026-03-01"
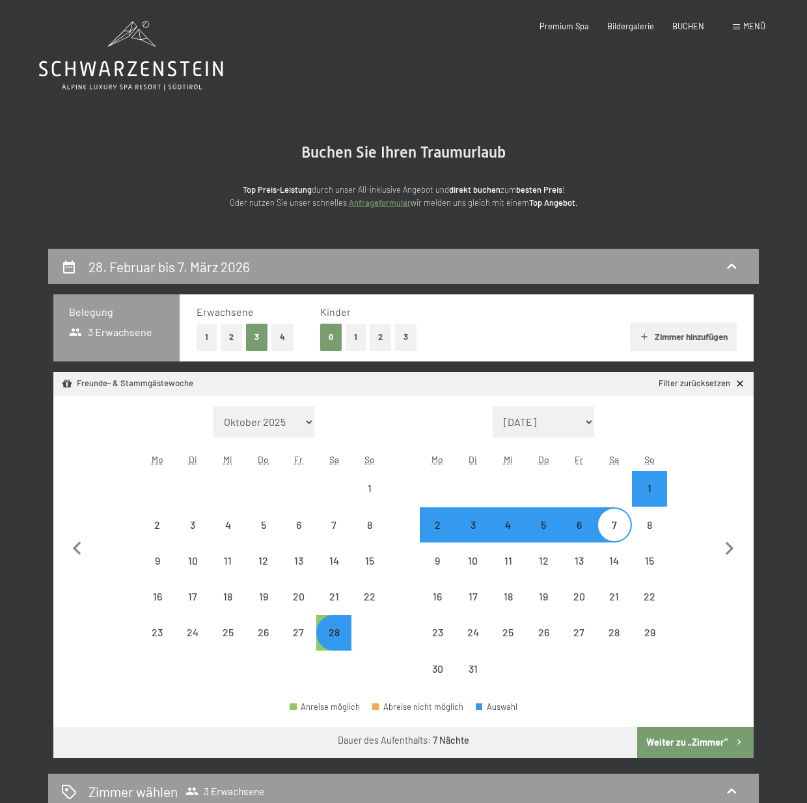
select select "2026-02-01"
select select "2026-03-01"
click at [697, 749] on button "Weiter zu „Zimmer“" at bounding box center [695, 741] width 117 height 31
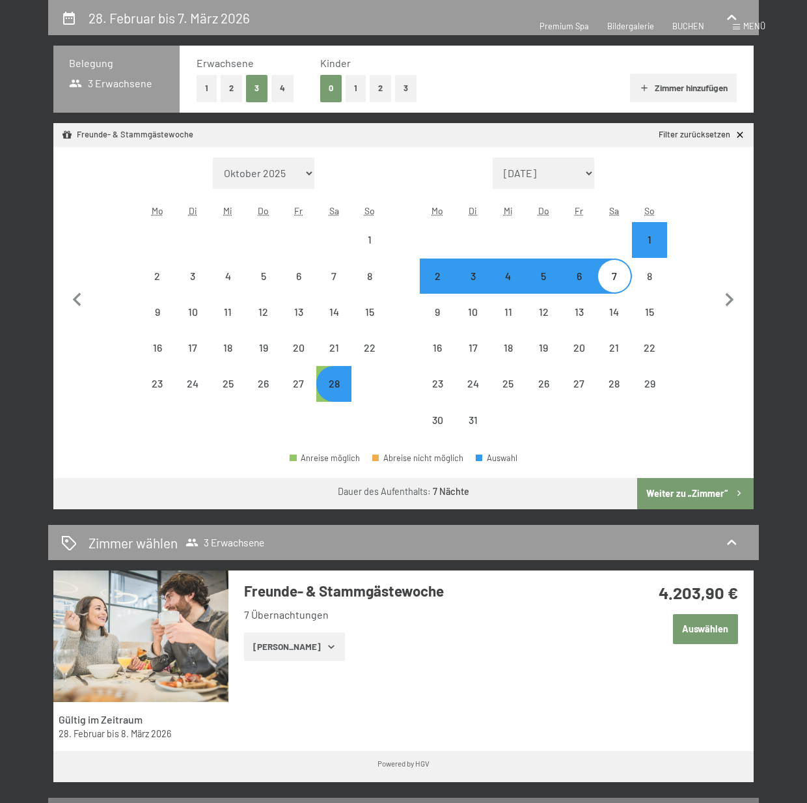
select select "2026-02-01"
select select "2026-03-01"
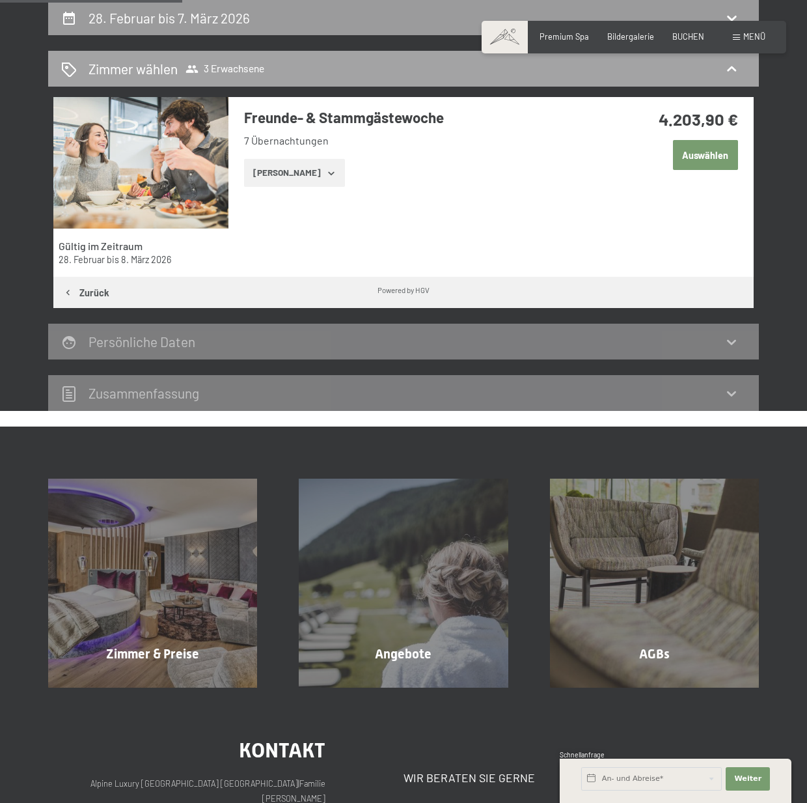
click at [176, 63] on h2 "Zimmer wählen" at bounding box center [133, 68] width 89 height 19
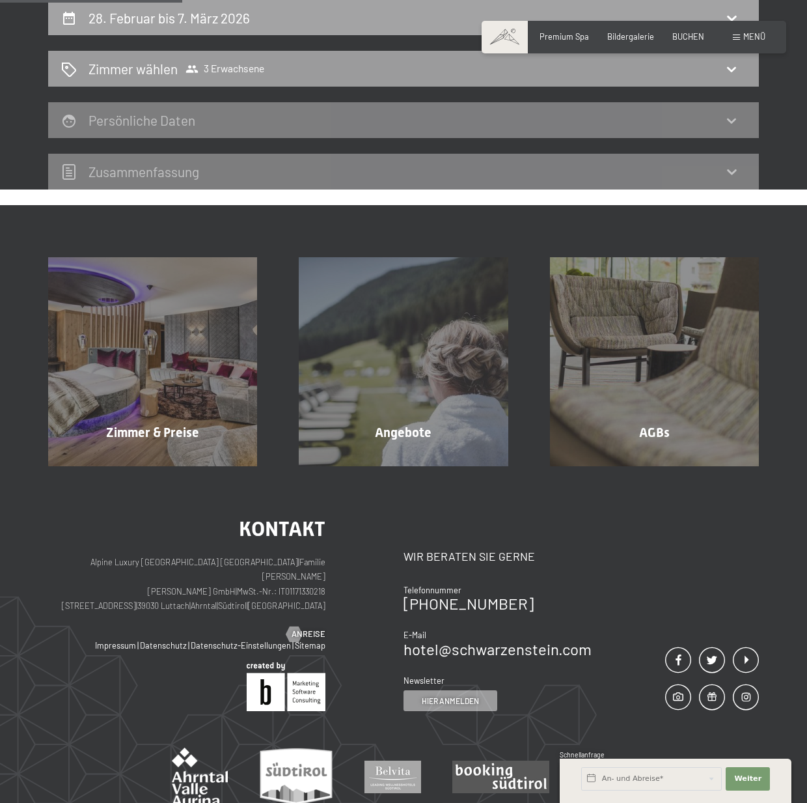
click at [164, 23] on h2 "28. Februar bis 7. März 2026" at bounding box center [169, 18] width 161 height 16
select select "2026-02-01"
select select "2026-03-01"
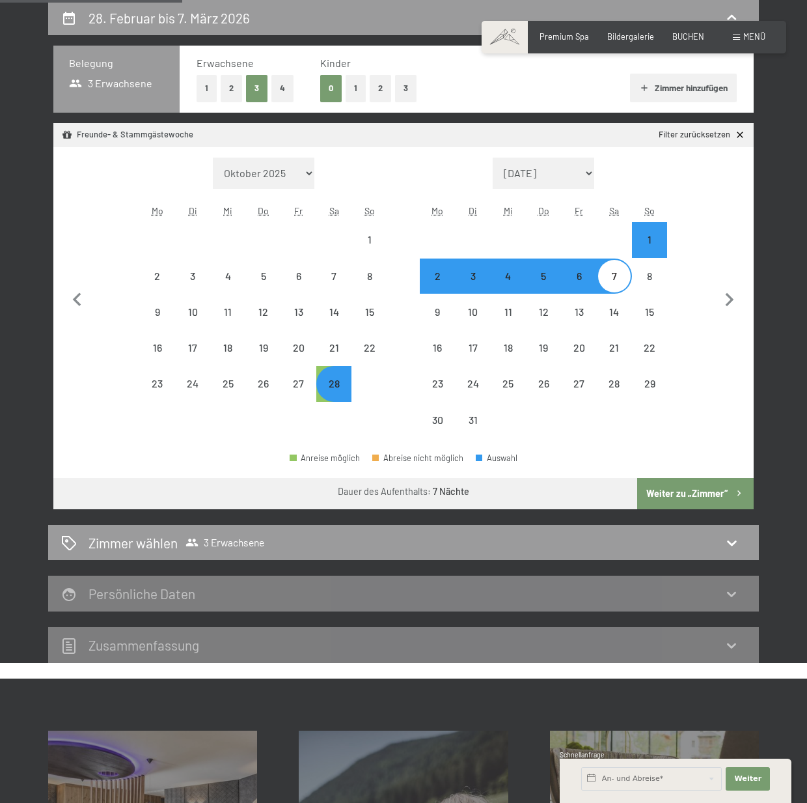
click at [235, 87] on button "2" at bounding box center [231, 88] width 21 height 27
select select "2026-02-01"
select select "2026-03-01"
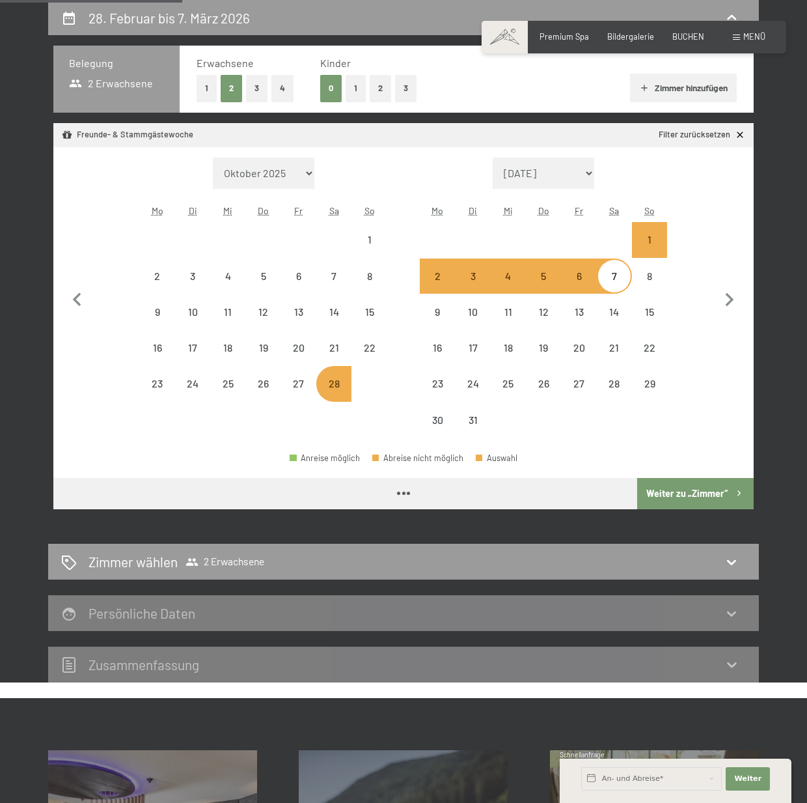
select select "2026-02-01"
select select "2026-03-01"
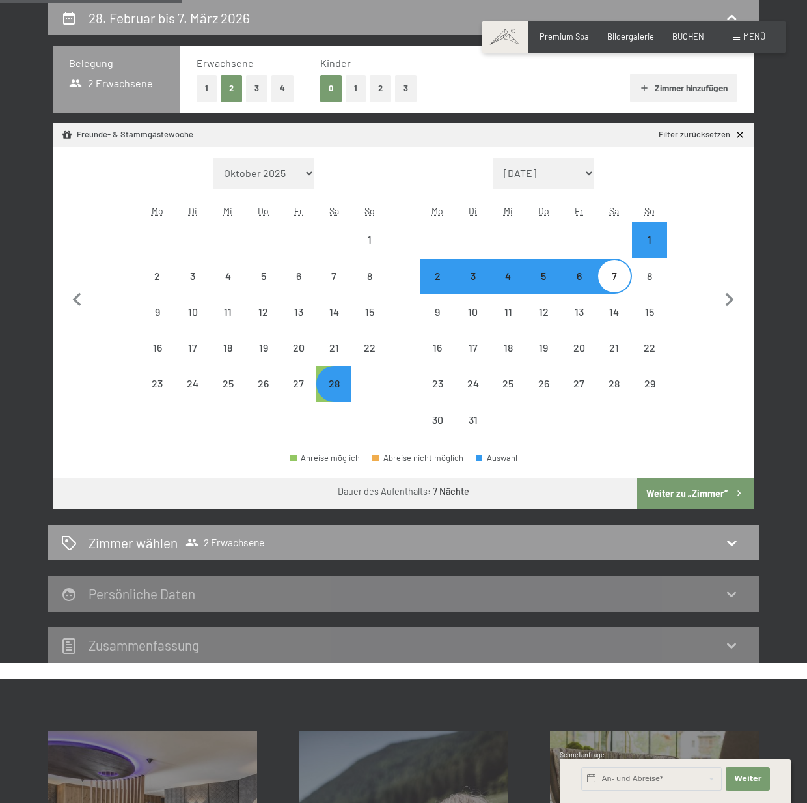
click at [685, 495] on button "Weiter zu „Zimmer“" at bounding box center [695, 493] width 117 height 31
select select "2026-02-01"
select select "2026-03-01"
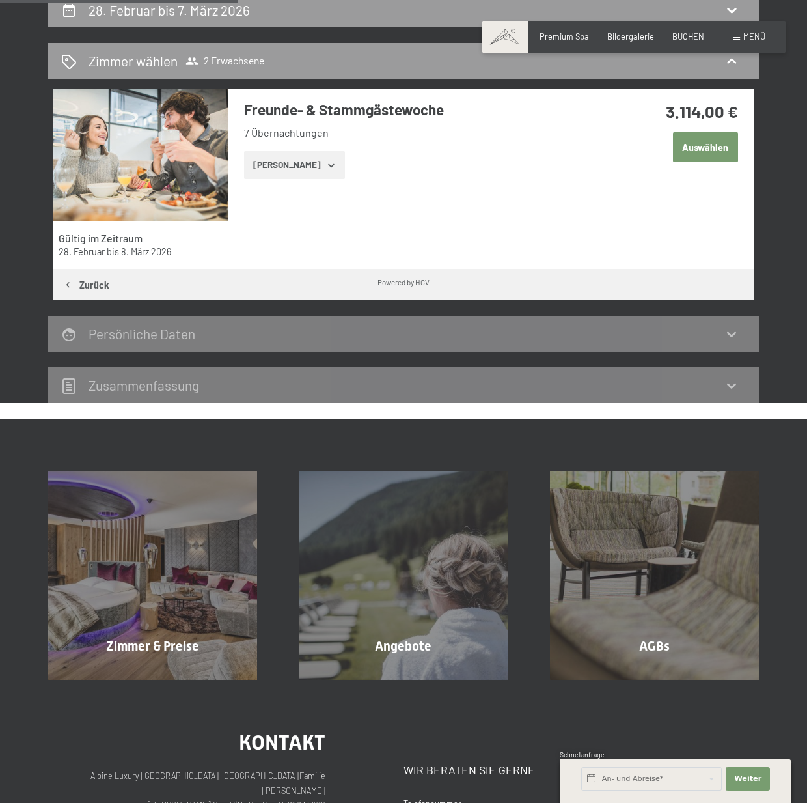
scroll to position [184, 0]
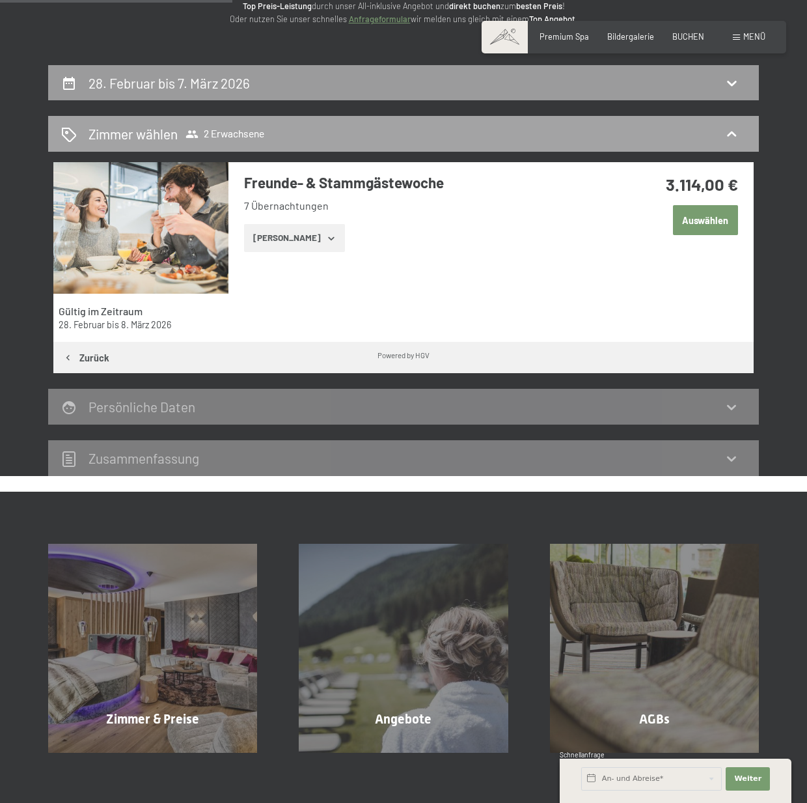
click at [130, 134] on h2 "Zimmer wählen" at bounding box center [133, 133] width 89 height 19
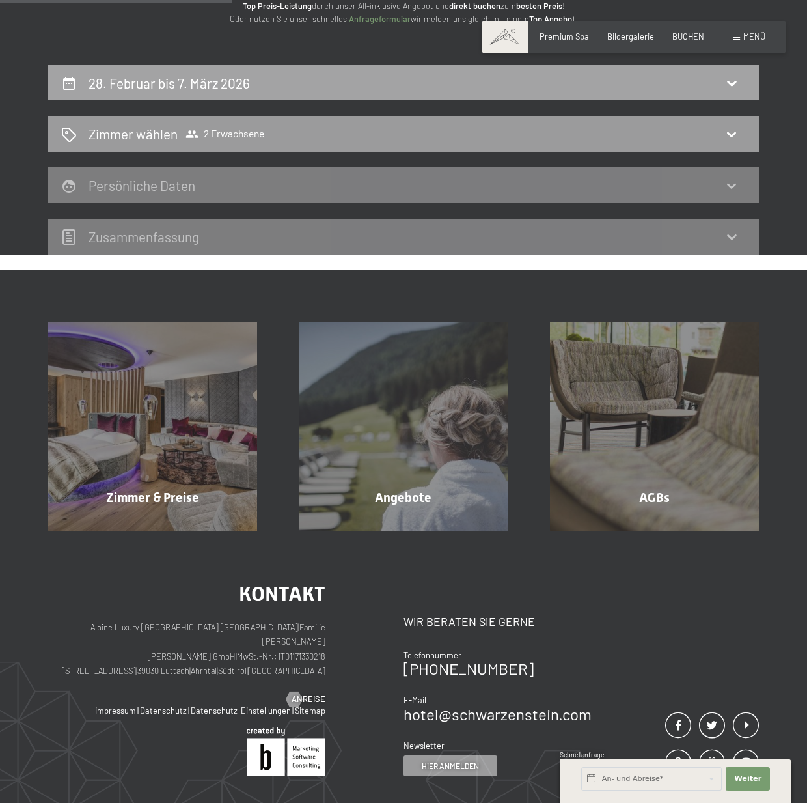
click at [143, 87] on h2 "28. Februar bis 7. März 2026" at bounding box center [169, 83] width 161 height 16
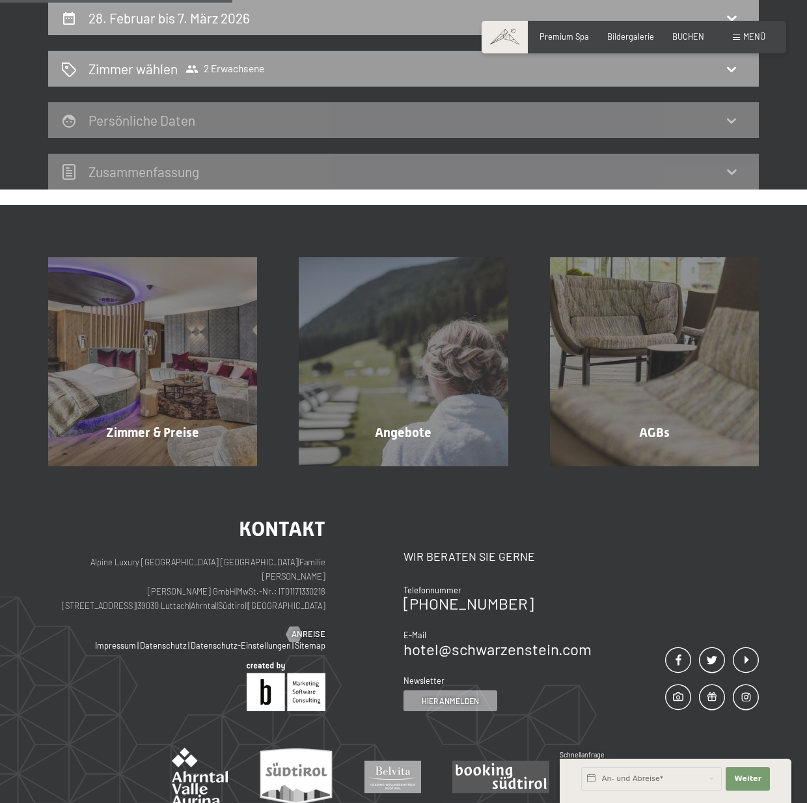
select select "2026-02-01"
select select "2026-03-01"
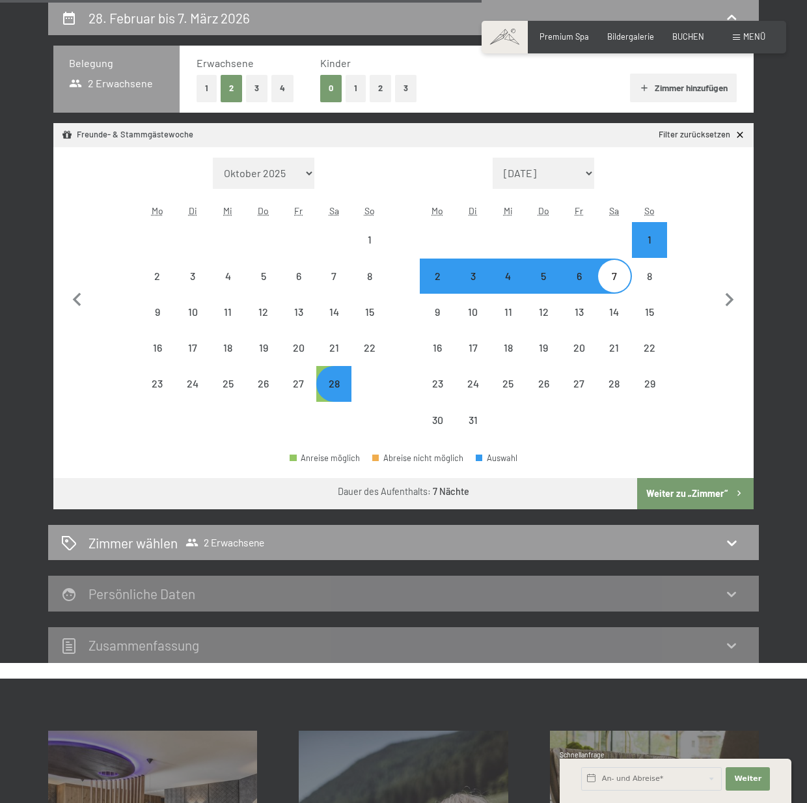
click at [690, 491] on button "Weiter zu „Zimmer“" at bounding box center [695, 493] width 117 height 31
select select "2026-02-01"
select select "2026-03-01"
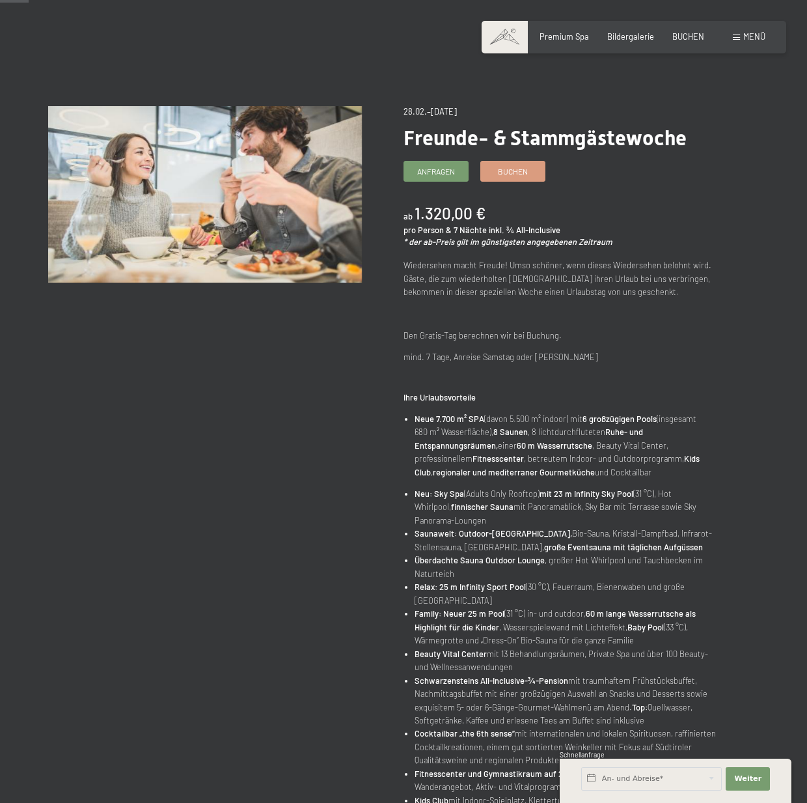
scroll to position [325, 0]
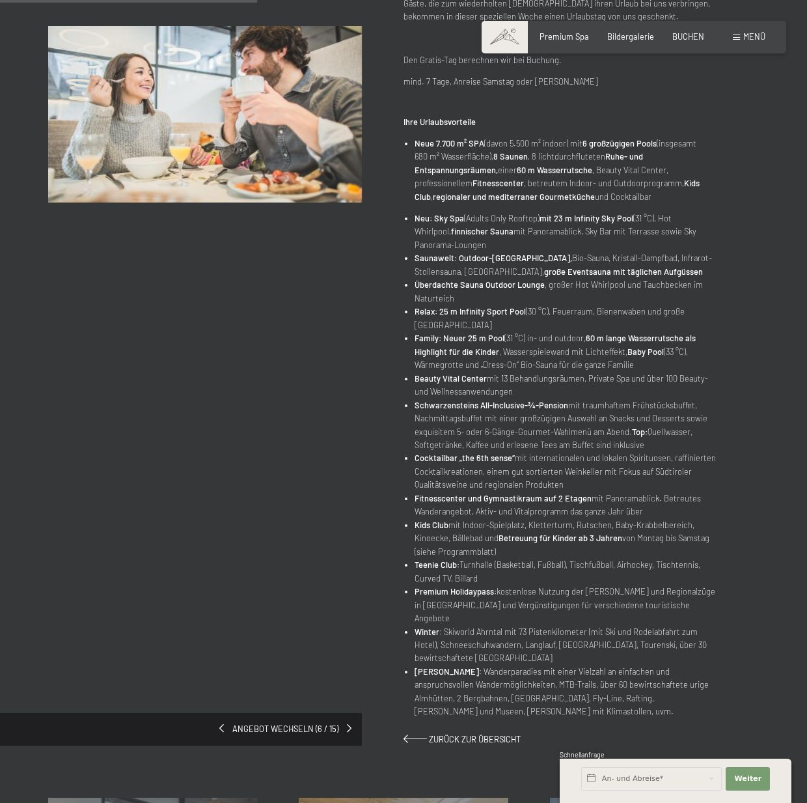
click at [225, 716] on div "Angebot wechseln (6 / 15)" at bounding box center [181, 729] width 362 height 33
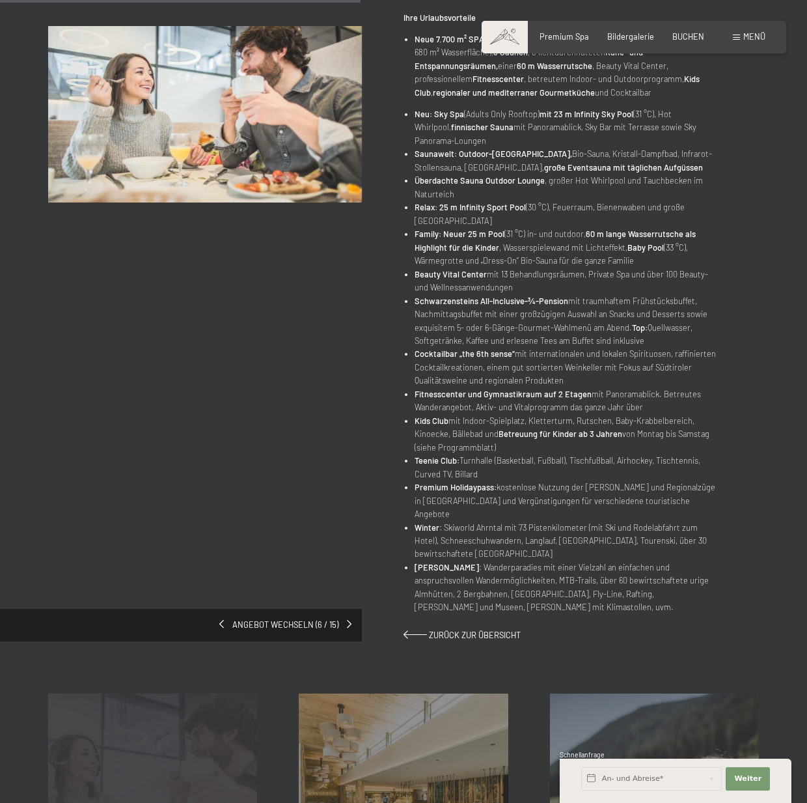
scroll to position [456, 0]
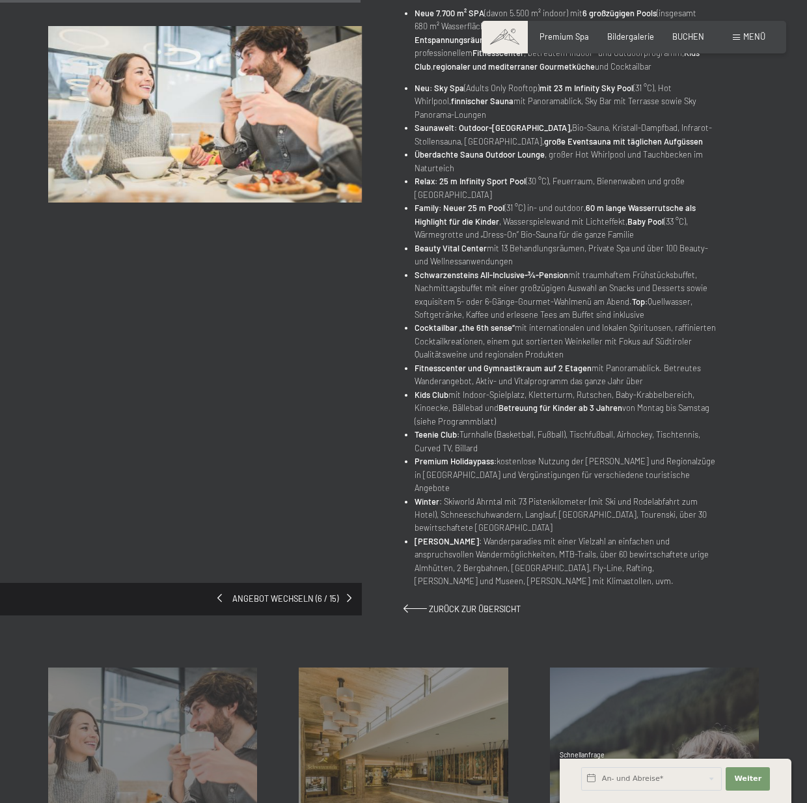
click at [224, 587] on div "Angebot wechseln (6 / 15)" at bounding box center [181, 599] width 362 height 33
click at [352, 586] on div "Angebot wechseln (6 / 15)" at bounding box center [181, 599] width 362 height 33
click at [350, 594] on span at bounding box center [351, 598] width 5 height 8
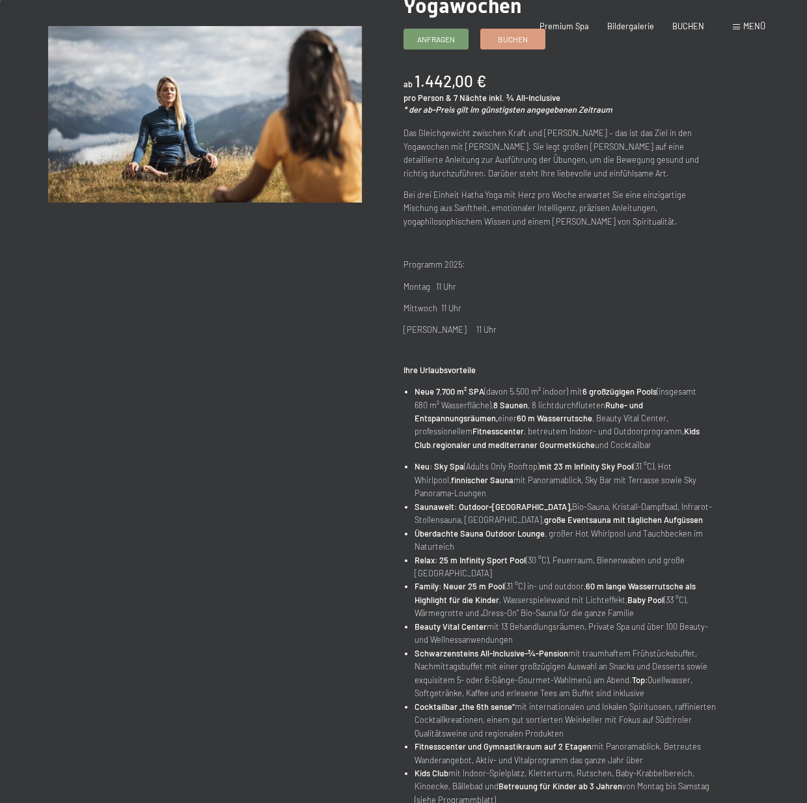
scroll to position [391, 0]
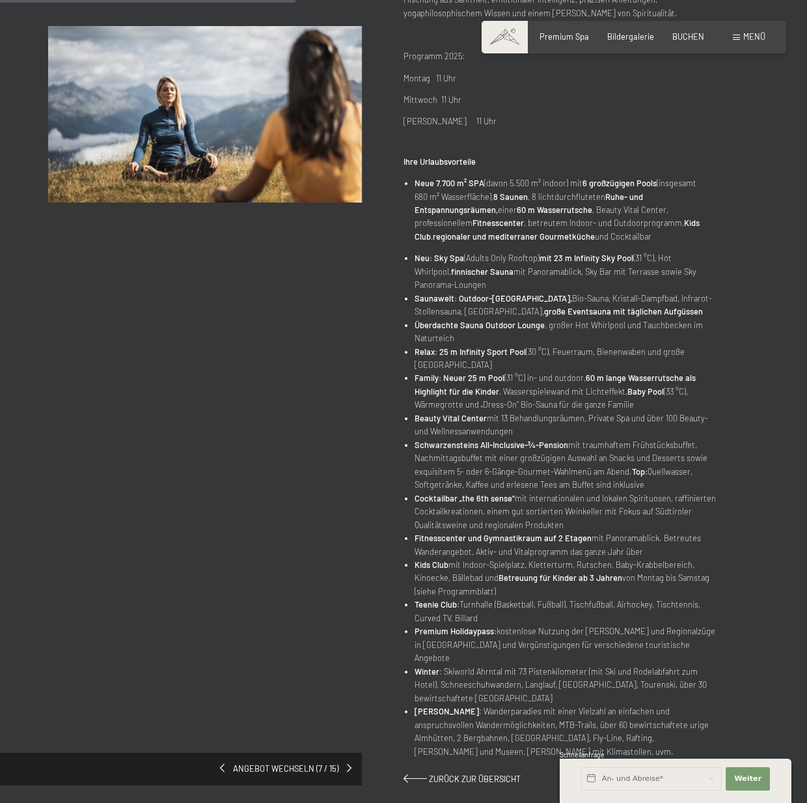
click at [225, 763] on span at bounding box center [222, 767] width 5 height 8
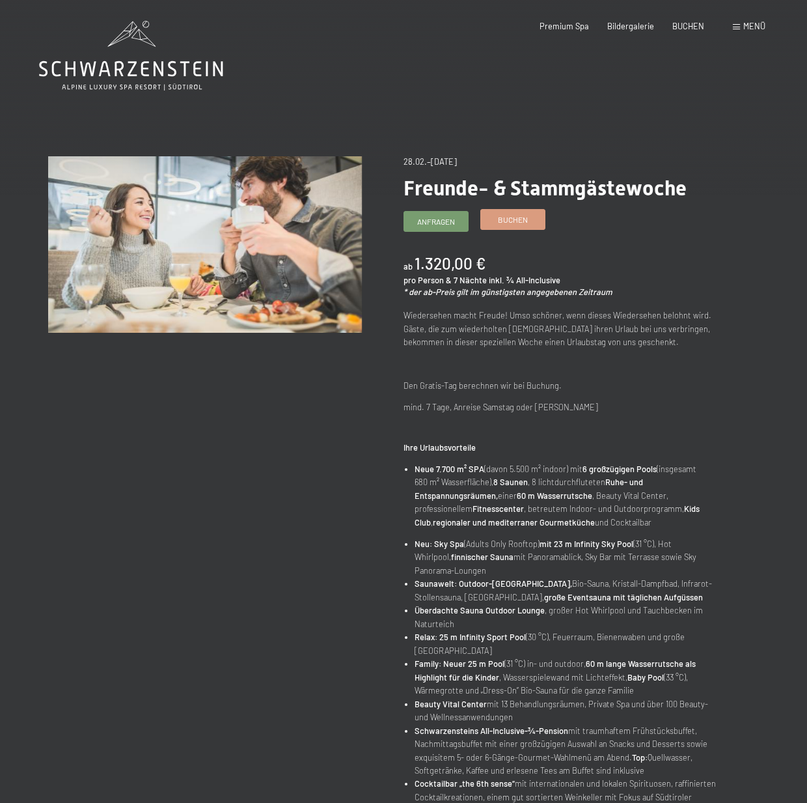
click at [521, 218] on span "Buchen" at bounding box center [513, 219] width 30 height 11
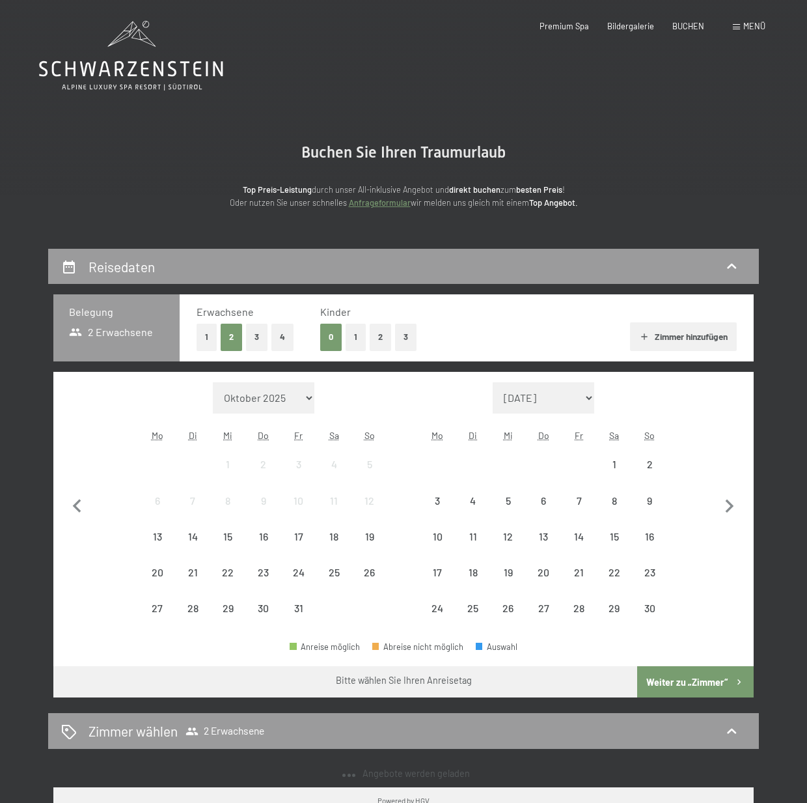
select select "2026-02-01"
select select "2026-03-01"
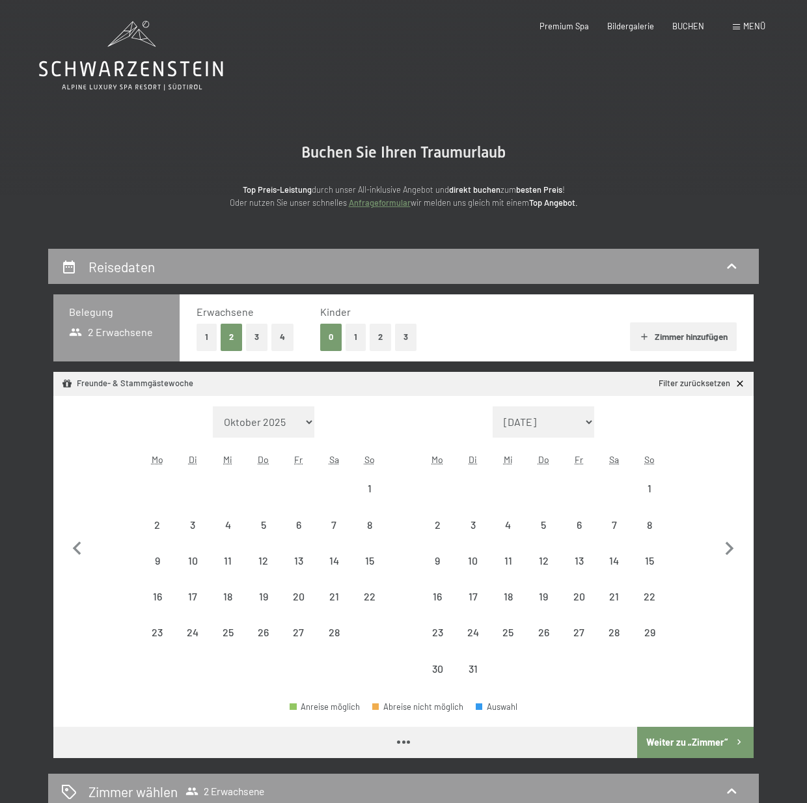
select select "2026-02-01"
select select "2026-03-01"
click at [109, 70] on icon at bounding box center [131, 56] width 184 height 70
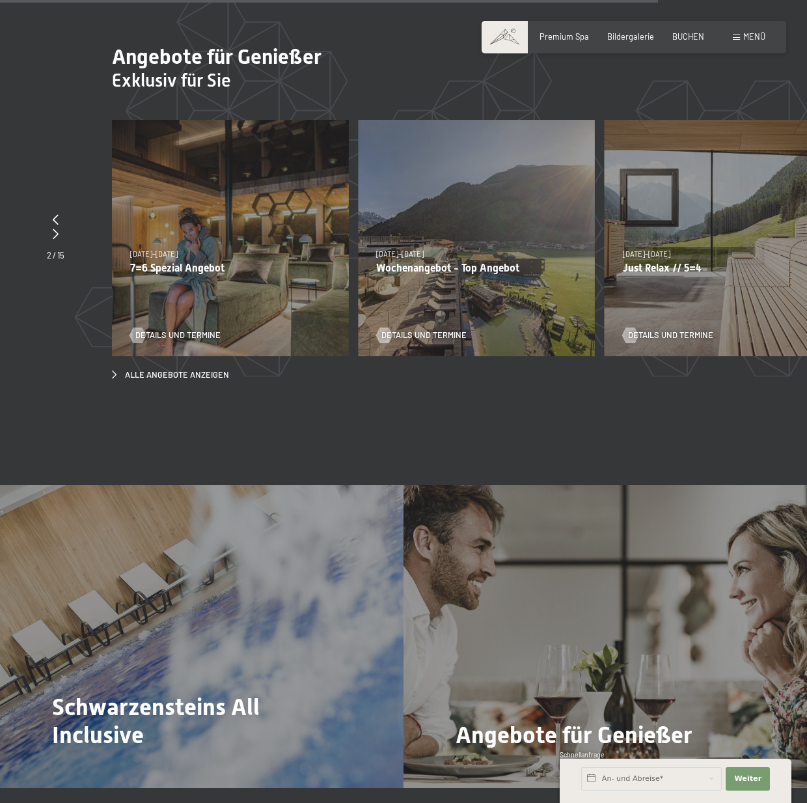
scroll to position [4556, 0]
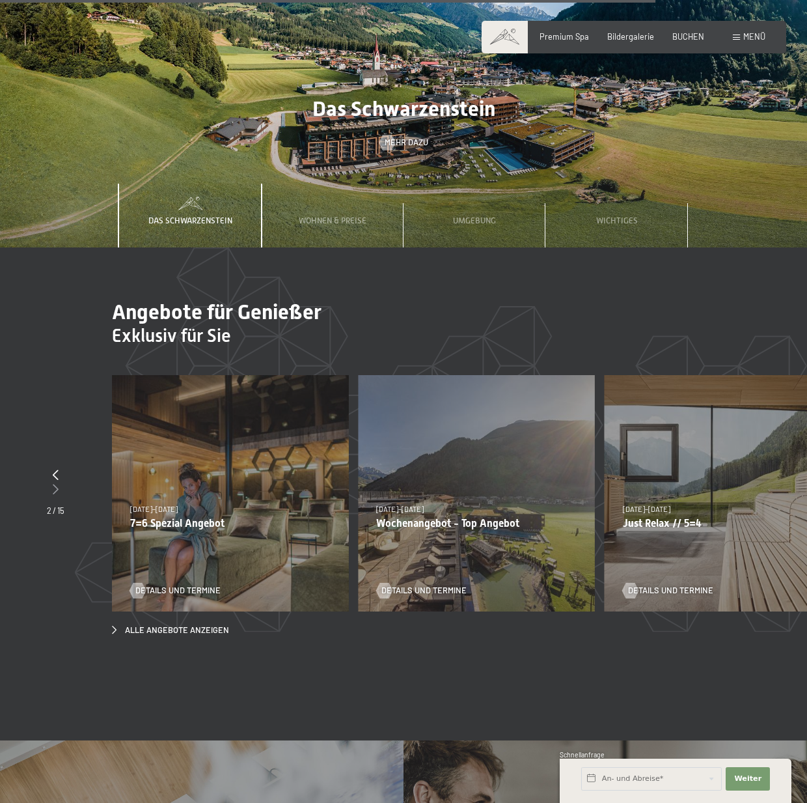
click at [55, 484] on icon at bounding box center [56, 489] width 6 height 10
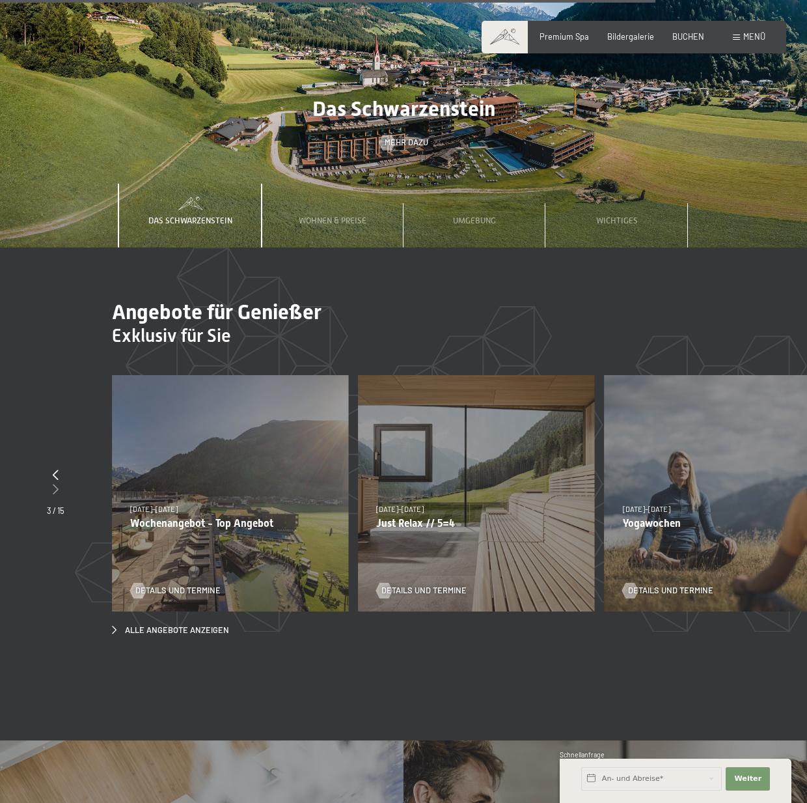
click at [55, 484] on icon at bounding box center [56, 489] width 6 height 10
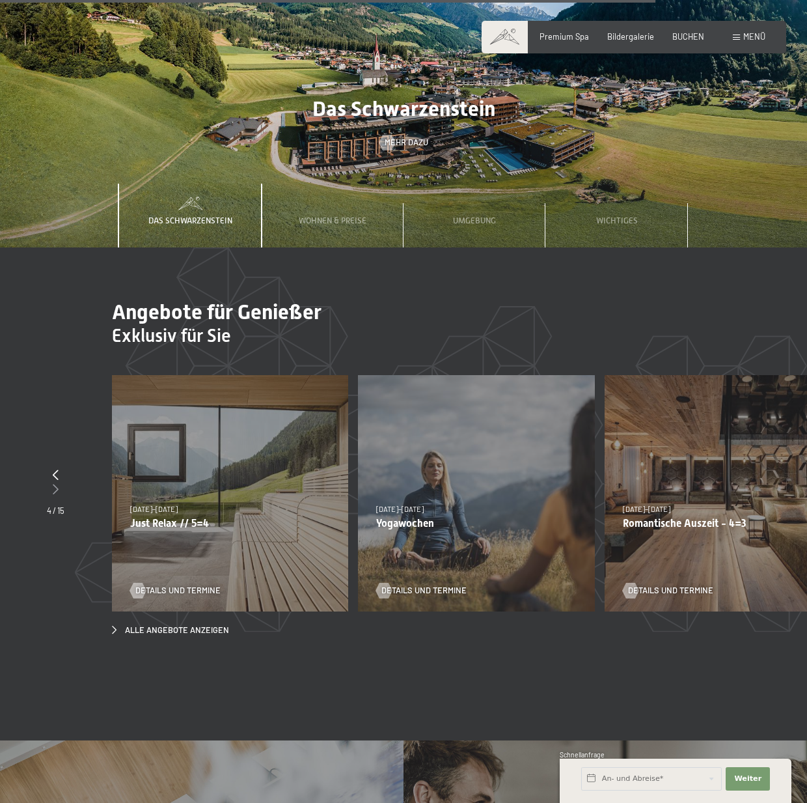
click at [55, 484] on icon at bounding box center [56, 489] width 6 height 10
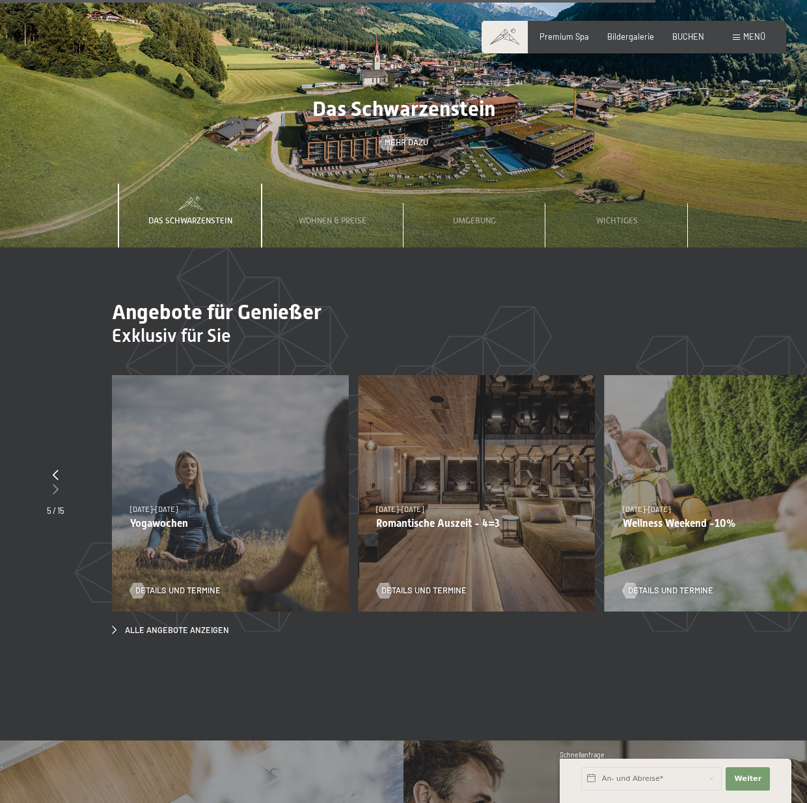
click at [55, 484] on icon at bounding box center [56, 489] width 6 height 10
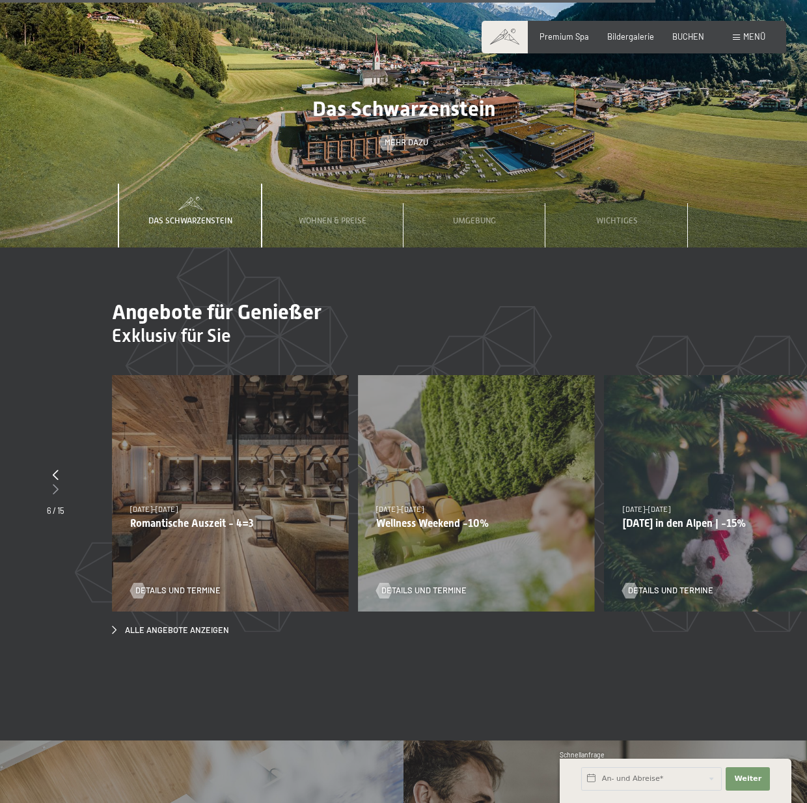
click at [55, 484] on icon at bounding box center [56, 489] width 6 height 10
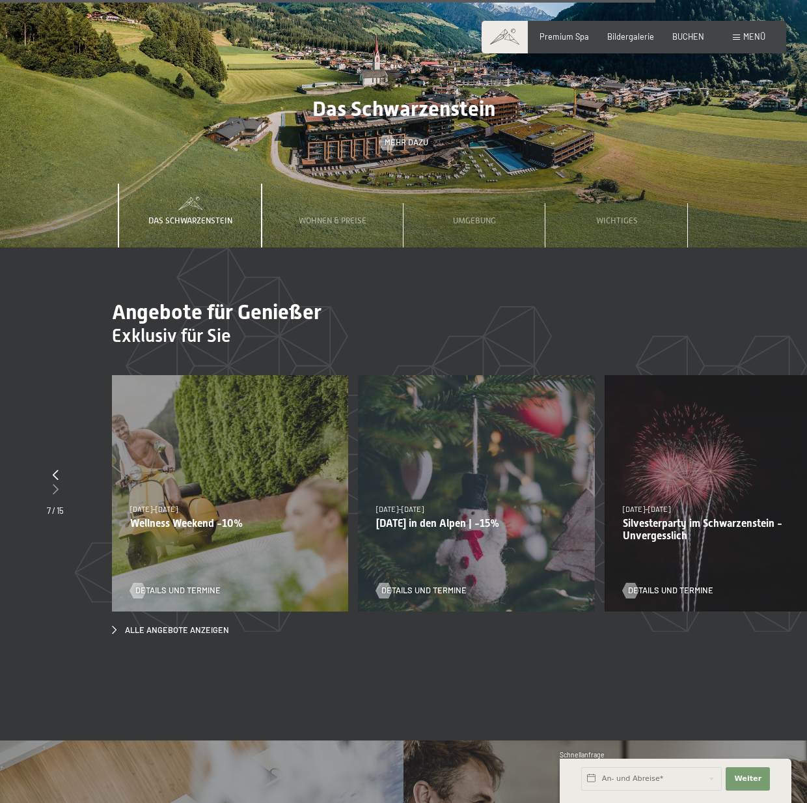
click at [55, 484] on icon at bounding box center [56, 489] width 6 height 10
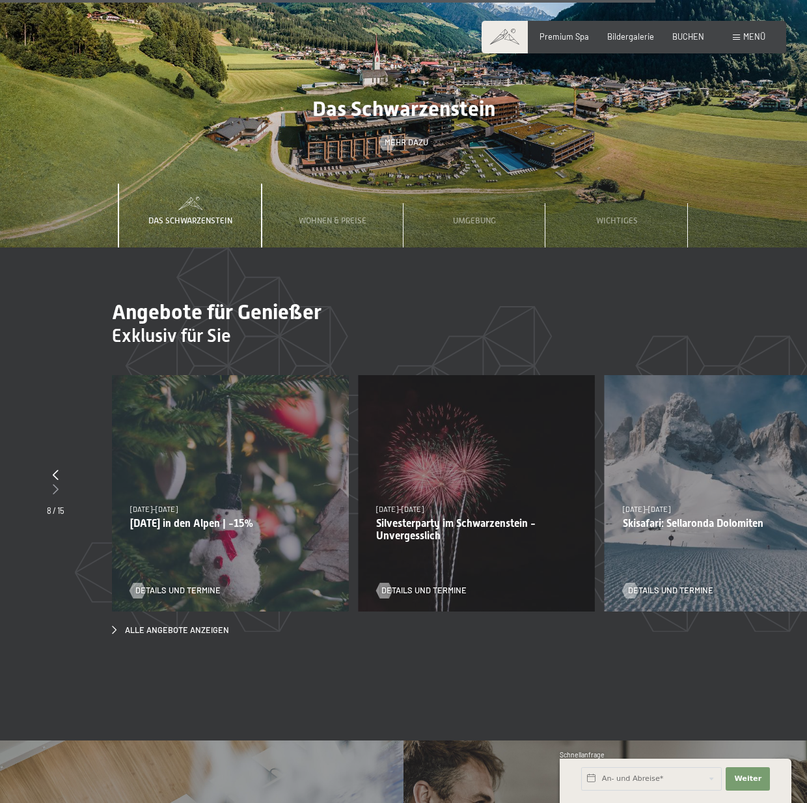
click at [55, 484] on icon at bounding box center [56, 489] width 6 height 10
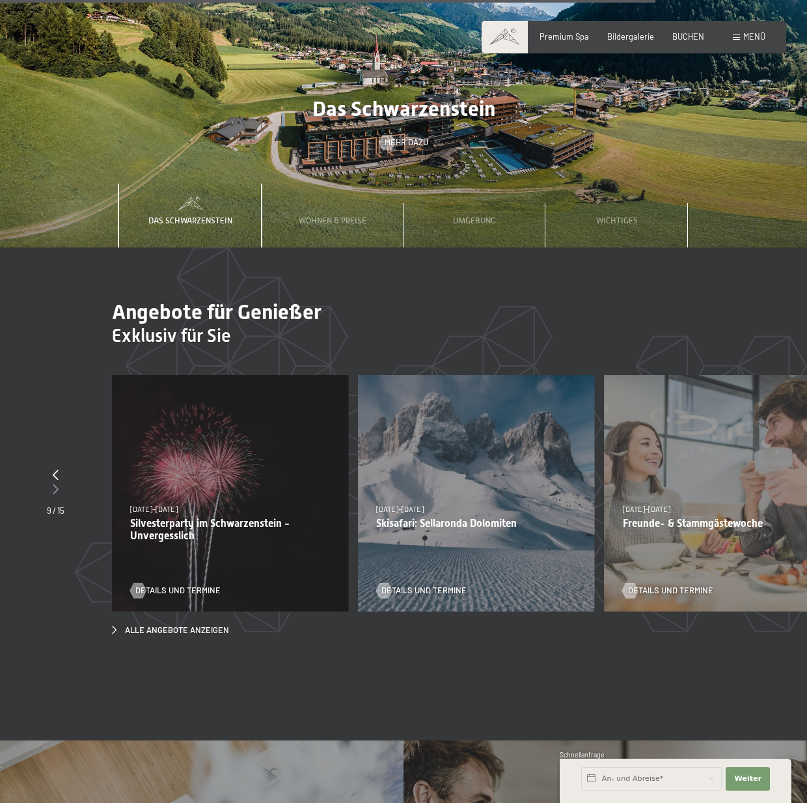
click at [55, 484] on icon at bounding box center [56, 489] width 6 height 10
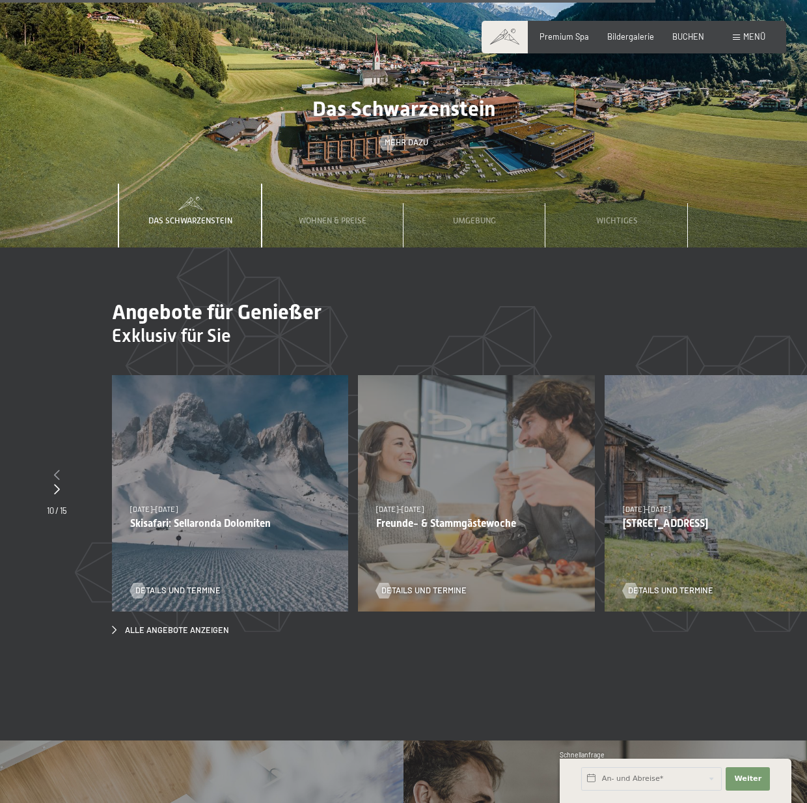
click at [57, 469] on icon at bounding box center [57, 474] width 6 height 10
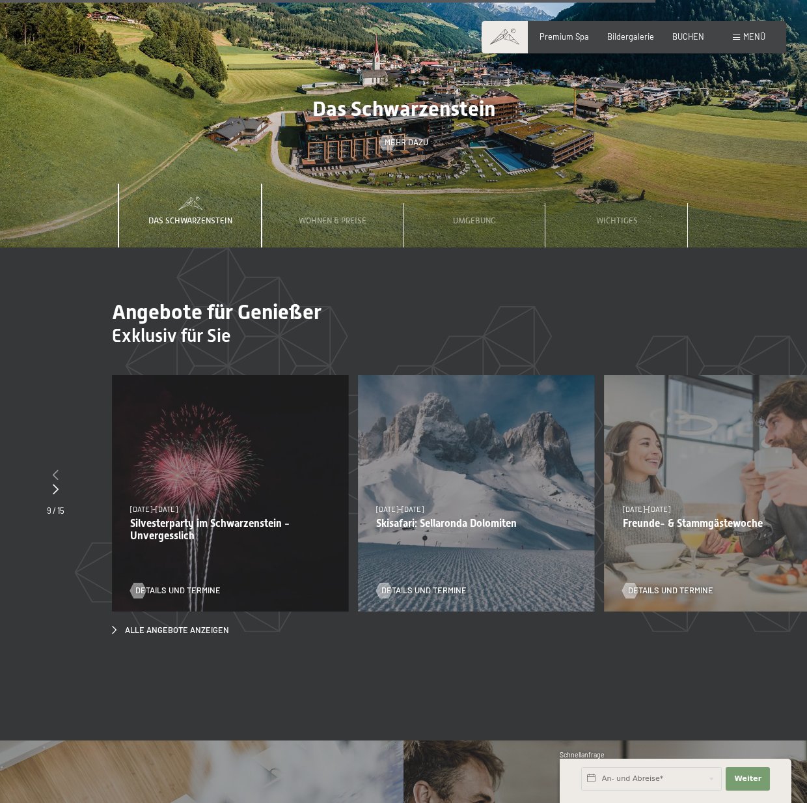
click at [57, 469] on icon at bounding box center [56, 474] width 6 height 10
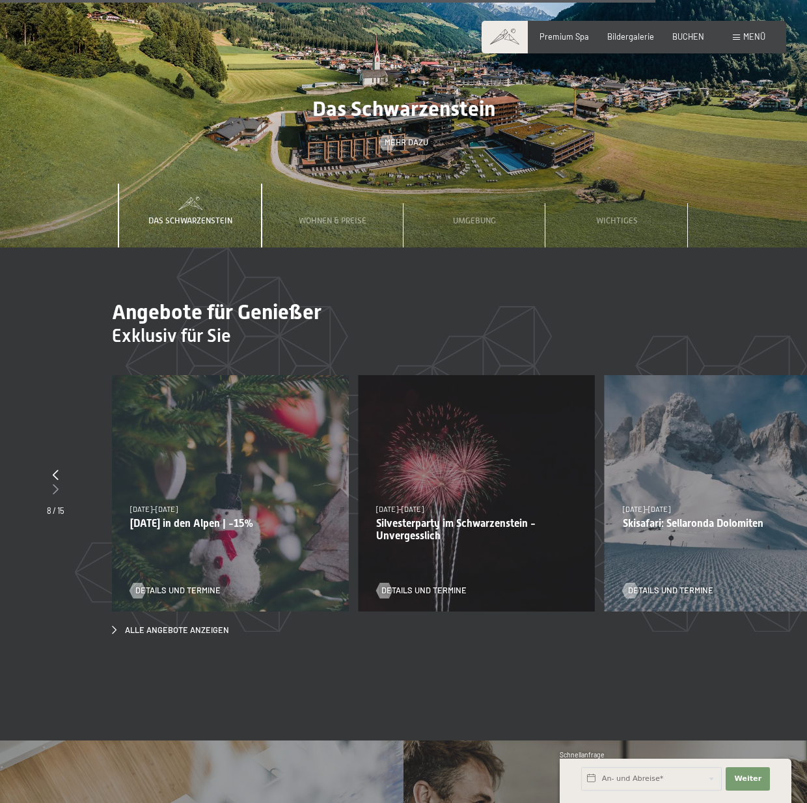
click at [55, 484] on icon at bounding box center [56, 489] width 6 height 10
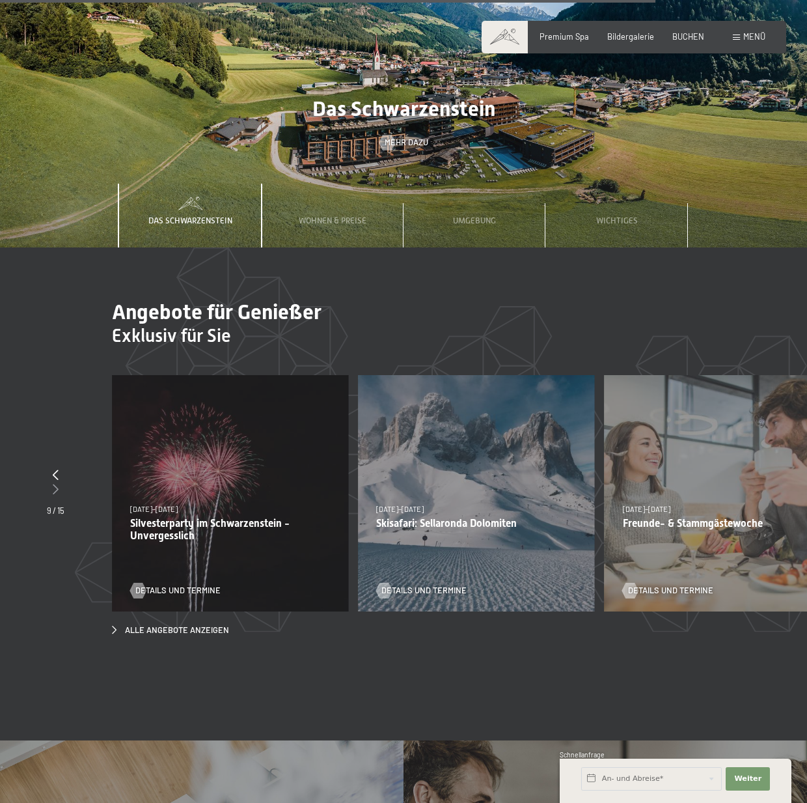
click at [55, 484] on icon at bounding box center [56, 489] width 6 height 10
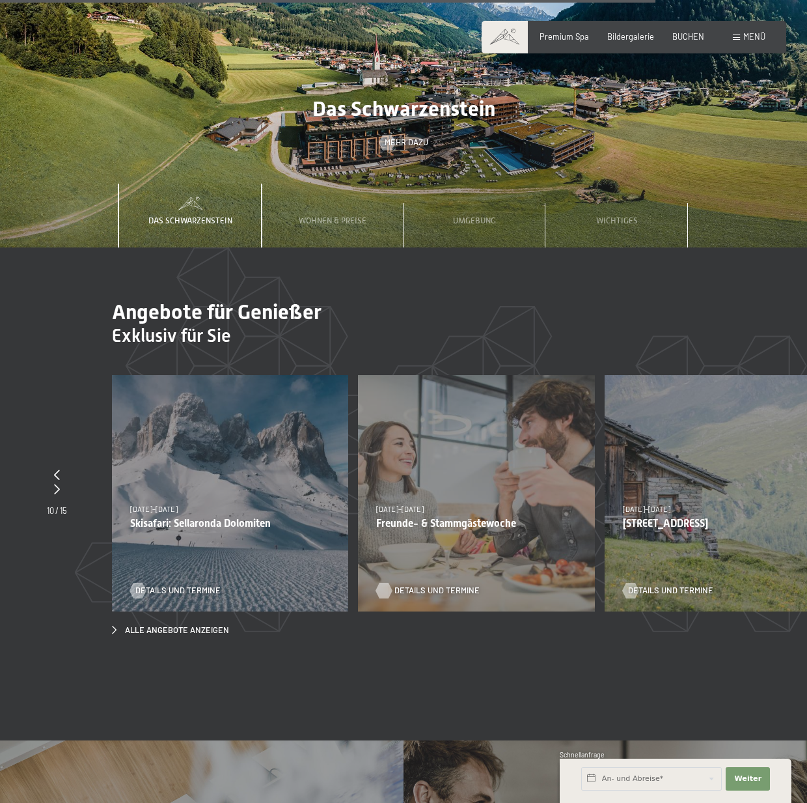
click at [405, 584] on span "Details und Termine" at bounding box center [436, 590] width 85 height 12
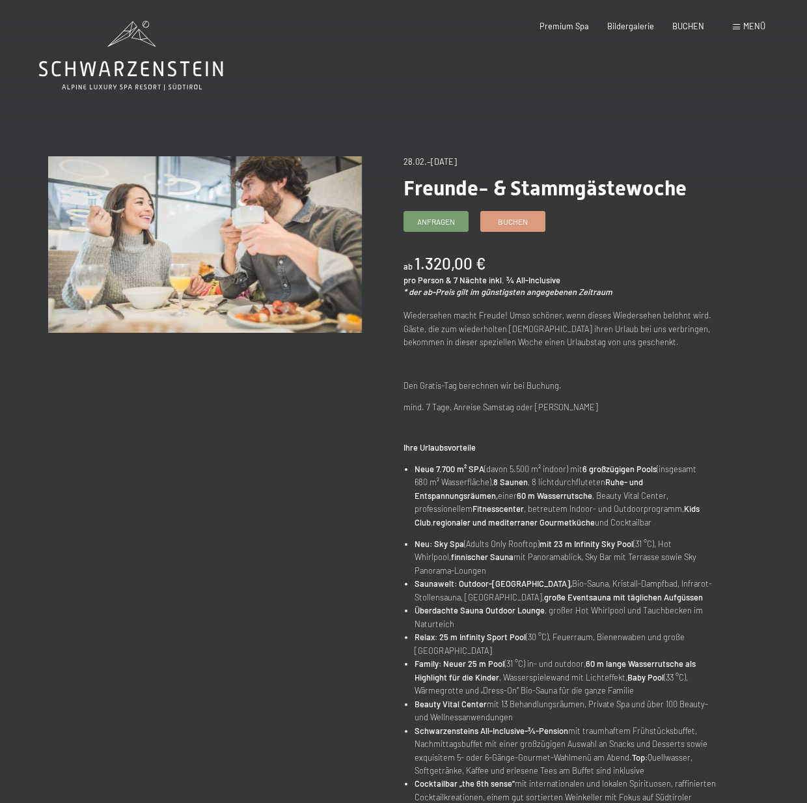
click at [216, 577] on div "Angebot wechseln (6 / 15) 28.02.–[DATE] Freunde- & Stammgästewoche Anfragen [PE…" at bounding box center [403, 613] width 711 height 914
